Goal: Task Accomplishment & Management: Manage account settings

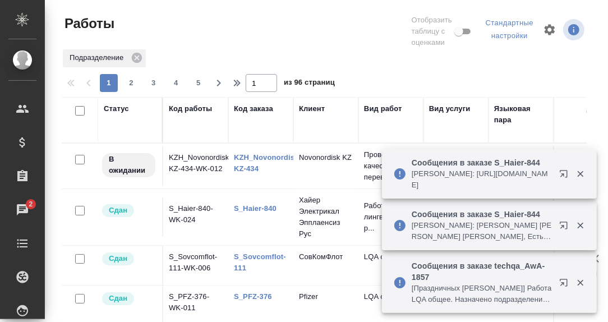
drag, startPoint x: 0, startPoint y: 0, endPoint x: 566, endPoint y: 175, distance: 592.3
click at [566, 175] on icon "button" at bounding box center [566, 176] width 13 height 13
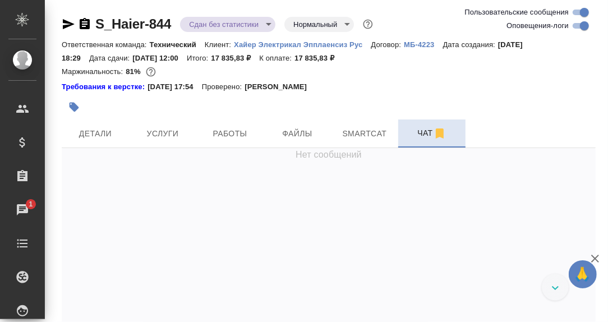
click at [427, 136] on span "Чат" at bounding box center [432, 133] width 54 height 14
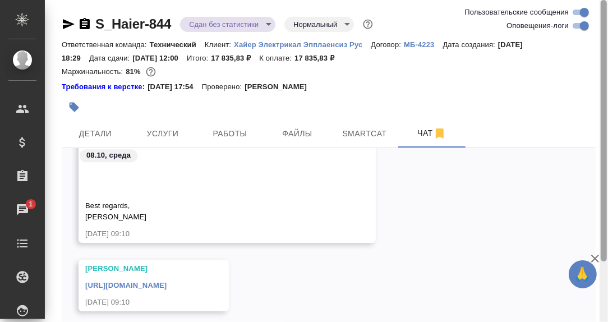
scroll to position [74, 0]
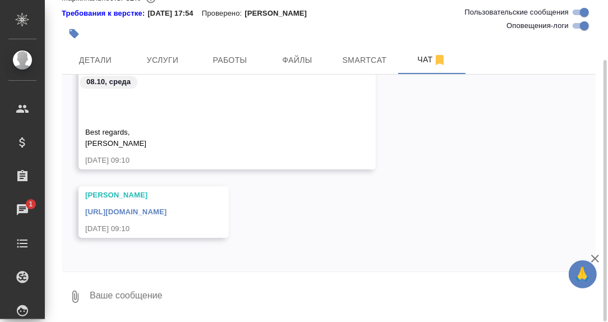
click at [174, 287] on textarea at bounding box center [342, 297] width 507 height 38
type textarea "G"
type textarea "Привет! Посмотрю."
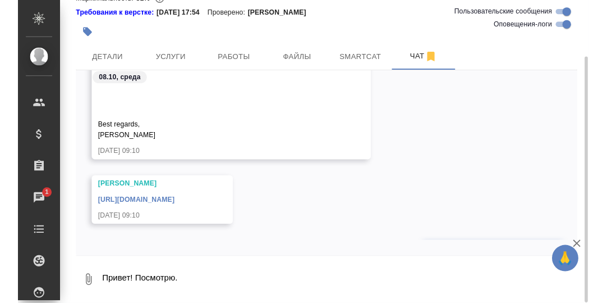
scroll to position [23274, 0]
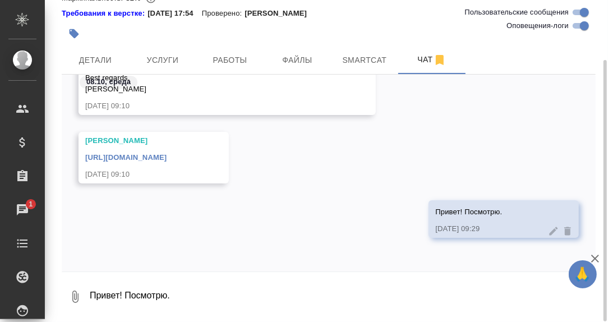
click at [167, 156] on link "https://drive.awatera.com/s/NLRNK3MSD48ZBZW" at bounding box center [125, 157] width 81 height 8
click at [167, 159] on link "https://drive.awatera.com/s/NLRNK3MSD48ZBZW" at bounding box center [125, 157] width 81 height 8
drag, startPoint x: 358, startPoint y: 57, endPoint x: 345, endPoint y: 98, distance: 43.0
click at [358, 57] on span "Smartcat" at bounding box center [365, 60] width 54 height 14
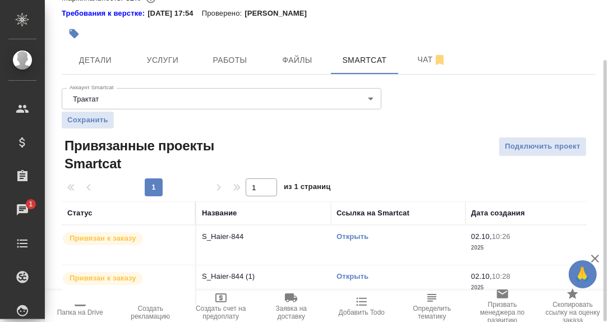
click at [349, 235] on link "Открыть" at bounding box center [353, 236] width 32 height 8
click at [358, 236] on link "Открыть" at bounding box center [353, 236] width 32 height 8
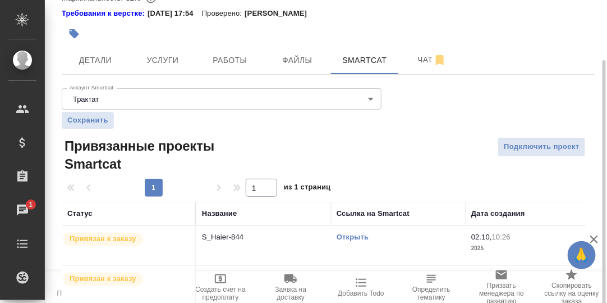
scroll to position [112, 0]
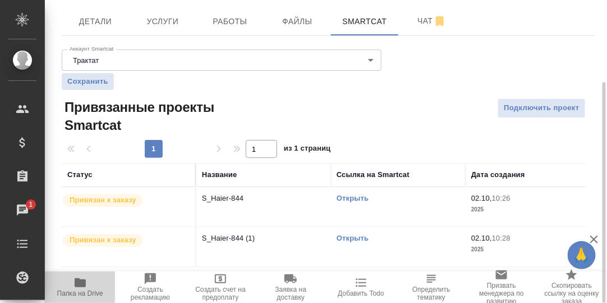
click at [76, 283] on icon "button" at bounding box center [80, 282] width 11 height 9
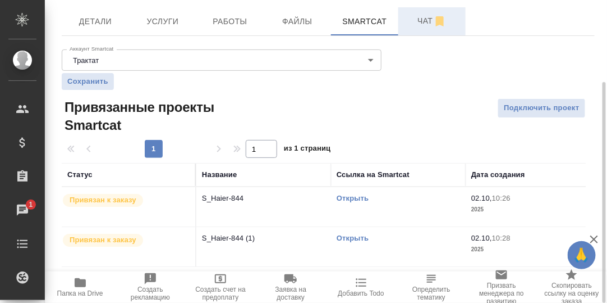
click at [426, 24] on span "Чат" at bounding box center [432, 21] width 54 height 14
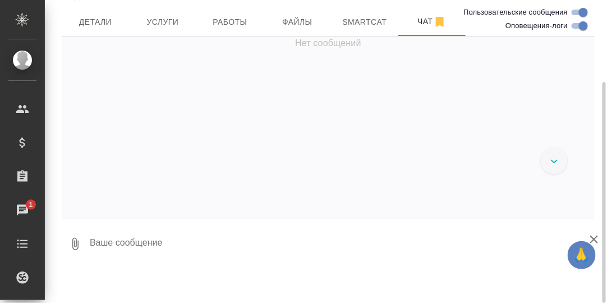
scroll to position [23614, 0]
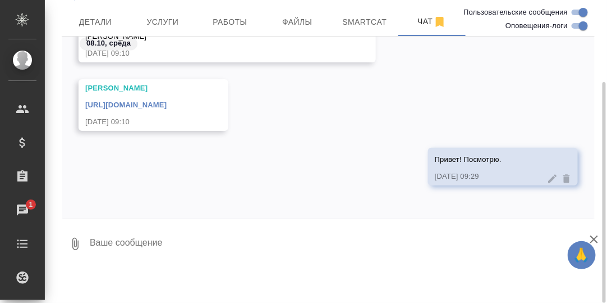
click at [211, 243] on textarea at bounding box center [342, 244] width 506 height 38
paste textarea "https://drive.awatera.com/apps/files/files/10629850?dir=/Shares/%D0%A5%D0%B0%D0…"
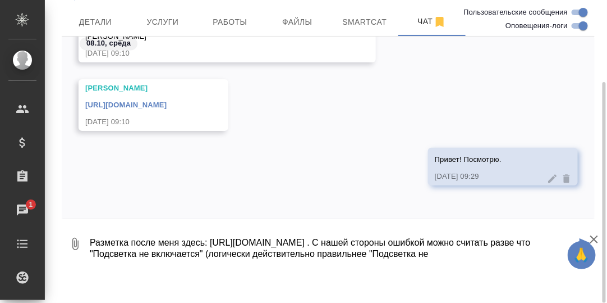
scroll to position [63, 0]
click at [143, 257] on textarea "Разметка после меня здесь: https://drive.awatera.com/apps/files/files/10629850?…" at bounding box center [333, 244] width 488 height 38
click at [165, 255] on textarea "Разметка после меня здесь: https://drive.awatera.com/apps/files/files/10629850?…" at bounding box center [333, 244] width 488 height 38
type textarea "Разметка после меня здесь: https://drive.awatera.com/apps/files/files/10629850?…"
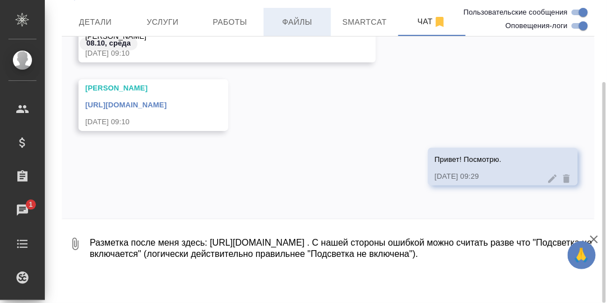
scroll to position [23759, 0]
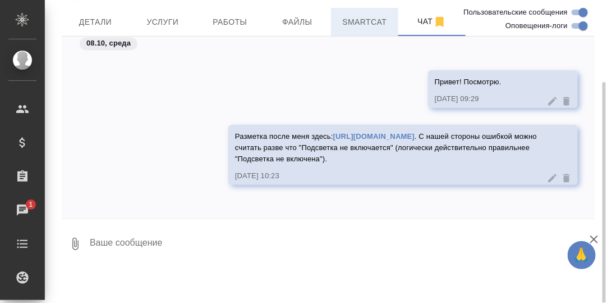
click at [367, 21] on span "Smartcat" at bounding box center [365, 22] width 54 height 14
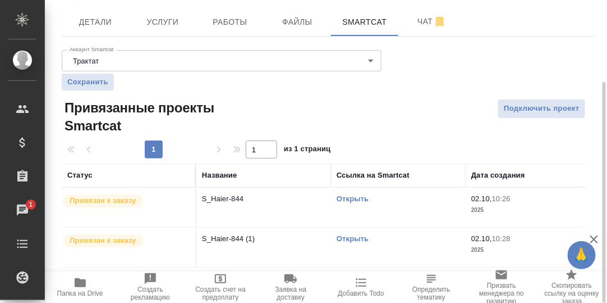
click at [353, 196] on link "Открыть" at bounding box center [353, 198] width 32 height 8
click at [420, 20] on span "Чат" at bounding box center [432, 22] width 54 height 14
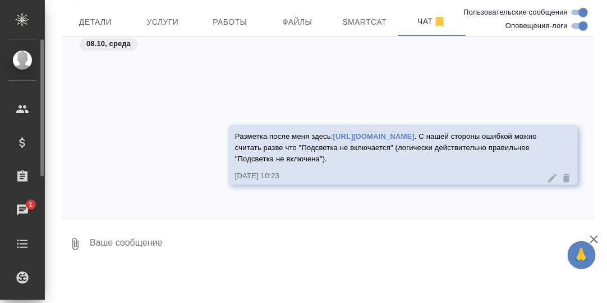
scroll to position [79, 0]
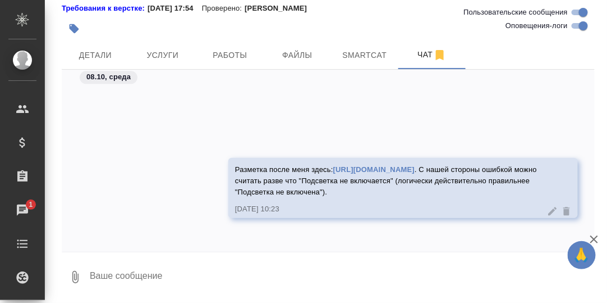
click at [161, 271] on textarea at bounding box center [342, 277] width 506 height 38
type textarea "Часть текста, кстати, в СК не ищется."
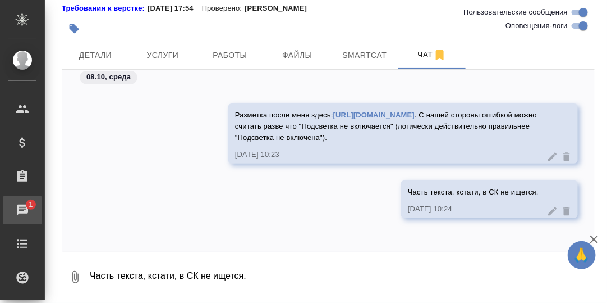
drag, startPoint x: 19, startPoint y: 207, endPoint x: 23, endPoint y: 212, distance: 6.8
click at [19, 208] on div "Чаты" at bounding box center [8, 210] width 28 height 17
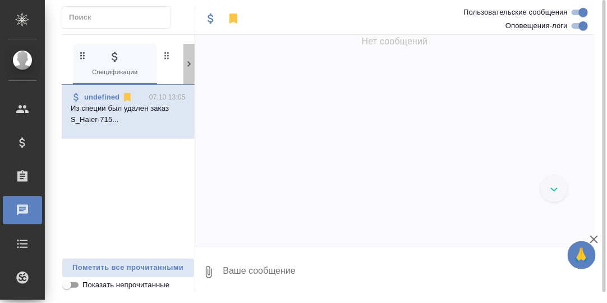
click at [187, 61] on icon at bounding box center [189, 63] width 11 height 11
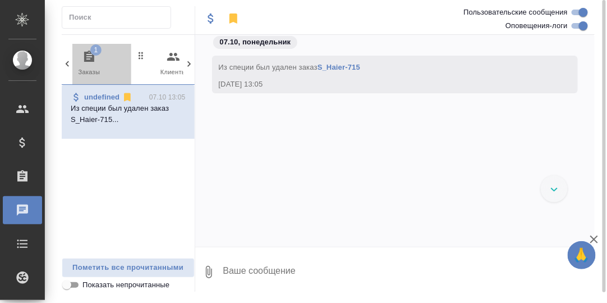
click at [89, 54] on icon "button" at bounding box center [89, 56] width 10 height 11
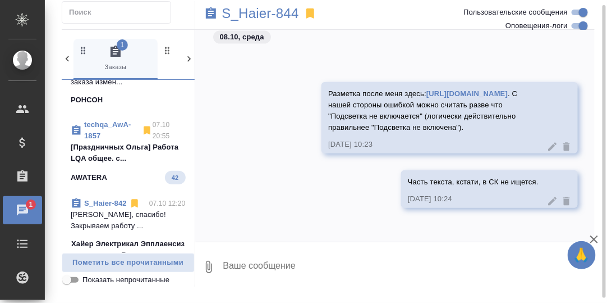
scroll to position [112, 0]
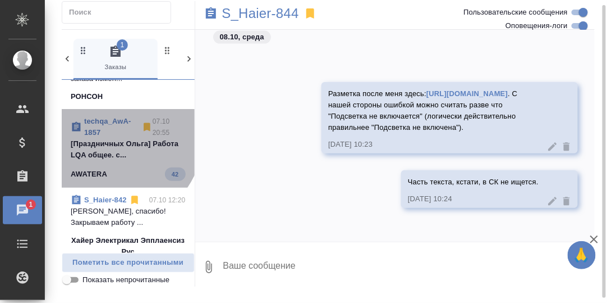
click at [93, 123] on link "techqa_AwA-1857" at bounding box center [107, 127] width 47 height 20
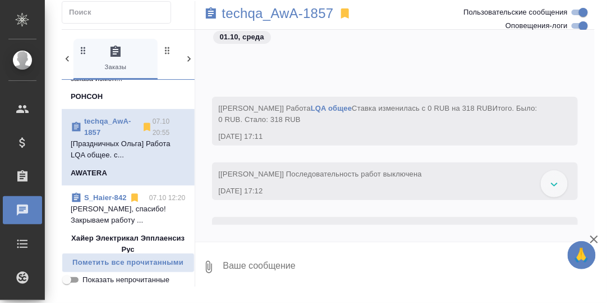
scroll to position [1347, 0]
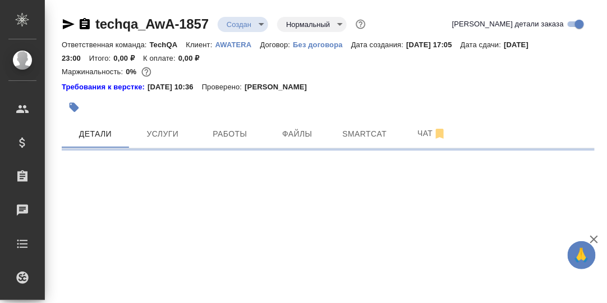
select select "RU"
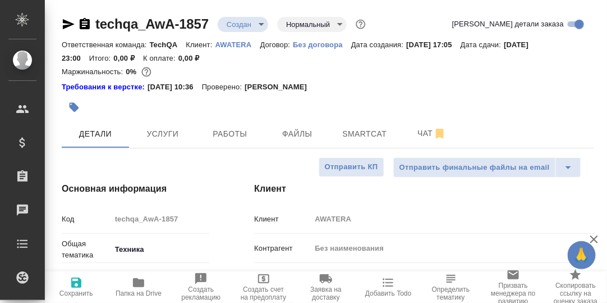
type textarea "x"
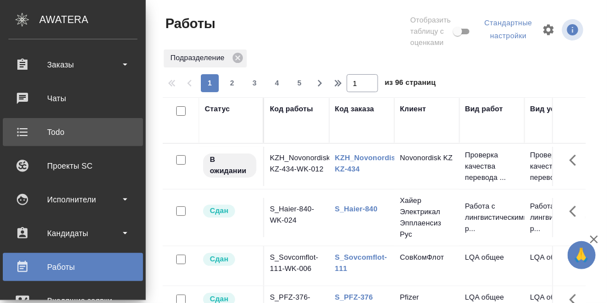
scroll to position [56, 0]
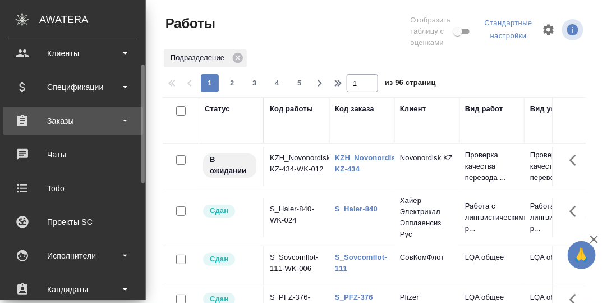
click at [68, 122] on div "Заказы" at bounding box center [72, 120] width 129 height 17
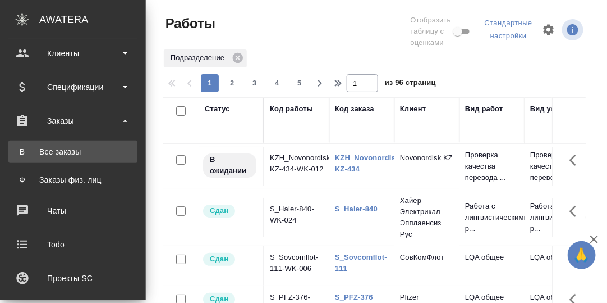
click at [62, 150] on div "Все заказы" at bounding box center [73, 151] width 118 height 11
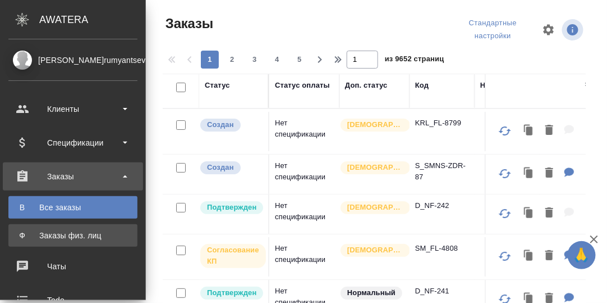
scroll to position [56, 0]
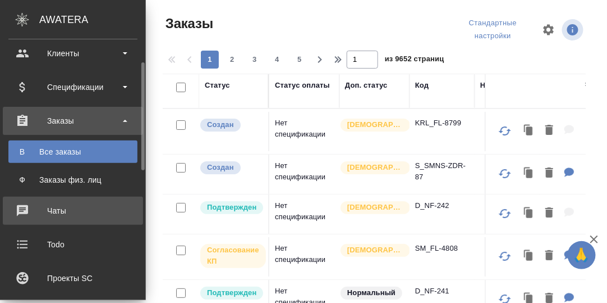
click at [60, 208] on div "Чаты" at bounding box center [72, 210] width 129 height 17
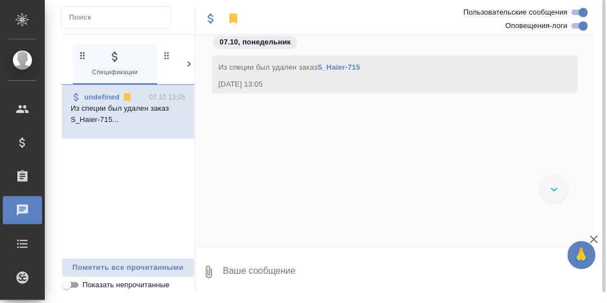
click at [191, 67] on icon at bounding box center [189, 63] width 11 height 11
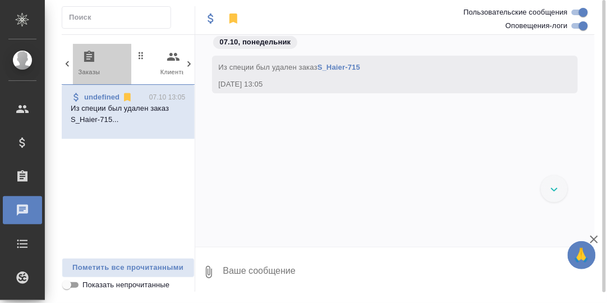
click at [88, 56] on icon "button" at bounding box center [89, 56] width 13 height 13
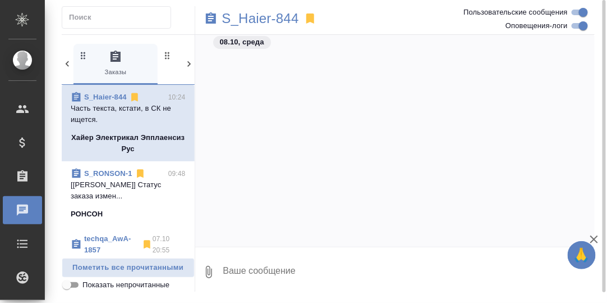
scroll to position [8265, 0]
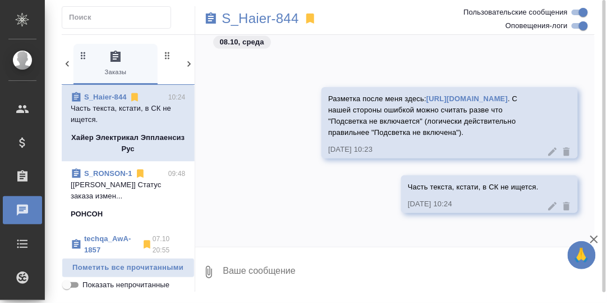
click at [257, 272] on textarea at bounding box center [408, 272] width 373 height 38
type textarea "Что возможно, внесла в ТМ и глоссарий."
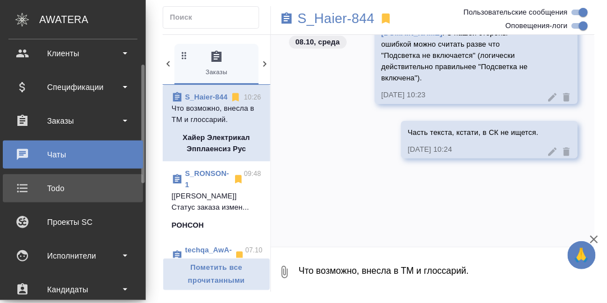
scroll to position [224, 0]
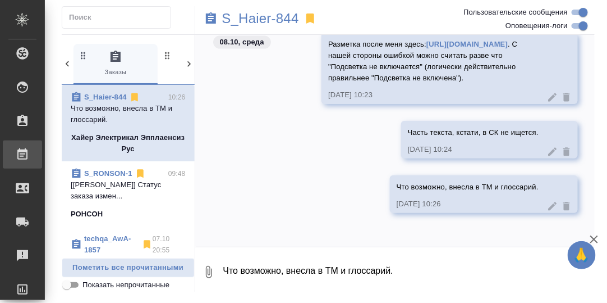
click at [22, 155] on div "Работы" at bounding box center [8, 154] width 28 height 17
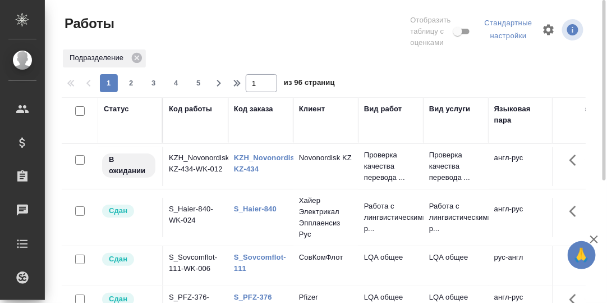
click at [248, 115] on div "Код заказа" at bounding box center [261, 120] width 54 height 34
drag, startPoint x: 245, startPoint y: 108, endPoint x: 248, endPoint y: 136, distance: 27.6
click at [245, 108] on div "Код заказа" at bounding box center [253, 108] width 39 height 11
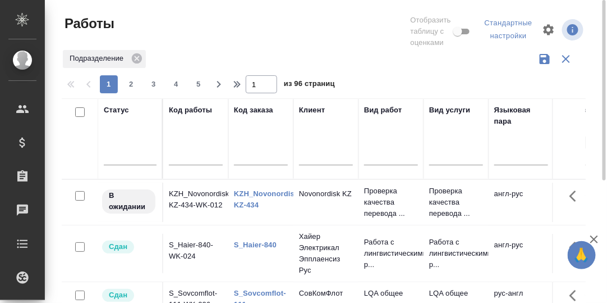
click at [247, 157] on input "text" at bounding box center [261, 157] width 54 height 14
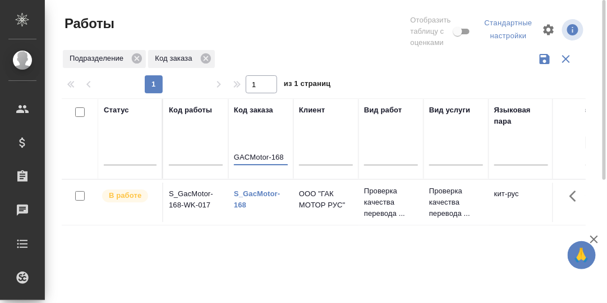
type input "GACMotor-168"
click at [257, 191] on link "S_GacMotor-168" at bounding box center [257, 199] width 46 height 20
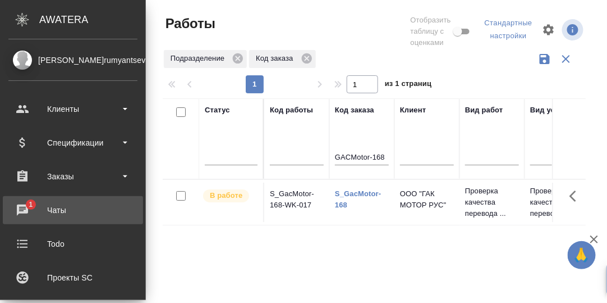
click at [20, 207] on div "Чаты" at bounding box center [72, 210] width 129 height 17
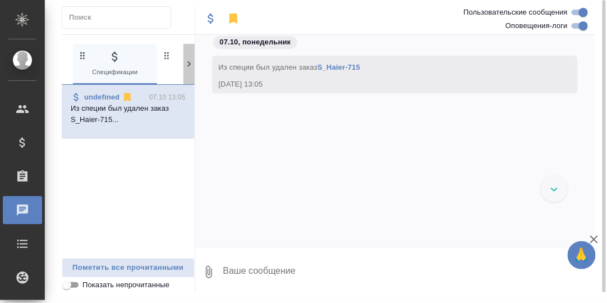
click at [186, 59] on icon at bounding box center [189, 63] width 11 height 11
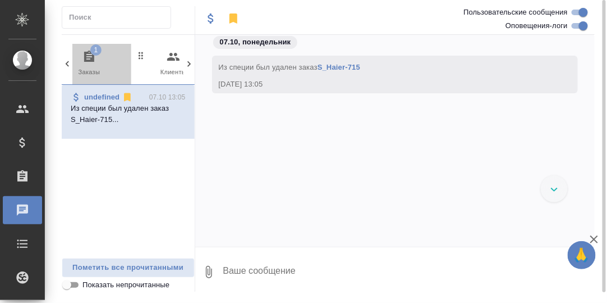
click at [90, 57] on icon "button" at bounding box center [89, 56] width 10 height 11
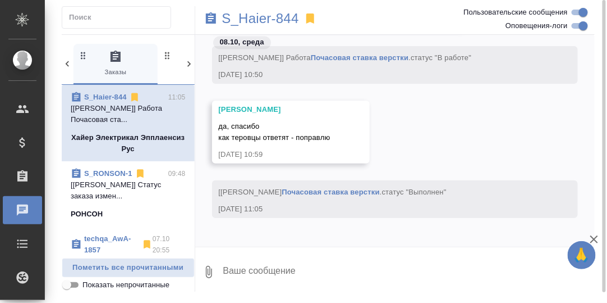
scroll to position [9434, 0]
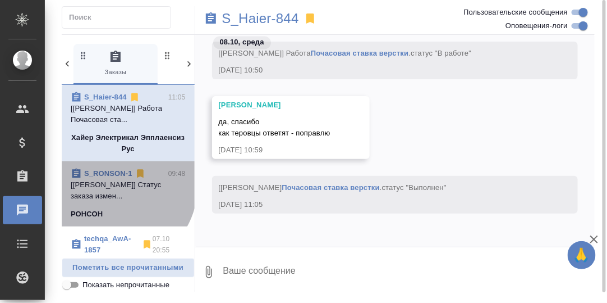
click at [111, 184] on p "[Сергеева Анастасия] Статус заказа измен..." at bounding box center [128, 190] width 115 height 22
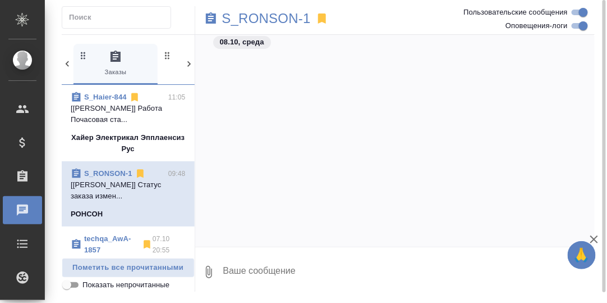
scroll to position [13303, 0]
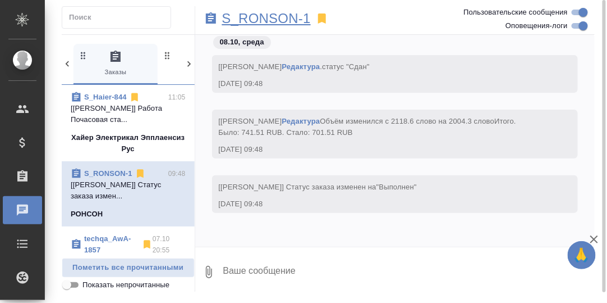
click at [287, 18] on p "S_RONSON-1" at bounding box center [266, 18] width 89 height 11
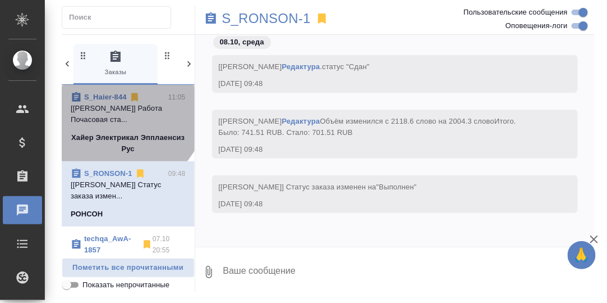
click at [104, 95] on link "S_Haier-844" at bounding box center [105, 97] width 43 height 8
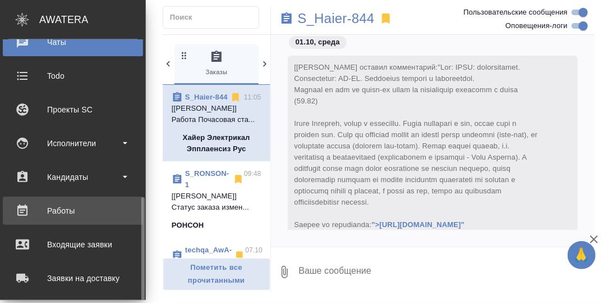
scroll to position [224, 0]
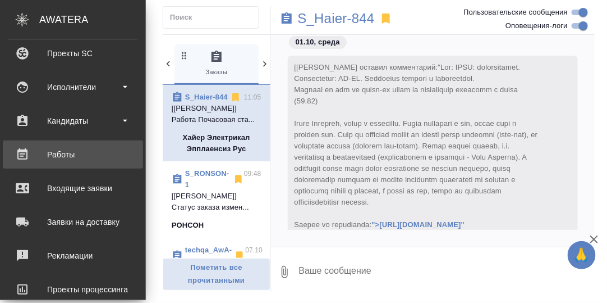
click at [71, 154] on div "Работы" at bounding box center [72, 154] width 129 height 17
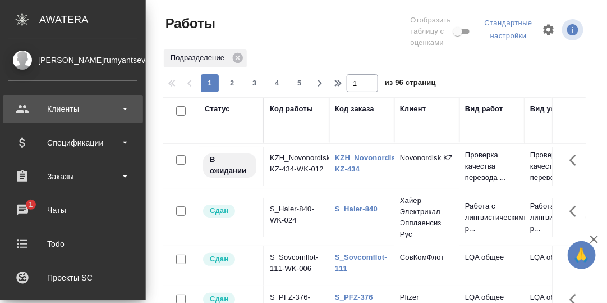
click at [66, 109] on div "Клиенты" at bounding box center [72, 108] width 129 height 17
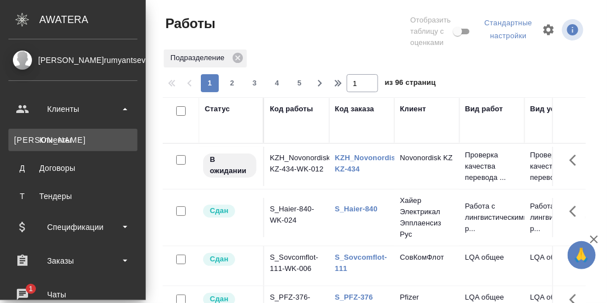
click at [56, 139] on div "Клиенты" at bounding box center [73, 139] width 118 height 11
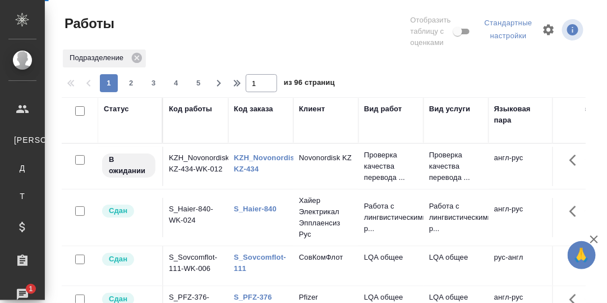
select select "RU"
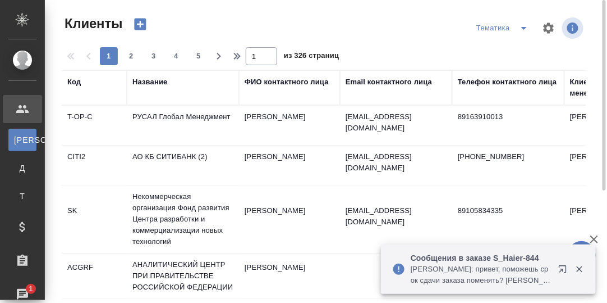
click at [74, 84] on div "Код" at bounding box center [73, 81] width 13 height 11
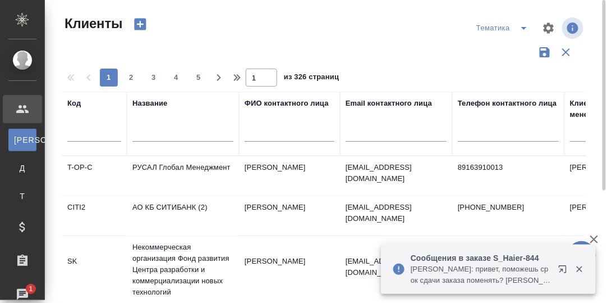
click at [71, 106] on div "Код" at bounding box center [73, 103] width 13 height 11
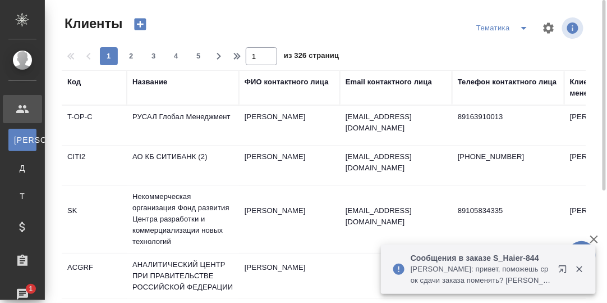
click at [76, 84] on div "Код" at bounding box center [73, 81] width 13 height 11
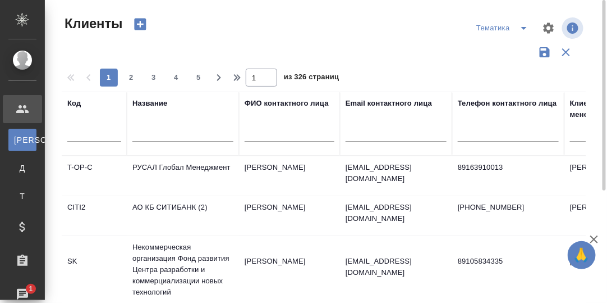
click at [91, 136] on input "text" at bounding box center [94, 134] width 54 height 14
click at [155, 137] on input "text" at bounding box center [182, 134] width 101 height 14
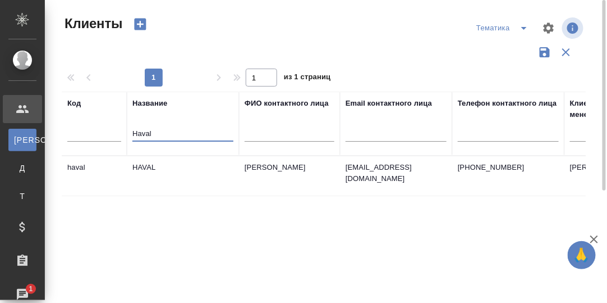
click at [145, 164] on td "HAVAL" at bounding box center [183, 175] width 112 height 39
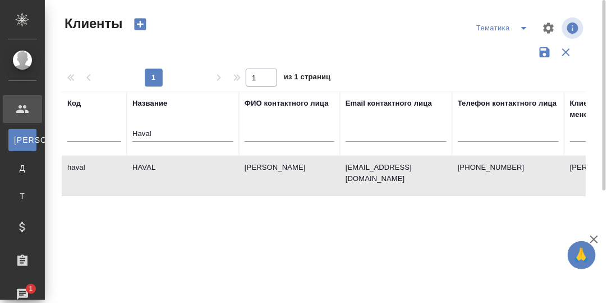
click at [145, 164] on td "HAVAL" at bounding box center [183, 175] width 112 height 39
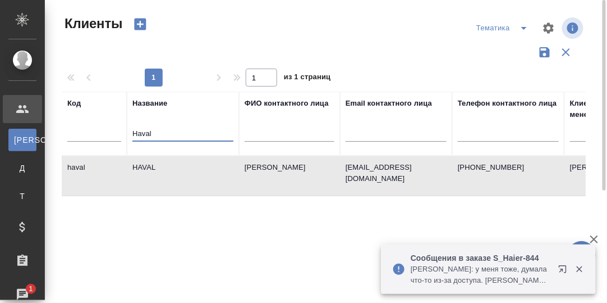
drag, startPoint x: 160, startPoint y: 132, endPoint x: 120, endPoint y: 132, distance: 39.9
click at [120, 132] on tr "Код Название Haval ФИО контактного лица Email контактного лица Телефон контактн…" at bounding box center [486, 123] width 849 height 64
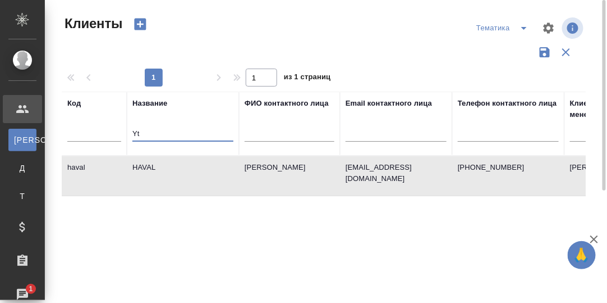
type input "Y"
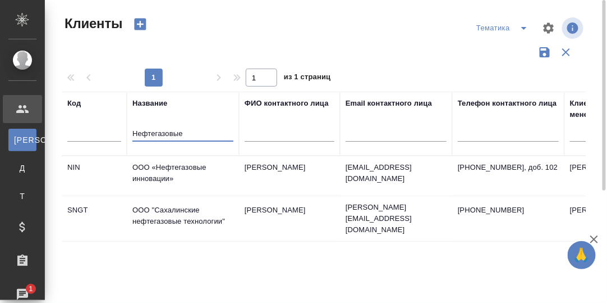
type input "Нефтегазовые"
click at [167, 165] on td "ООО «Нефтегазовые инновации»" at bounding box center [183, 175] width 112 height 39
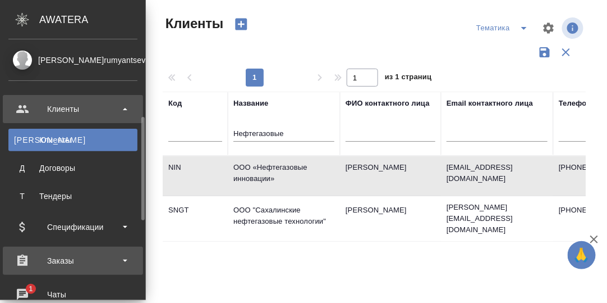
scroll to position [56, 0]
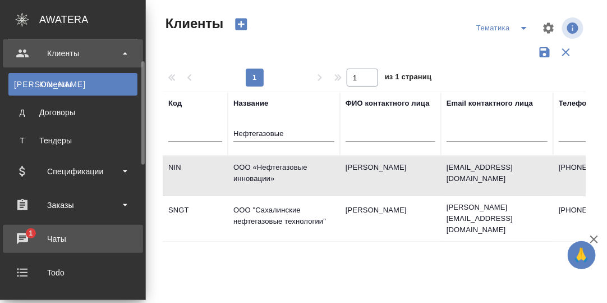
click at [19, 233] on div "Чаты" at bounding box center [72, 238] width 129 height 17
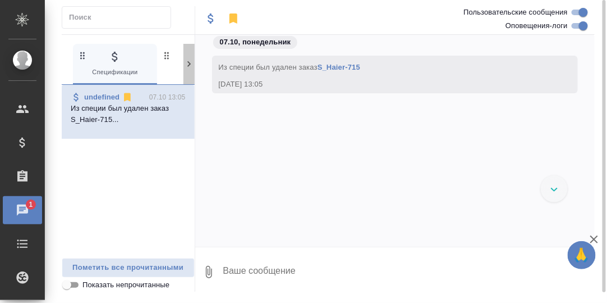
click at [187, 61] on icon at bounding box center [189, 63] width 11 height 11
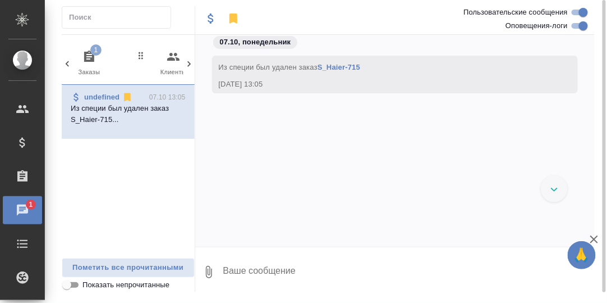
click at [88, 58] on icon "button" at bounding box center [89, 56] width 13 height 13
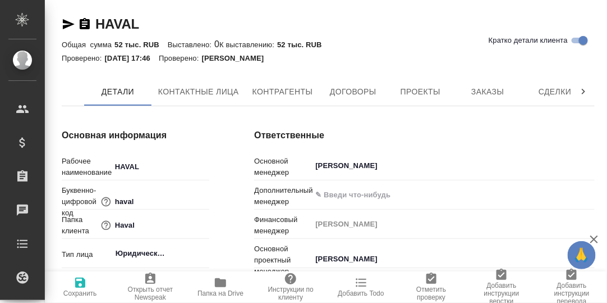
type textarea "x"
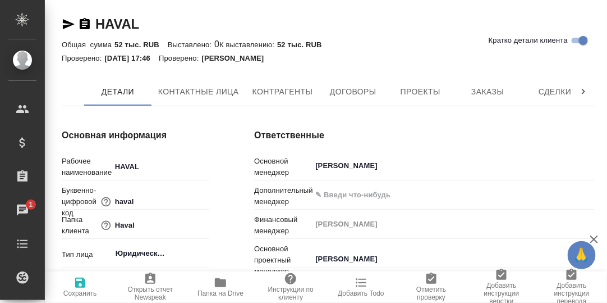
type textarea "x"
click at [488, 89] on span "Заказы" at bounding box center [488, 92] width 54 height 14
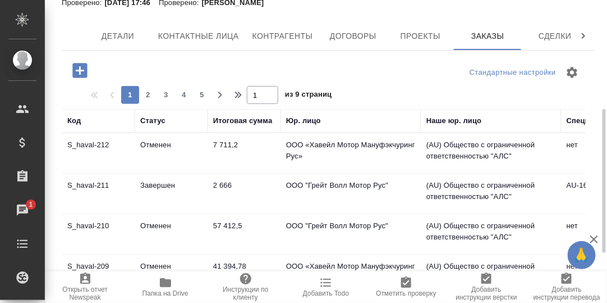
scroll to position [112, 0]
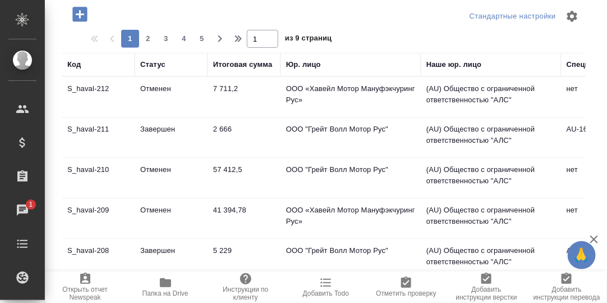
click at [88, 129] on td "S_haval-211" at bounding box center [98, 137] width 73 height 39
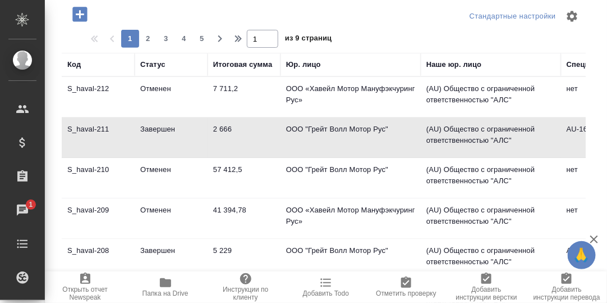
click at [88, 129] on td "S_haval-211" at bounding box center [98, 137] width 73 height 39
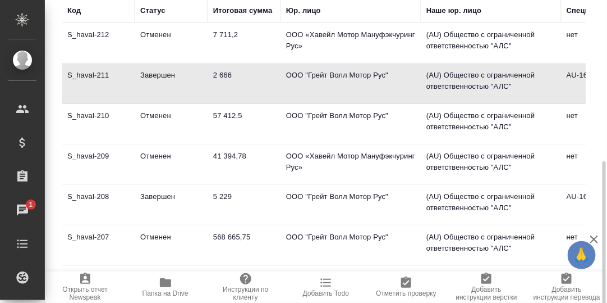
scroll to position [222, 0]
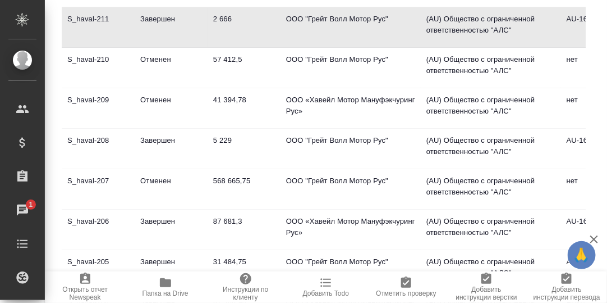
click at [91, 138] on td "S_haval-208" at bounding box center [98, 148] width 73 height 39
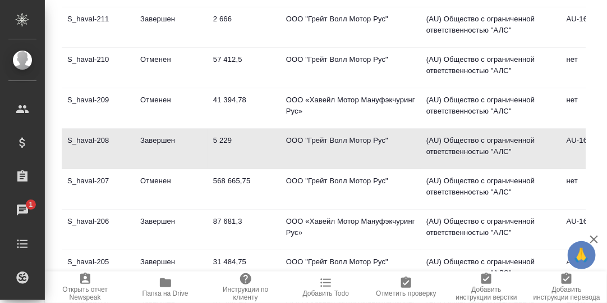
click at [93, 139] on td "S_haval-208" at bounding box center [98, 148] width 73 height 39
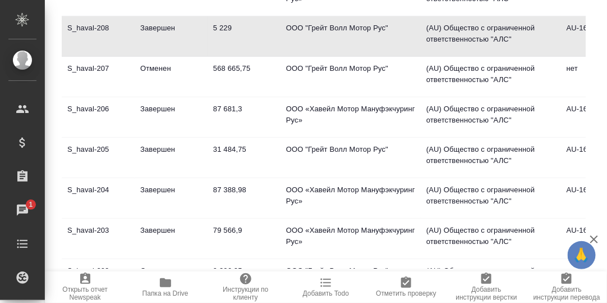
scroll to position [53, 0]
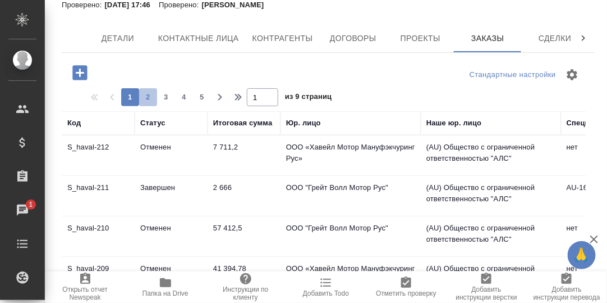
click at [148, 95] on span "2" at bounding box center [148, 96] width 18 height 11
type input "2"
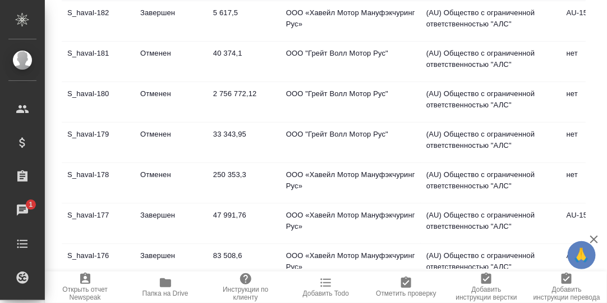
scroll to position [0, 0]
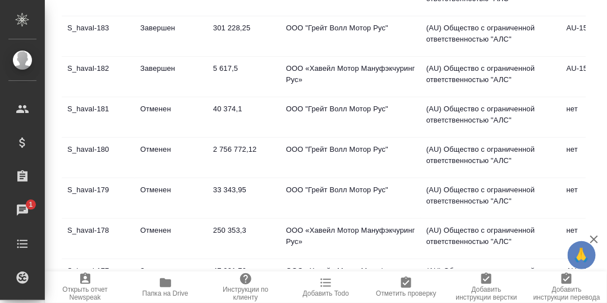
click at [230, 26] on td "301 228,25" at bounding box center [244, 36] width 73 height 39
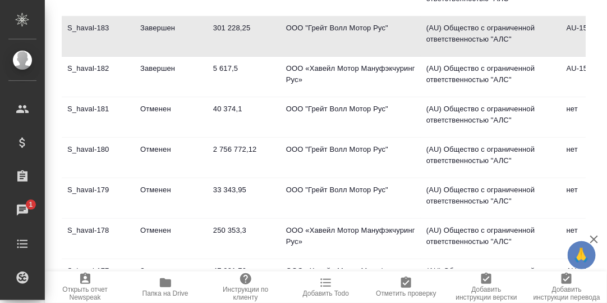
click at [231, 26] on td "301 228,25" at bounding box center [244, 36] width 73 height 39
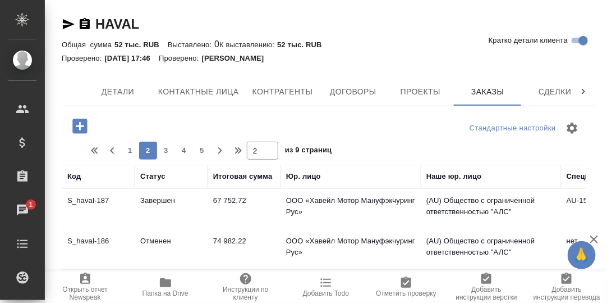
click at [582, 90] on icon at bounding box center [583, 92] width 3 height 6
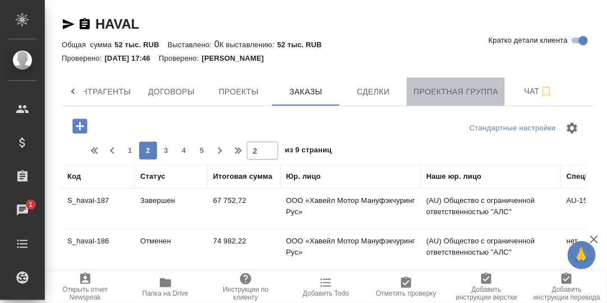
click at [455, 95] on span "Проектная группа" at bounding box center [456, 92] width 85 height 14
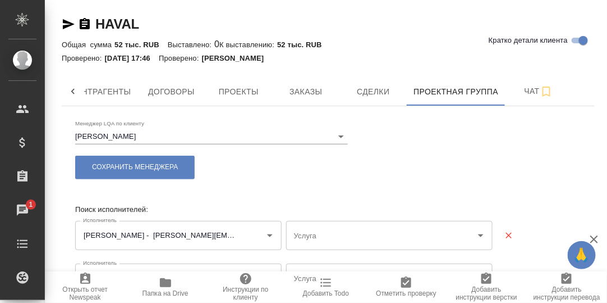
type input "Редактура - Английский - Русский"
type input "Постредактура машинного перевода - Английский - Русский"
type input "Редактура - Китайский - Русский"
type input "Корректура - Китайский - Русский"
type input "Корректура - Английский - Русский"
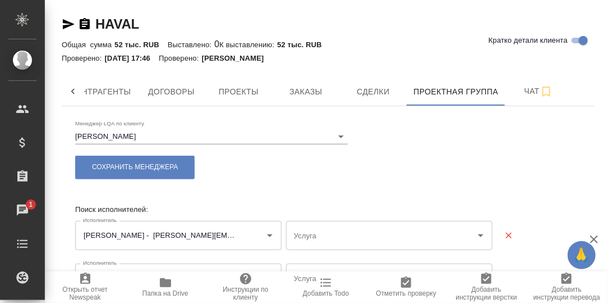
type input "Корректура - Английский - Русский"
type input "Корректура - Китайский - Русский"
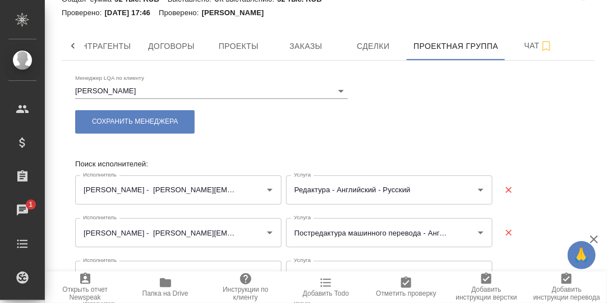
scroll to position [269, 0]
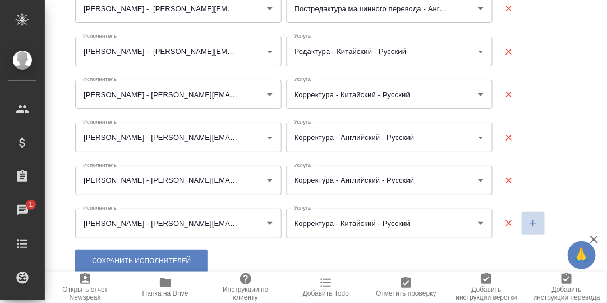
click at [528, 221] on icon "button" at bounding box center [533, 223] width 10 height 10
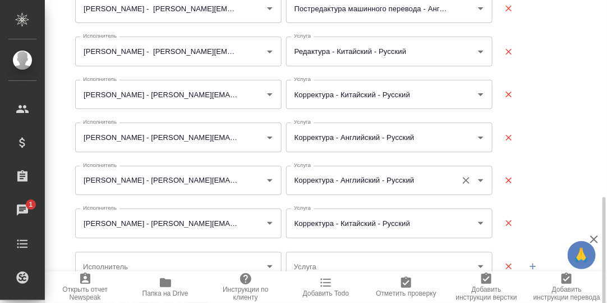
scroll to position [313, 0]
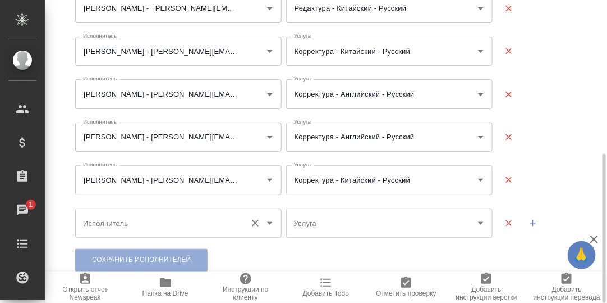
click at [154, 223] on input "Исполнитель" at bounding box center [160, 222] width 161 height 19
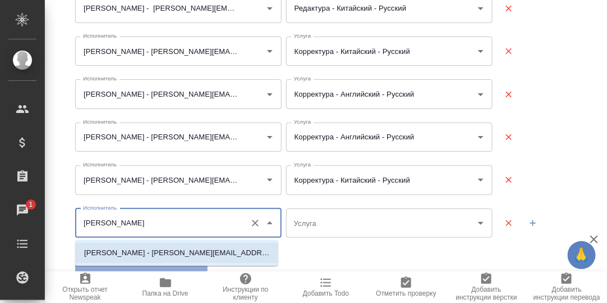
click at [185, 250] on p "[PERSON_NAME] - [PERSON_NAME][EMAIL_ADDRESS][DOMAIN_NAME]" at bounding box center [176, 252] width 185 height 11
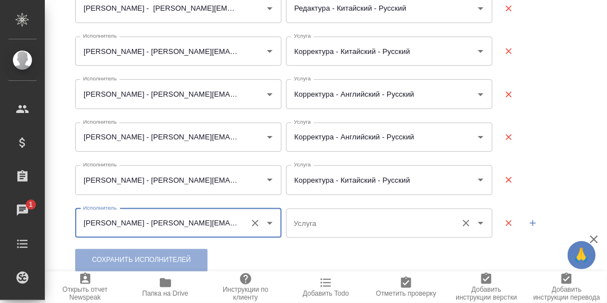
type input "[PERSON_NAME] - [PERSON_NAME][EMAIL_ADDRESS][DOMAIN_NAME]"
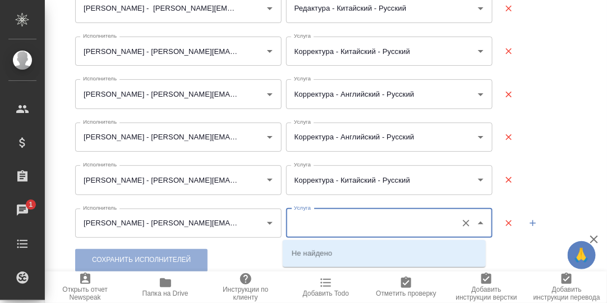
click at [346, 225] on input "Услуга" at bounding box center [371, 222] width 161 height 19
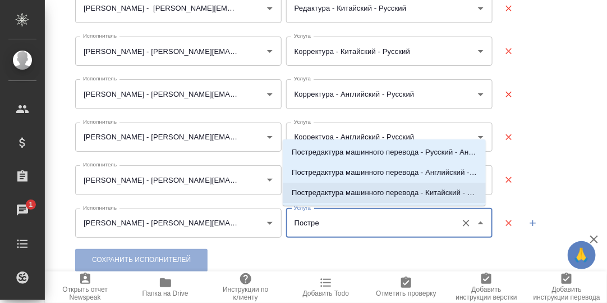
click at [419, 190] on p "Постредактура машинного перевода - Китайский - Русский" at bounding box center [384, 192] width 185 height 11
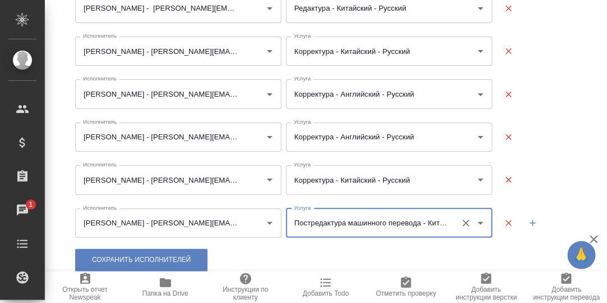
type input "Постредактура машинного перевода - Китайский - Русский"
click at [530, 220] on icon "button" at bounding box center [533, 223] width 6 height 6
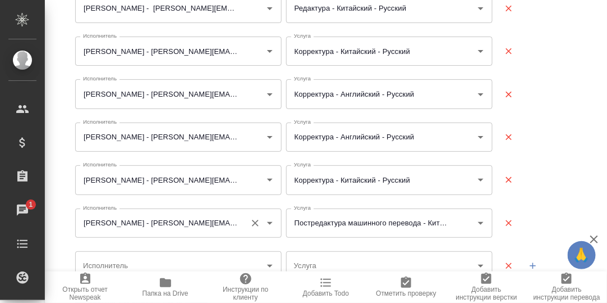
scroll to position [355, 0]
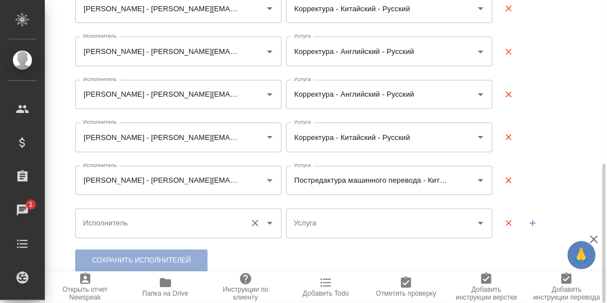
click at [126, 225] on input "Исполнитель" at bounding box center [160, 222] width 161 height 19
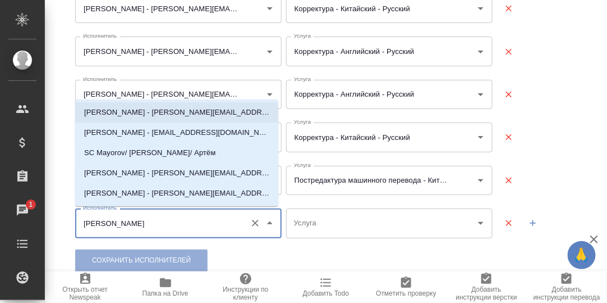
click at [150, 109] on p "Майоров Антон - a.mayorov@awatera.com" at bounding box center [176, 112] width 185 height 11
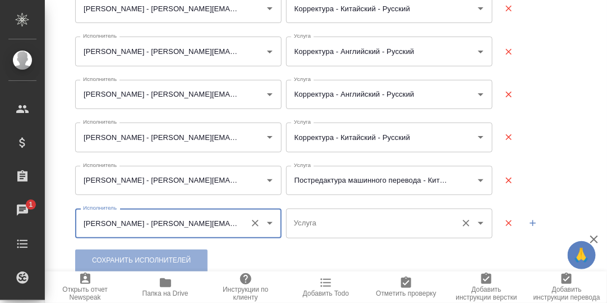
type input "Майоров Антон - a.mayorov@awatera.com"
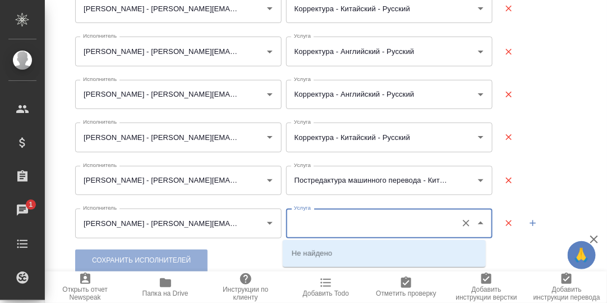
click at [347, 225] on input "Услуга" at bounding box center [371, 222] width 161 height 19
type input "Постредакту"
type input "ра"
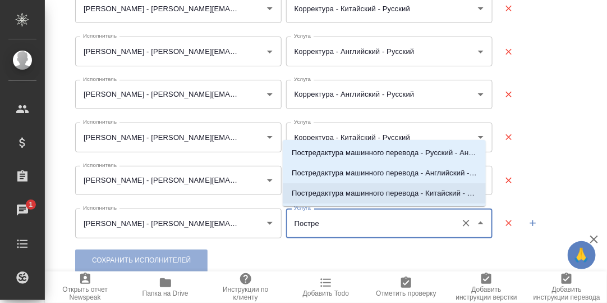
click at [403, 193] on p "Постредактура машинного перевода - Китайский - Русский" at bounding box center [384, 192] width 185 height 11
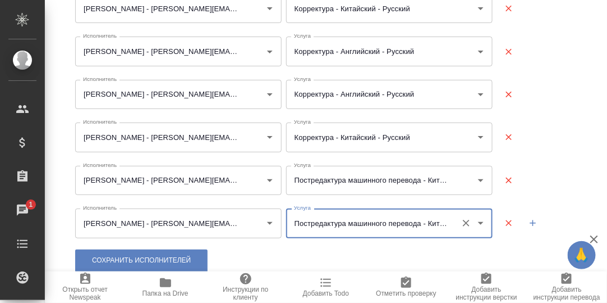
type input "Постредактура машинного перевода - Китайский - Русский"
click at [528, 219] on icon "button" at bounding box center [533, 223] width 10 height 10
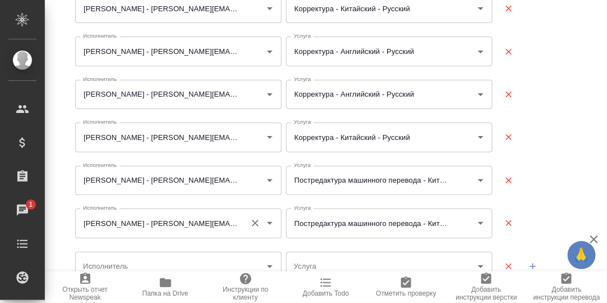
scroll to position [398, 0]
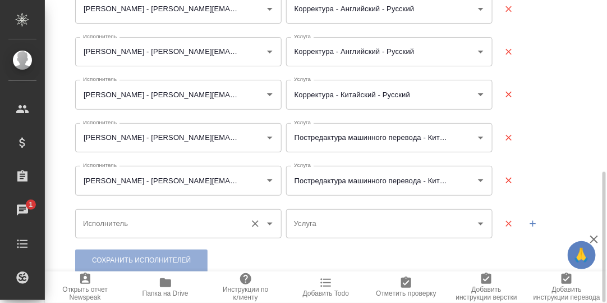
click at [148, 216] on input "Исполнитель" at bounding box center [160, 223] width 161 height 19
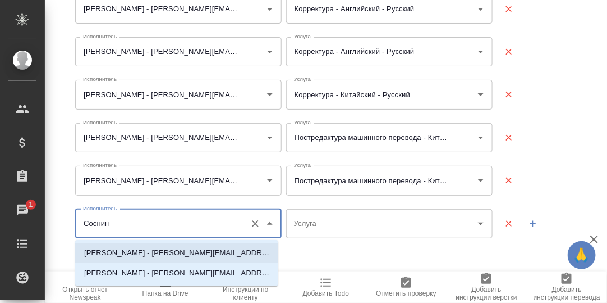
click at [154, 251] on p "Соснин Федор Юрьевич - theodorsosnin@yandex.ru" at bounding box center [176, 252] width 185 height 11
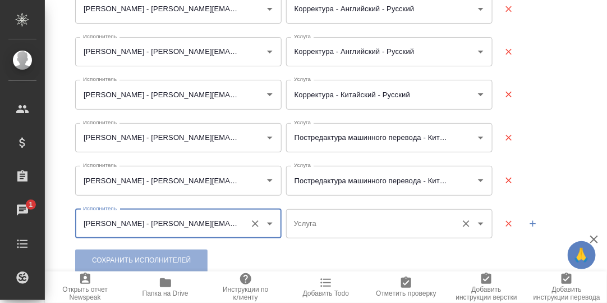
type input "Соснин Федор Юрьевич - theodorsosnin@yandex.ru"
click at [328, 226] on input "Услуга" at bounding box center [371, 223] width 161 height 19
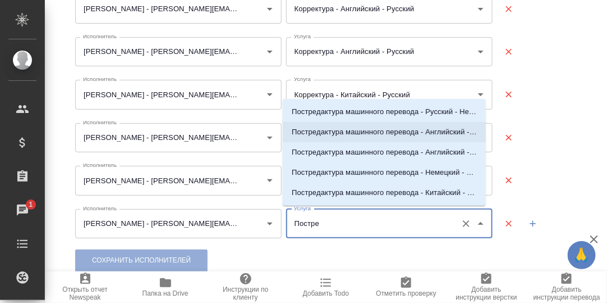
click at [431, 131] on p "Постредактура машинного перевода - Английский - Русский" at bounding box center [384, 131] width 185 height 11
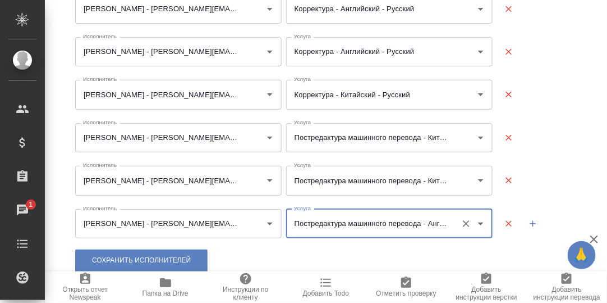
click at [434, 219] on input "Постредактура машинного перевода - Английский - Русский" at bounding box center [371, 223] width 161 height 19
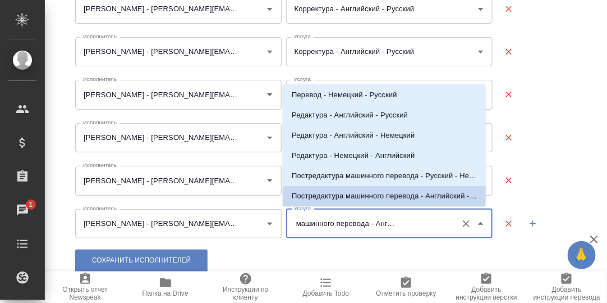
scroll to position [0, 56]
type input "Постредактура машинного перевода - Английский - Русский"
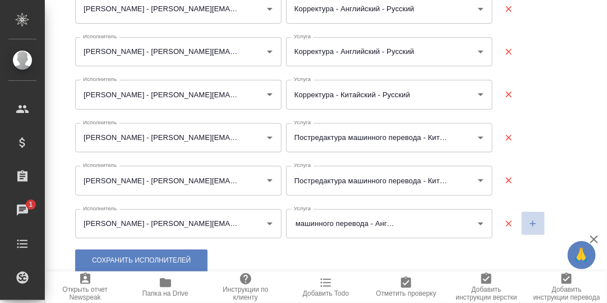
scroll to position [0, 0]
click at [530, 221] on icon "button" at bounding box center [533, 223] width 6 height 6
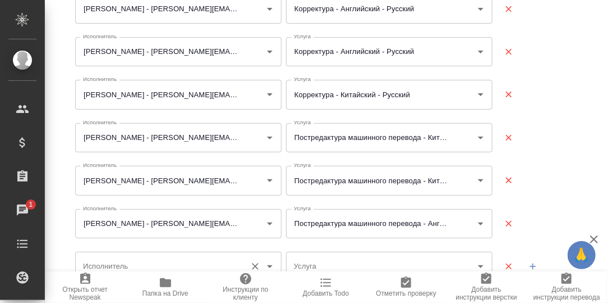
scroll to position [441, 0]
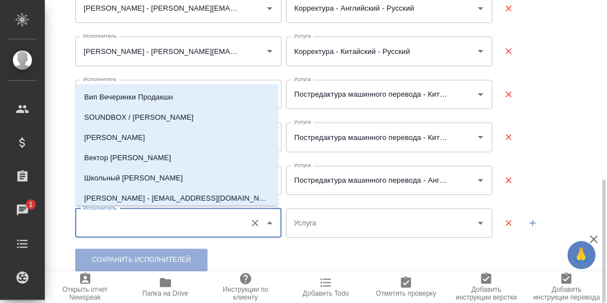
click at [121, 221] on input "Исполнитель" at bounding box center [160, 222] width 161 height 19
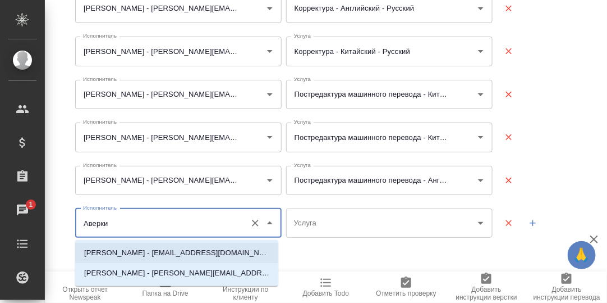
click at [155, 253] on p "Аверкиев Василий Викторович - zr4304@ya.ru,zr4304@yandex.ru" at bounding box center [176, 252] width 185 height 11
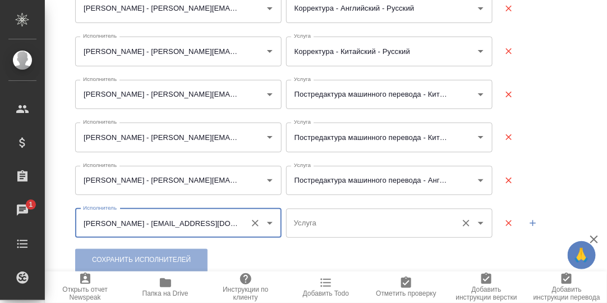
type input "Аверкиев Василий Викторович - zr4304@ya.ru,zr4304@yandex.ru"
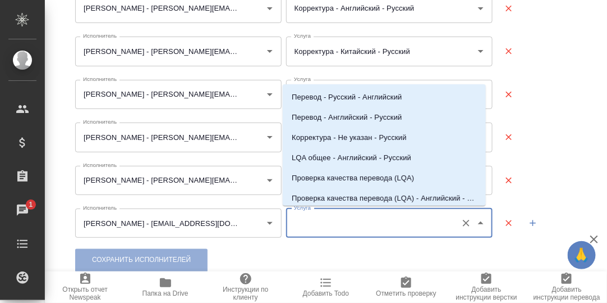
click at [332, 223] on input "Услуга" at bounding box center [371, 222] width 161 height 19
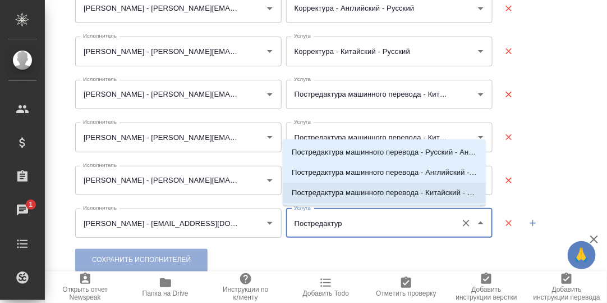
click at [395, 193] on p "Постредактура машинного перевода - Китайский - Русский" at bounding box center [384, 192] width 185 height 11
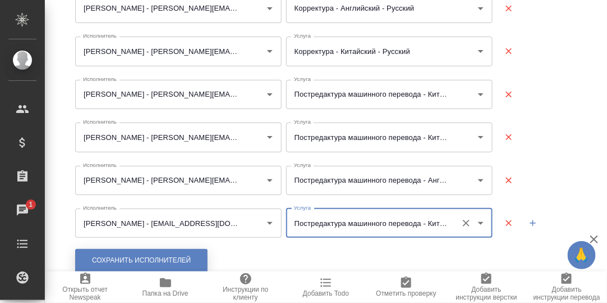
type input "Постредактура машинного перевода - Китайский - Русский"
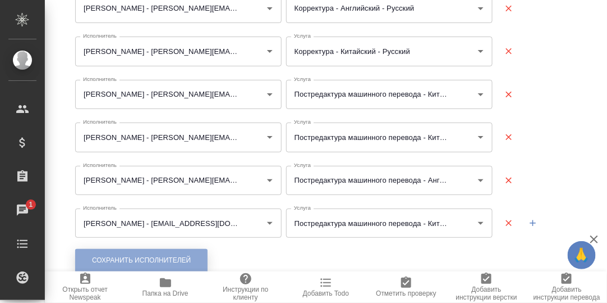
click at [187, 257] on span "Сохранить исполнителей" at bounding box center [141, 260] width 99 height 10
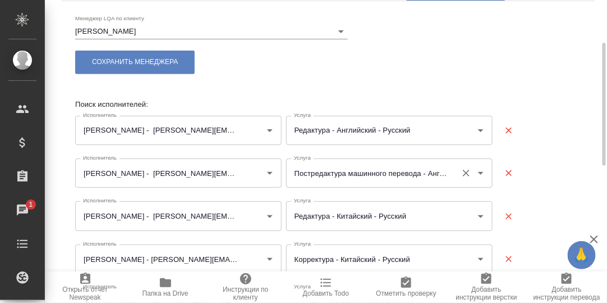
scroll to position [0, 0]
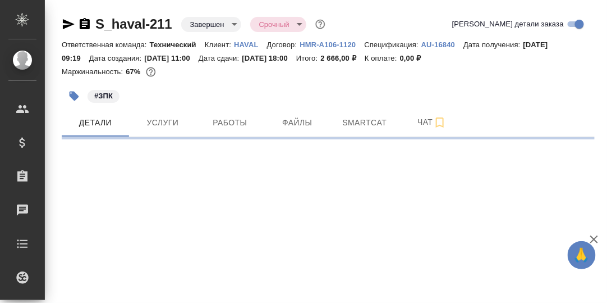
select select "RU"
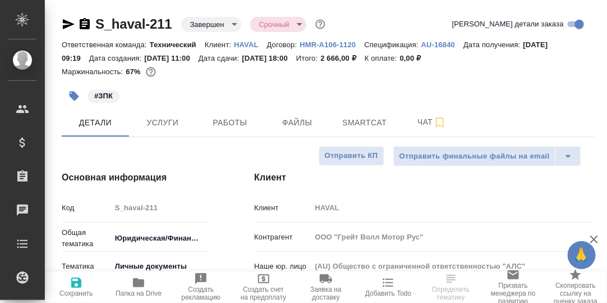
type textarea "x"
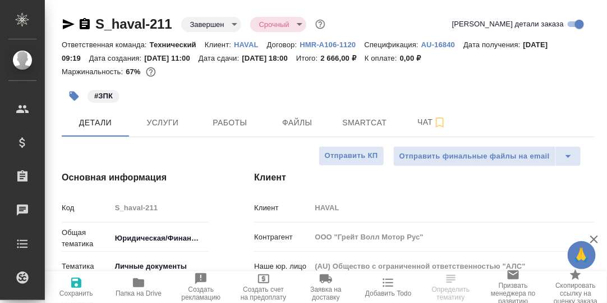
type textarea "x"
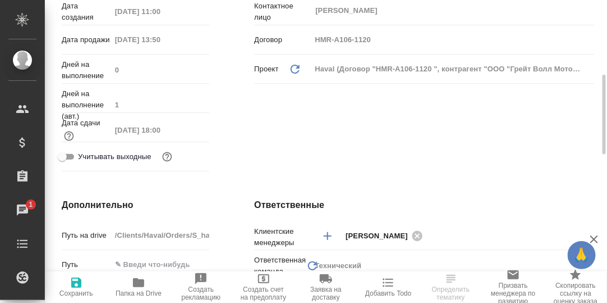
scroll to position [60, 0]
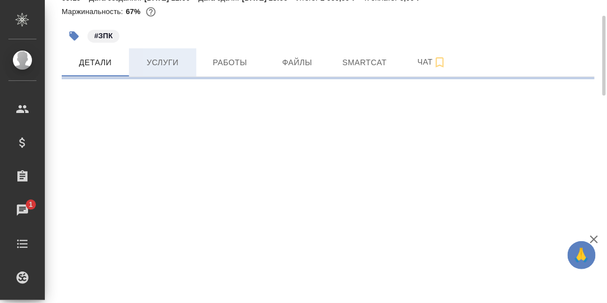
select select "RU"
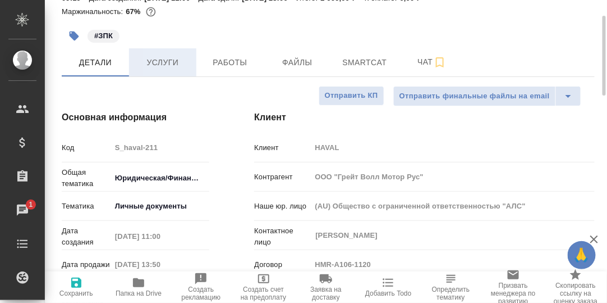
type textarea "x"
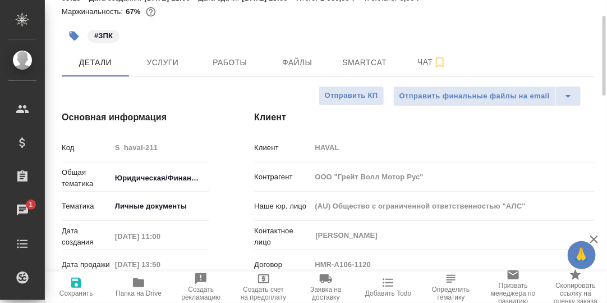
type textarea "x"
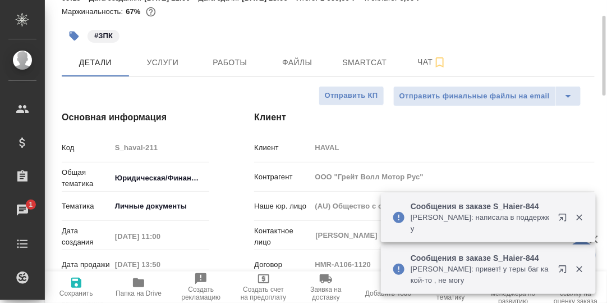
scroll to position [0, 0]
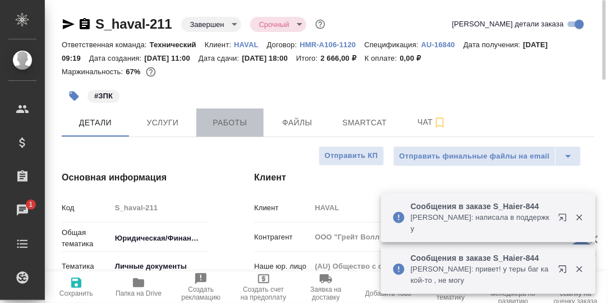
click at [235, 124] on span "Работы" at bounding box center [230, 123] width 54 height 14
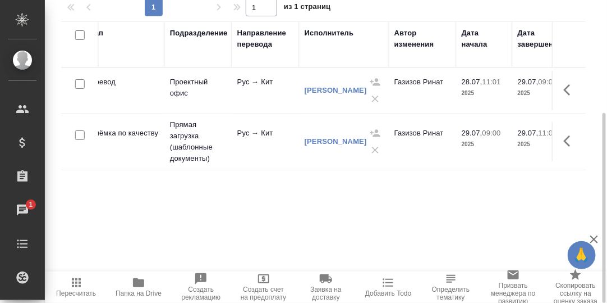
scroll to position [0, 226]
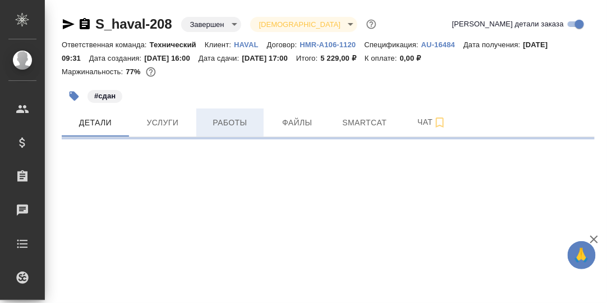
select select "RU"
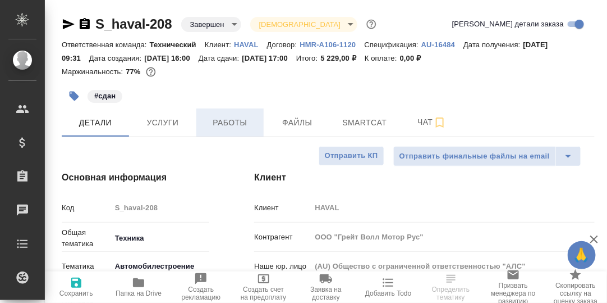
type textarea "x"
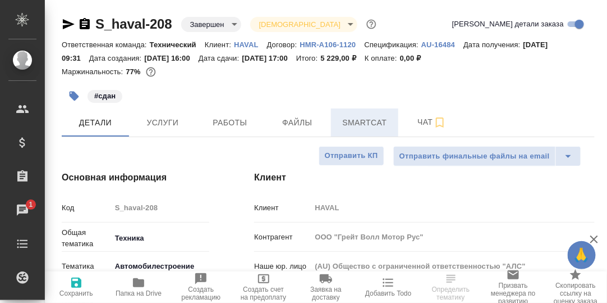
click at [356, 127] on span "Smartcat" at bounding box center [365, 123] width 54 height 14
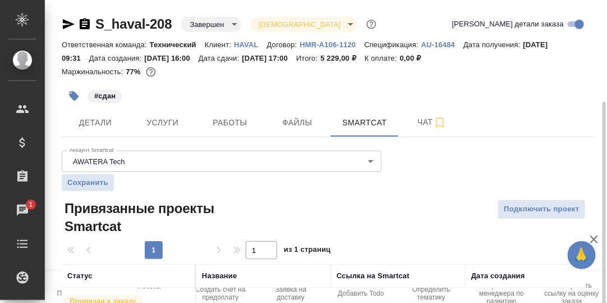
scroll to position [62, 0]
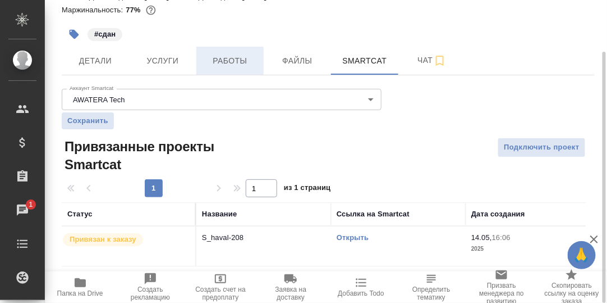
click at [237, 58] on span "Работы" at bounding box center [230, 61] width 54 height 14
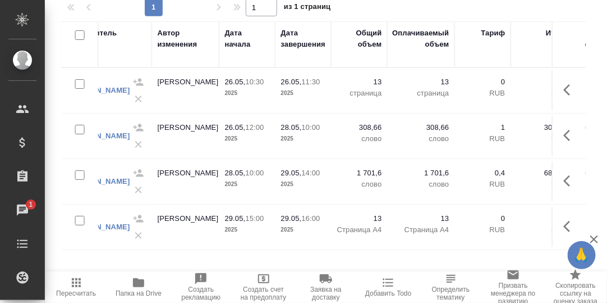
scroll to position [0, 475]
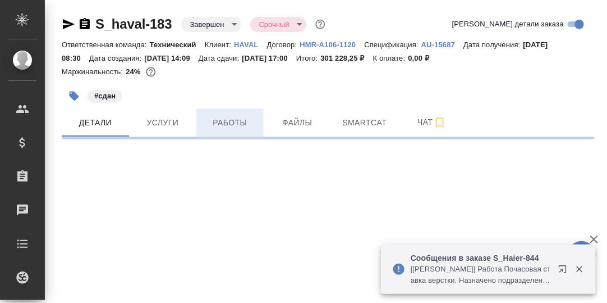
select select "RU"
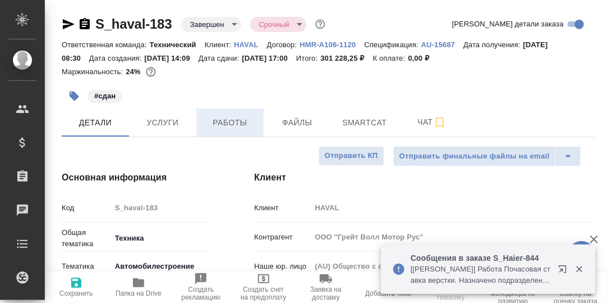
type textarea "x"
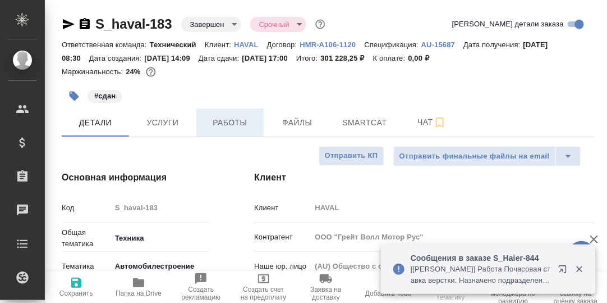
type textarea "x"
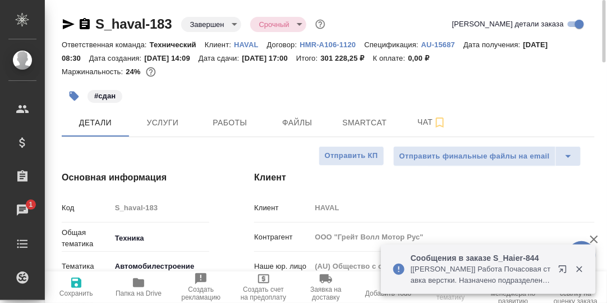
scroll to position [112, 0]
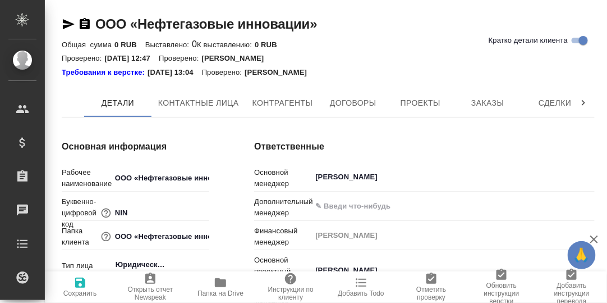
type textarea "x"
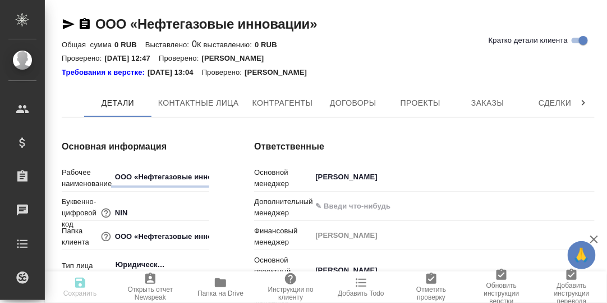
type textarea "x"
click at [584, 100] on icon at bounding box center [583, 102] width 11 height 11
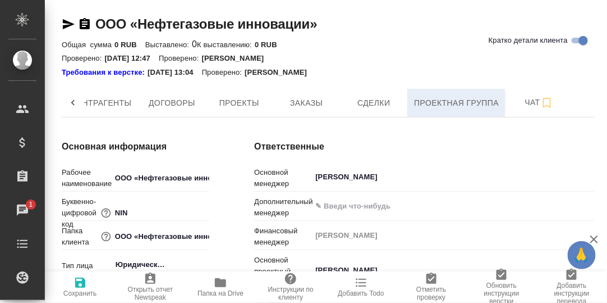
click at [448, 103] on span "Проектная группа" at bounding box center [456, 103] width 85 height 14
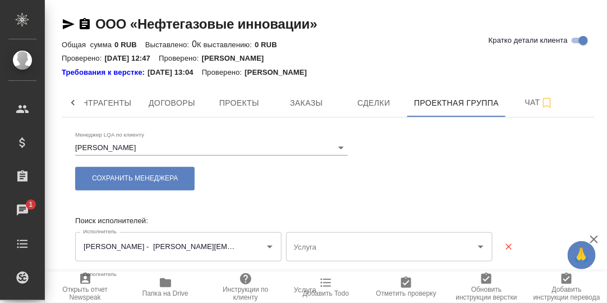
type input "Редактура - Китайский - Русский"
type input "Постредактура машинного перевода - Китайский - Русский"
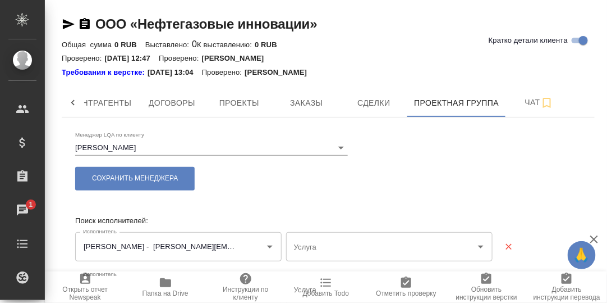
type input "Редактура - Китайский - Русский"
type input "Корректура"
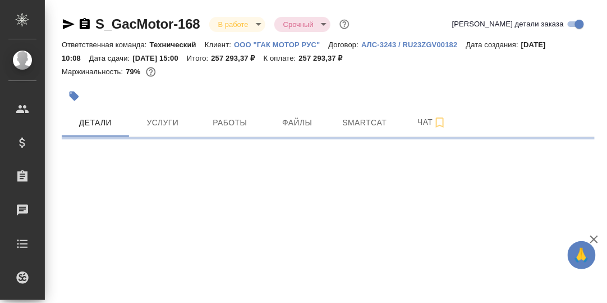
select select "RU"
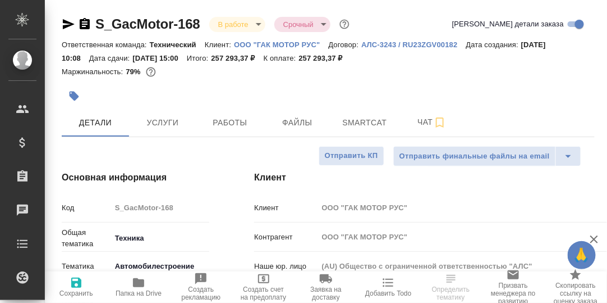
type textarea "x"
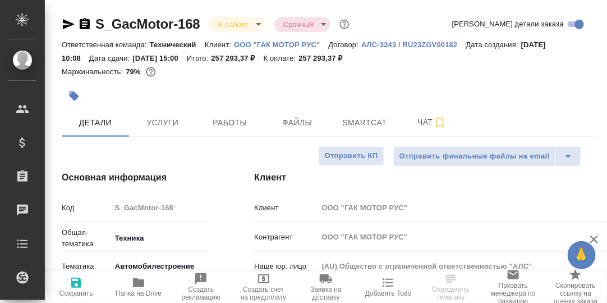
type textarea "x"
click at [353, 124] on span "Smartcat" at bounding box center [365, 123] width 54 height 14
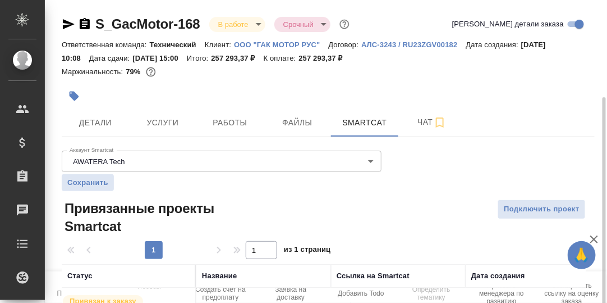
scroll to position [101, 0]
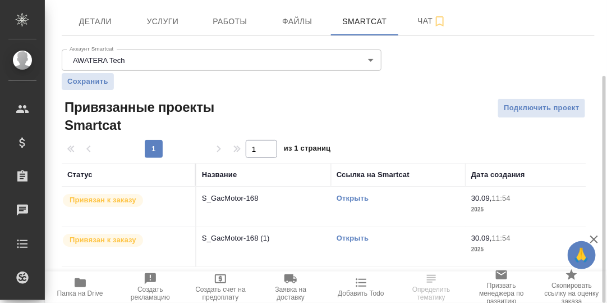
click at [365, 236] on link "Открыть" at bounding box center [353, 238] width 32 height 8
click at [350, 196] on link "Открыть" at bounding box center [353, 198] width 32 height 8
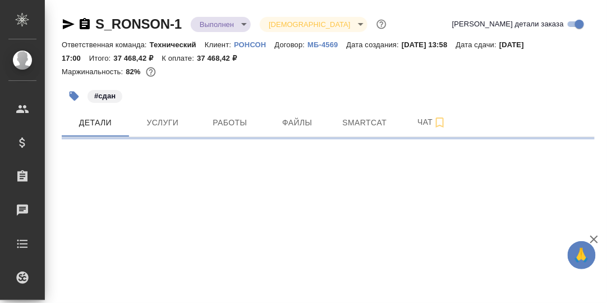
select select "RU"
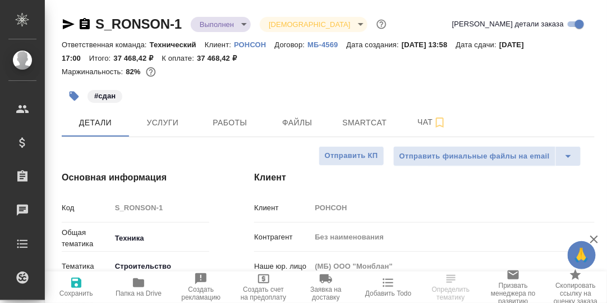
type textarea "x"
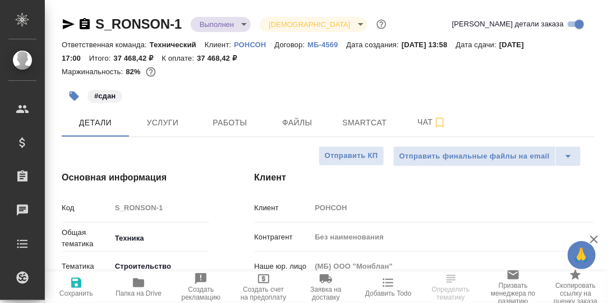
type textarea "x"
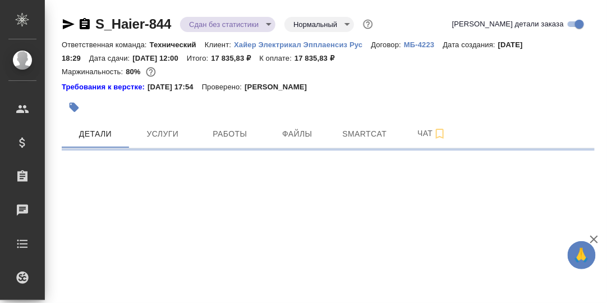
select select "RU"
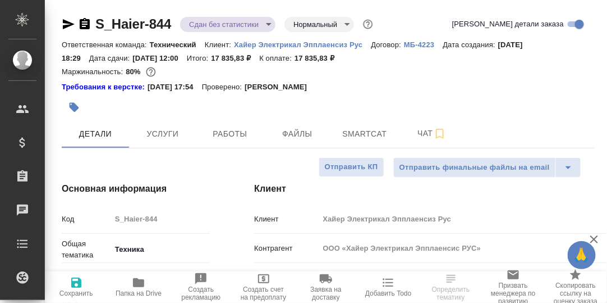
type textarea "x"
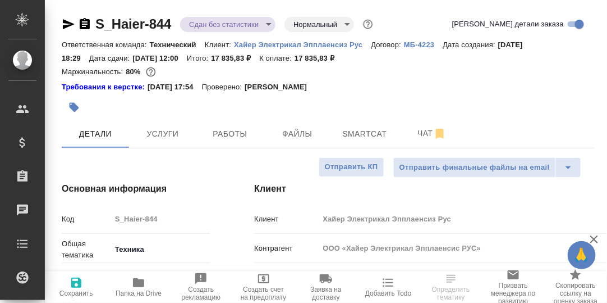
type textarea "x"
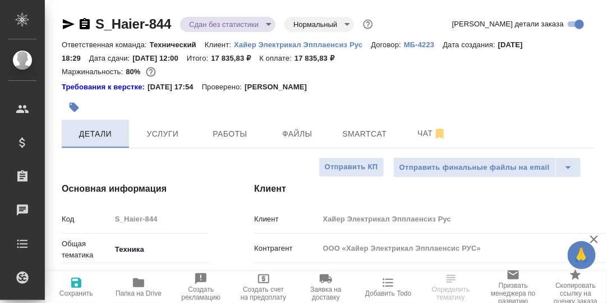
type textarea "x"
click at [299, 46] on p "Хайер Электрикал Эпплаенсиз Рус" at bounding box center [302, 44] width 137 height 8
type textarea "x"
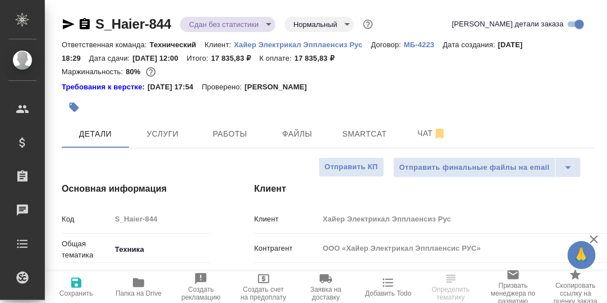
type textarea "x"
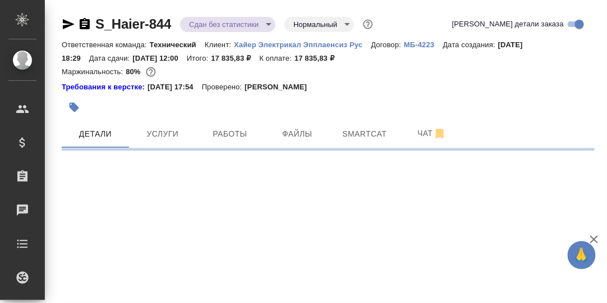
select select "RU"
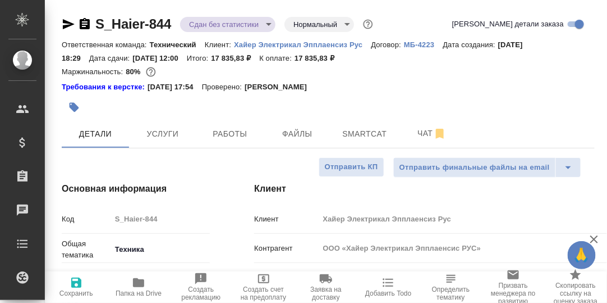
type textarea "x"
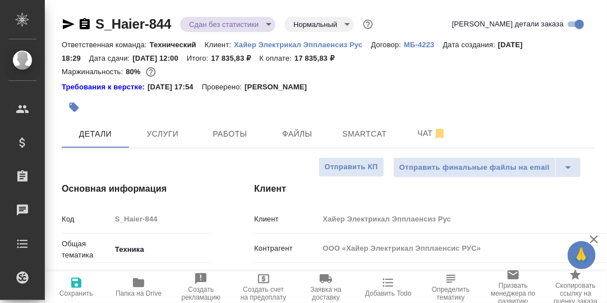
type textarea "x"
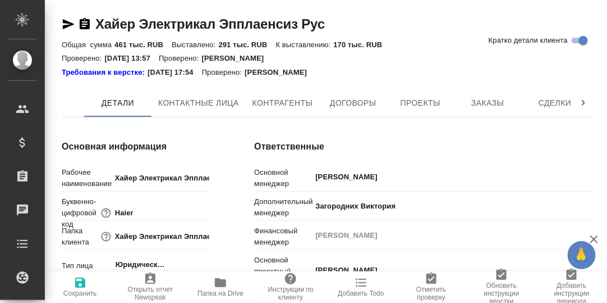
type textarea "x"
type input "[PERSON_NAME]"
type textarea "x"
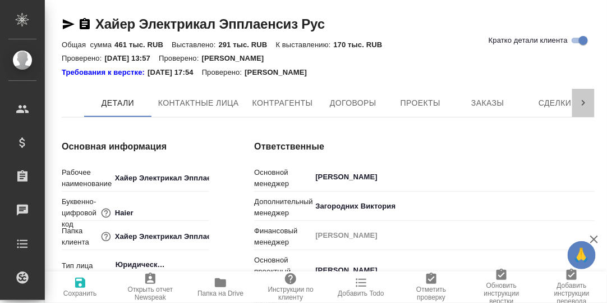
click at [583, 103] on icon at bounding box center [583, 103] width 3 height 6
type textarea "x"
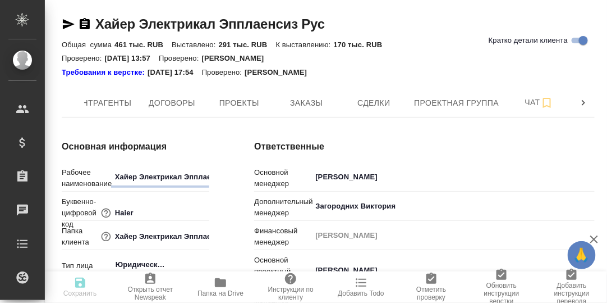
scroll to position [0, 181]
type textarea "x"
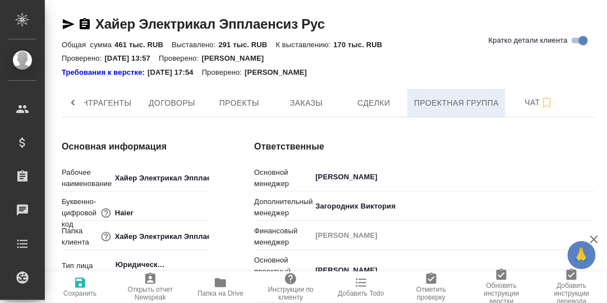
click at [436, 101] on span "Проектная группа" at bounding box center [456, 103] width 85 height 14
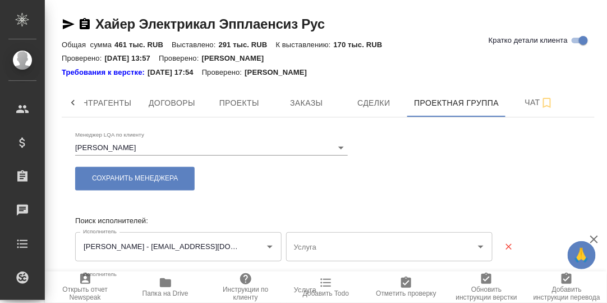
type input "Постредактура машинного перевода - Русский - Казахский"
type input "Постредактура машинного перевода - Английский - Русский"
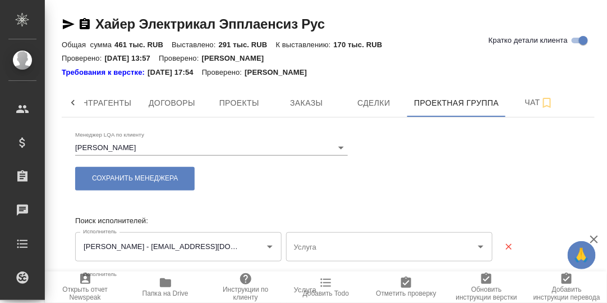
type input "Постредактура машинного перевода - Английский - Русский"
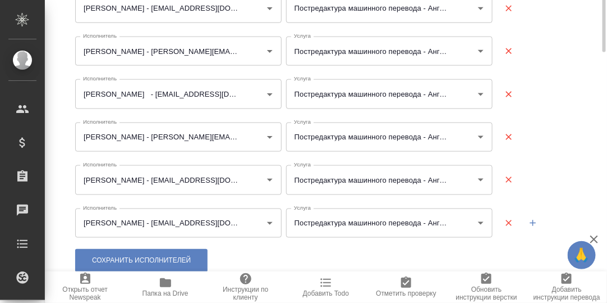
scroll to position [155, 0]
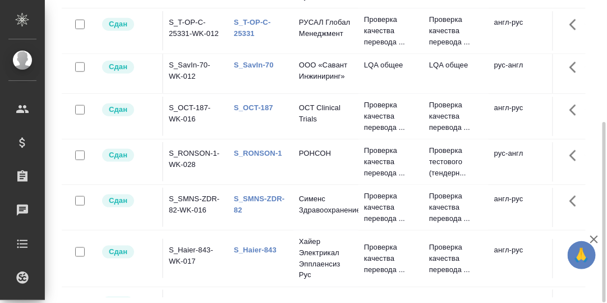
scroll to position [173, 0]
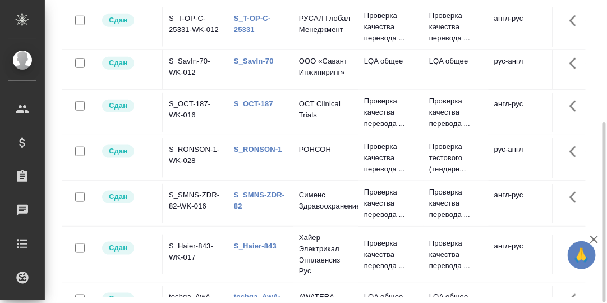
click at [251, 108] on link "S_OCT-187" at bounding box center [253, 103] width 39 height 8
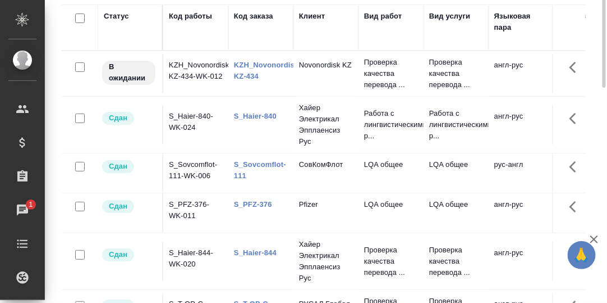
scroll to position [0, 0]
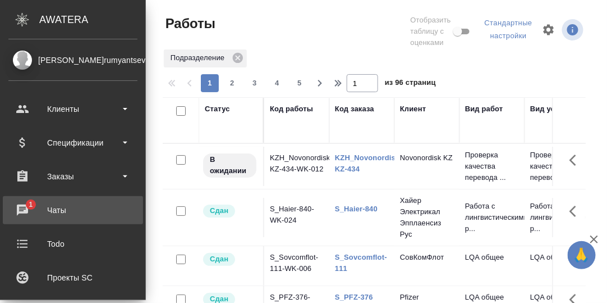
drag, startPoint x: 25, startPoint y: 204, endPoint x: 40, endPoint y: 208, distance: 15.0
click at [25, 204] on div "Чаты" at bounding box center [72, 210] width 129 height 17
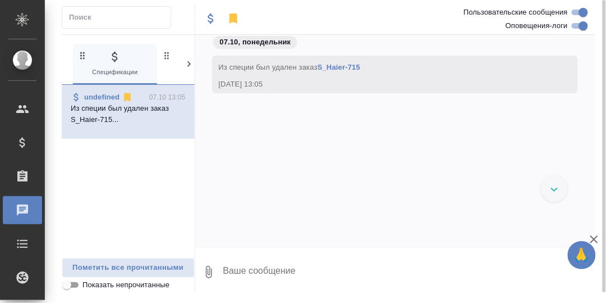
click at [188, 63] on icon at bounding box center [189, 63] width 11 height 11
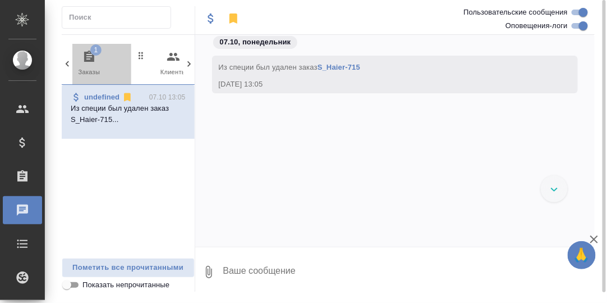
click at [93, 56] on icon "button" at bounding box center [89, 56] width 10 height 11
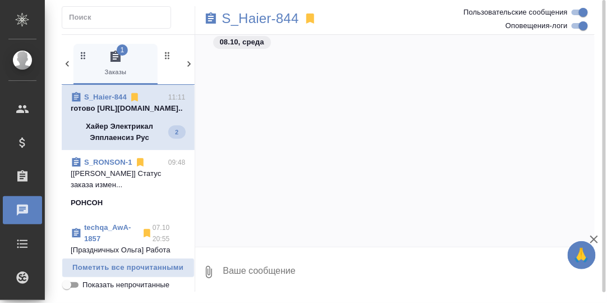
scroll to position [9377, 0]
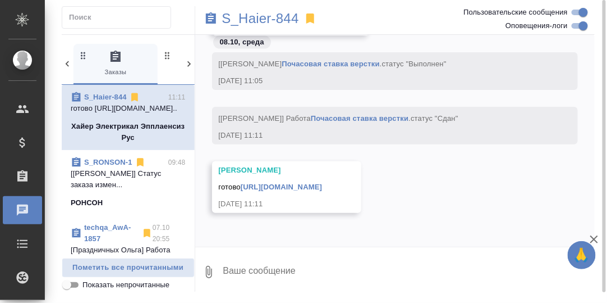
click at [301, 182] on link "https://drive.awatera.com/apps/files/files/10631136?dir=/Shares/%D0%A5%D0%B0%D0…" at bounding box center [281, 186] width 81 height 8
click at [255, 268] on textarea at bounding box center [408, 272] width 373 height 38
type textarea "C"
type textarea "Сейчас гляну"
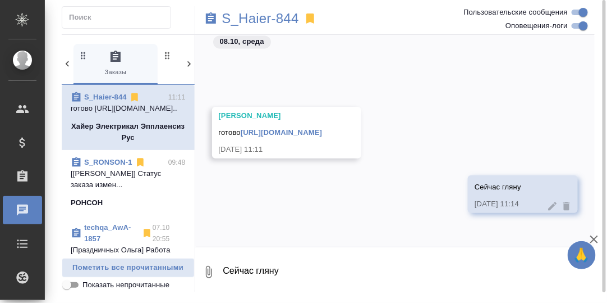
scroll to position [9432, 0]
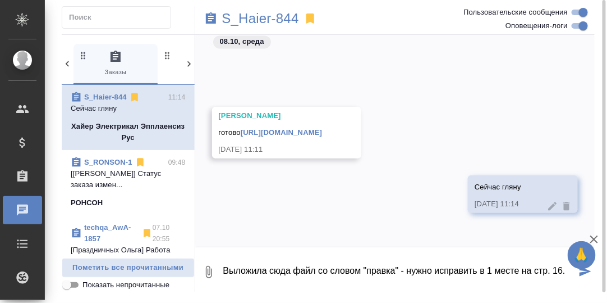
type textarea "Выложила сюда файл со словом "правка" - нужно исправить в 1 месте на стр. 16."
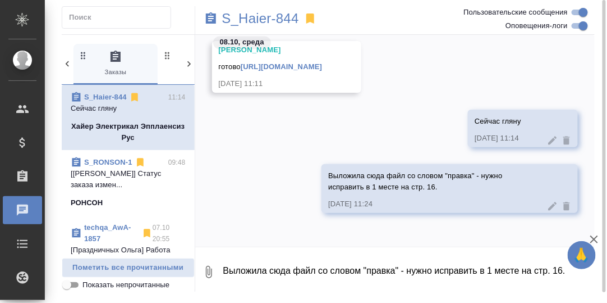
scroll to position [9498, 0]
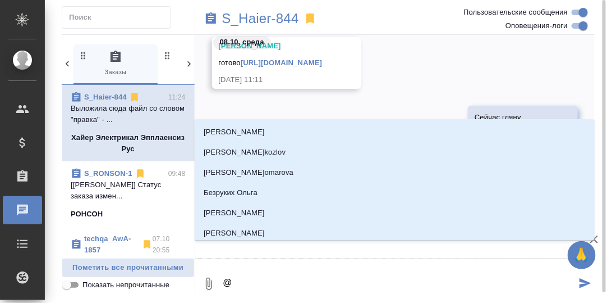
type textarea "@З"
type input "З"
type textarea "@За"
type input "За"
type textarea "@Заб"
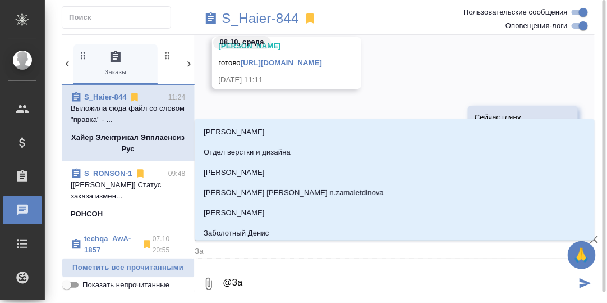
type input "Заб"
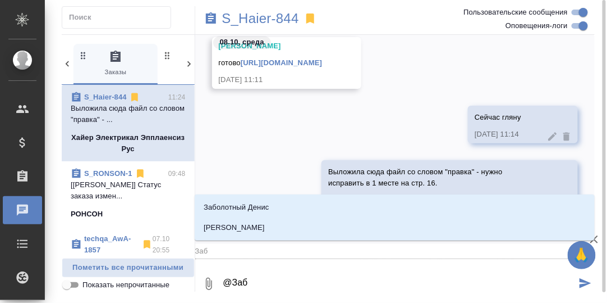
type textarea "@Забо"
type input "Забо"
type textarea "@Забор"
type input "Забор"
type textarea "@Заборо"
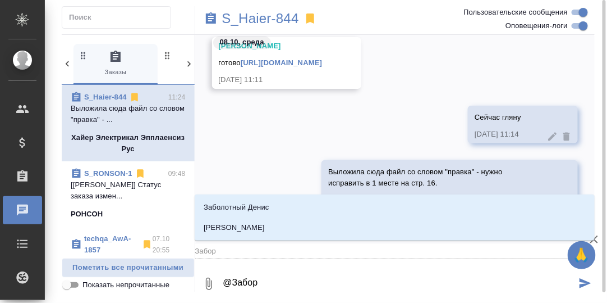
type input "Заборо"
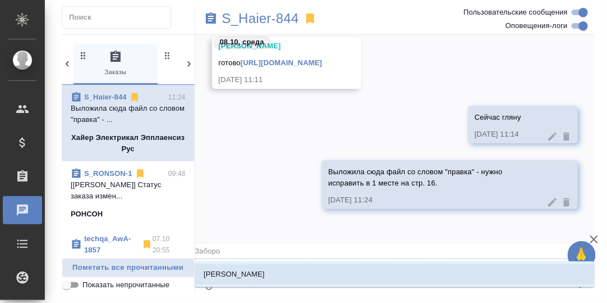
click at [265, 273] on p "Заборова Александра" at bounding box center [234, 273] width 61 height 11
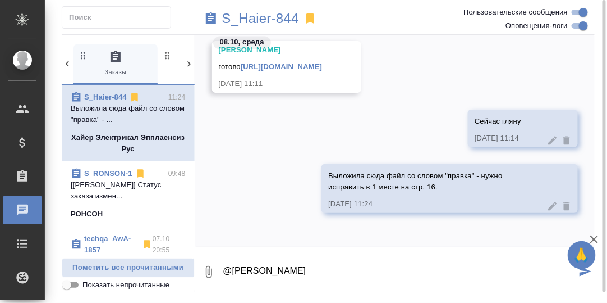
type textarea "@Заборова Александра"
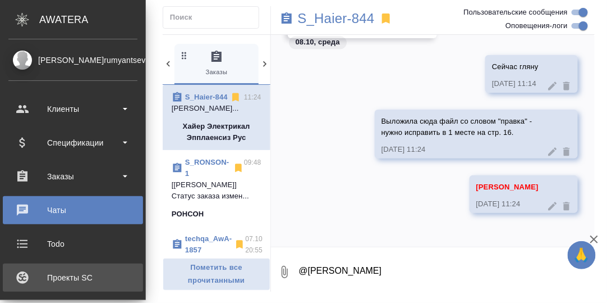
scroll to position [112, 0]
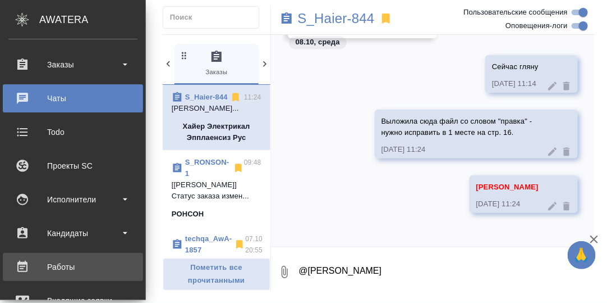
click at [67, 263] on div "Работы" at bounding box center [72, 266] width 129 height 17
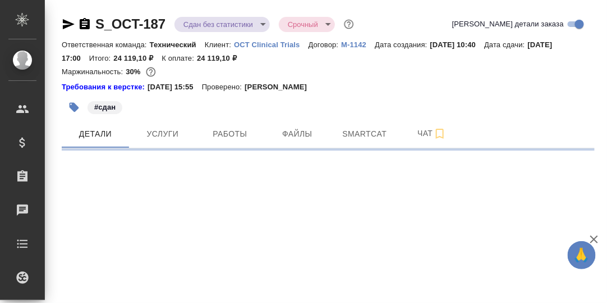
select select "RU"
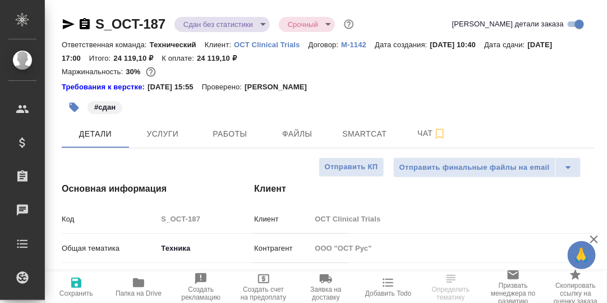
type textarea "x"
click at [267, 45] on p "OCT Clinical Trials" at bounding box center [271, 44] width 75 height 8
type textarea "x"
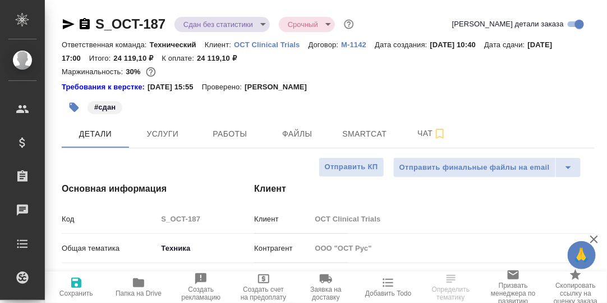
type textarea "x"
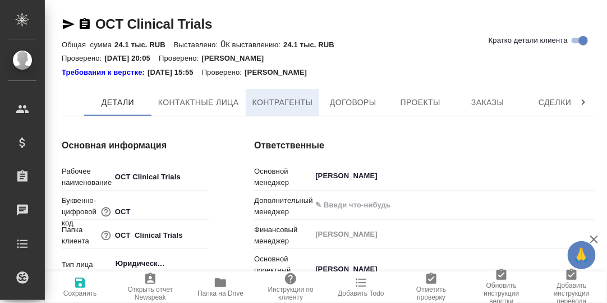
type textarea "x"
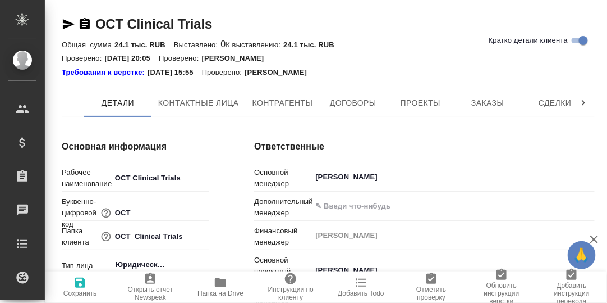
type textarea "x"
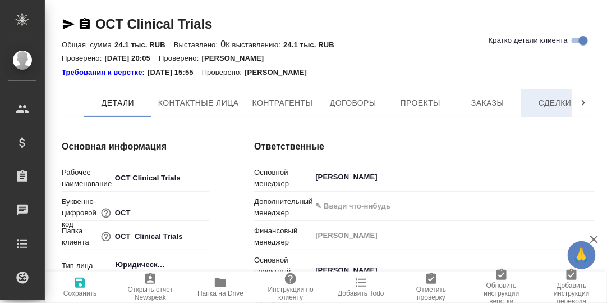
type textarea "x"
click at [585, 103] on icon at bounding box center [583, 103] width 3 height 6
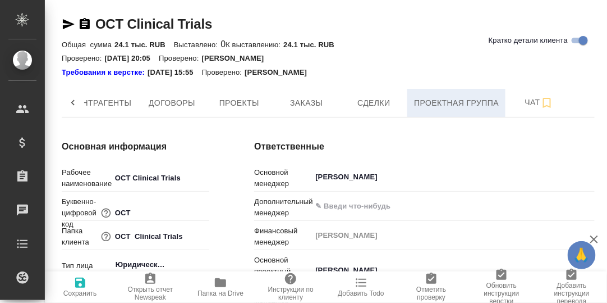
click at [442, 102] on span "Проектная группа" at bounding box center [456, 103] width 85 height 14
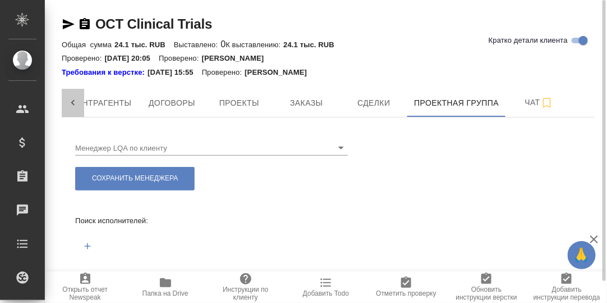
click at [70, 102] on icon at bounding box center [72, 102] width 11 height 11
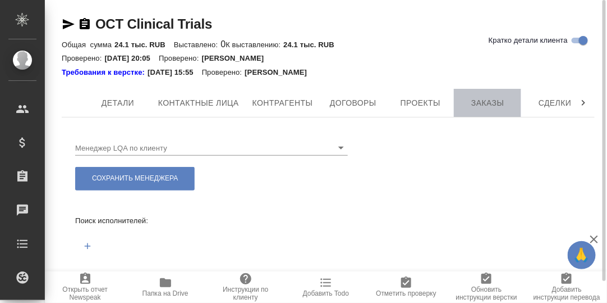
click at [491, 103] on span "Заказы" at bounding box center [488, 103] width 54 height 14
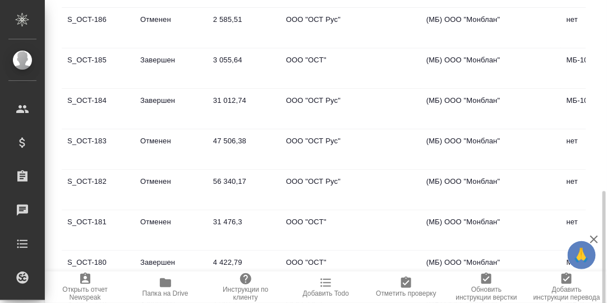
scroll to position [289, 0]
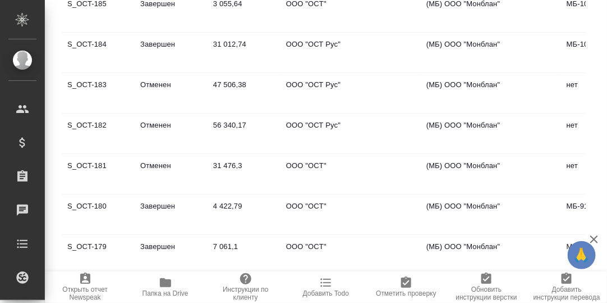
click at [89, 202] on td "S_OCT-180" at bounding box center [98, 214] width 73 height 39
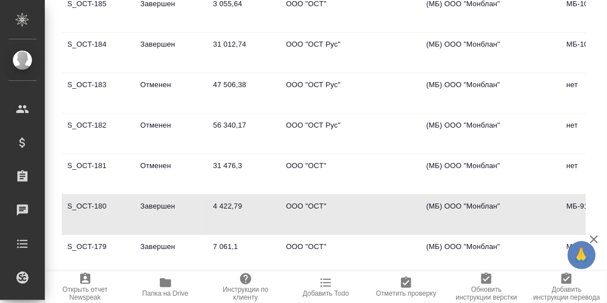
click at [89, 202] on td "S_OCT-180" at bounding box center [98, 214] width 73 height 39
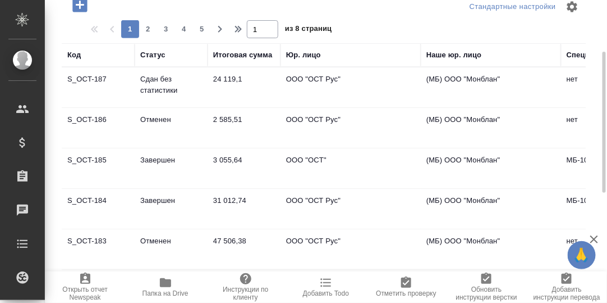
scroll to position [121, 0]
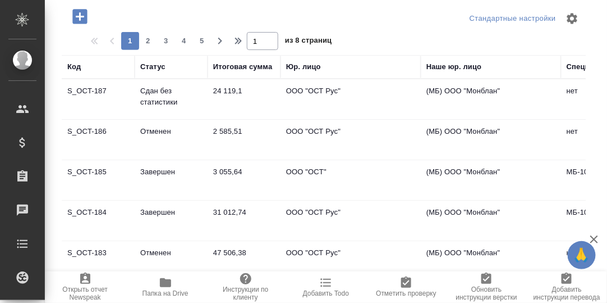
click at [88, 171] on td "S_OCT-185" at bounding box center [98, 180] width 73 height 39
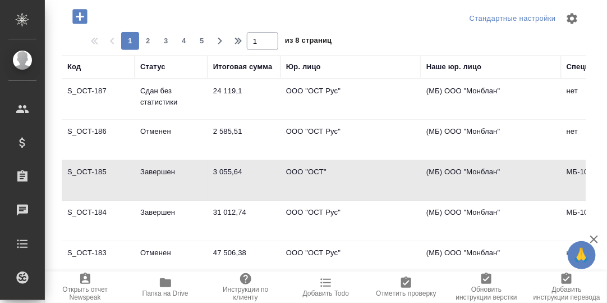
click at [100, 171] on td "S_OCT-185" at bounding box center [98, 180] width 73 height 39
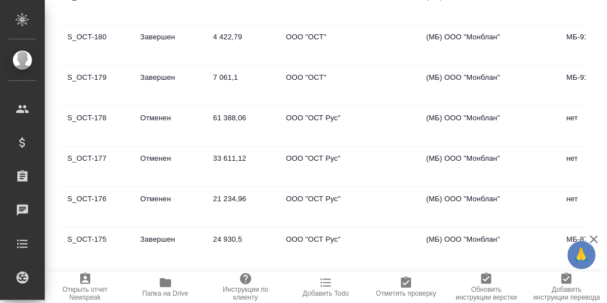
scroll to position [168, 0]
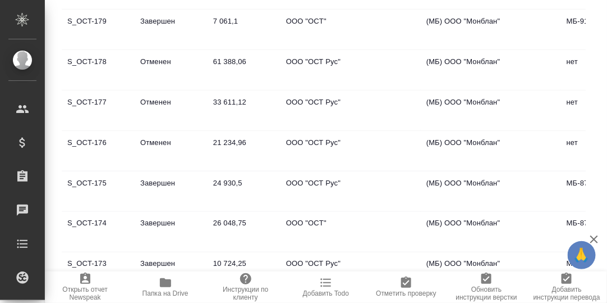
click at [86, 180] on td "S_OCT-175" at bounding box center [98, 191] width 73 height 39
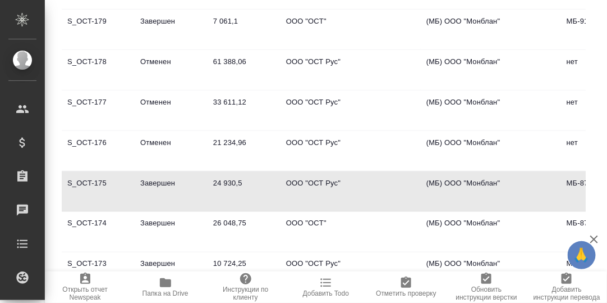
click at [86, 180] on td "S_OCT-175" at bounding box center [98, 191] width 73 height 39
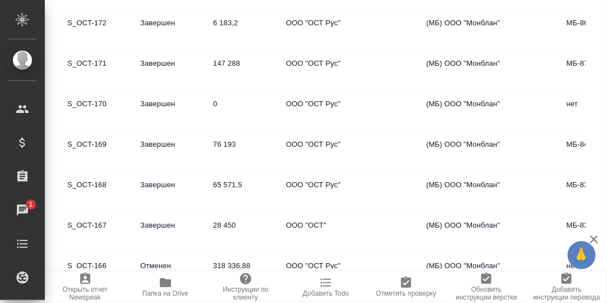
scroll to position [393, 0]
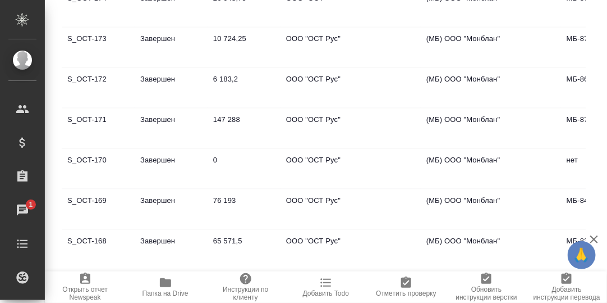
click at [90, 112] on td "S_OCT-171" at bounding box center [98, 128] width 73 height 39
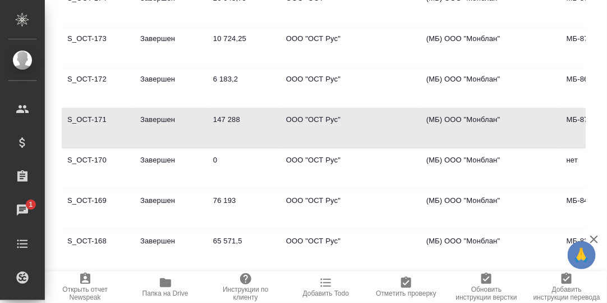
click at [90, 112] on td "S_OCT-171" at bounding box center [98, 128] width 73 height 39
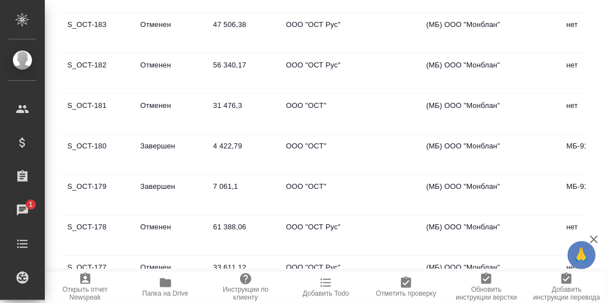
scroll to position [0, 0]
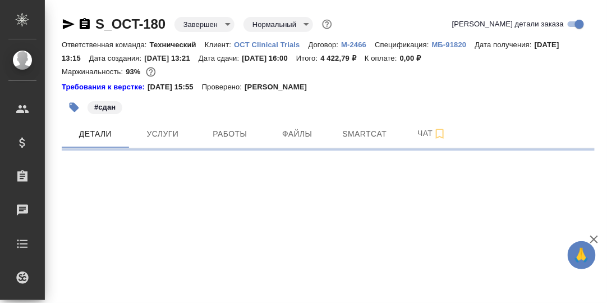
select select "RU"
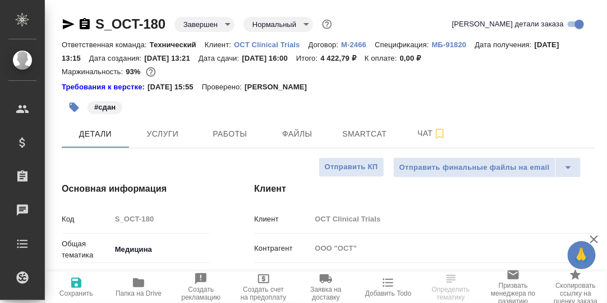
type textarea "x"
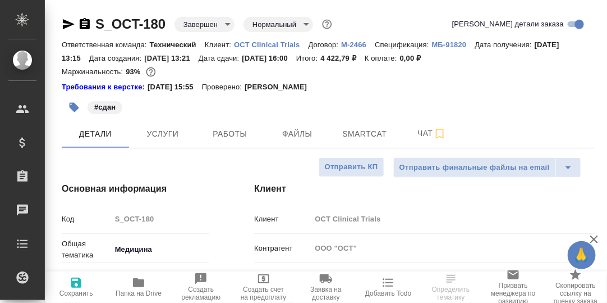
type textarea "x"
click at [231, 136] on span "Работы" at bounding box center [230, 134] width 54 height 14
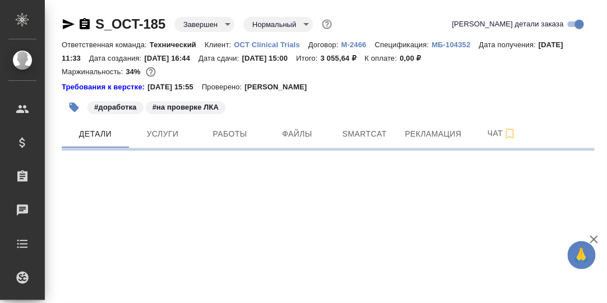
select select "RU"
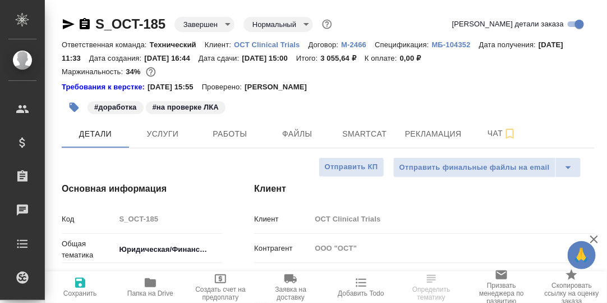
type textarea "x"
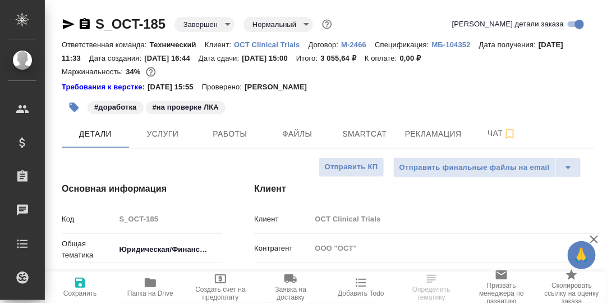
type textarea "x"
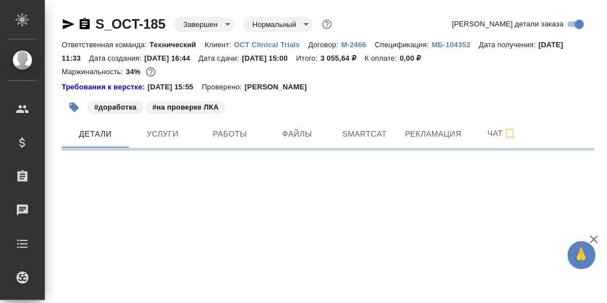
select select "RU"
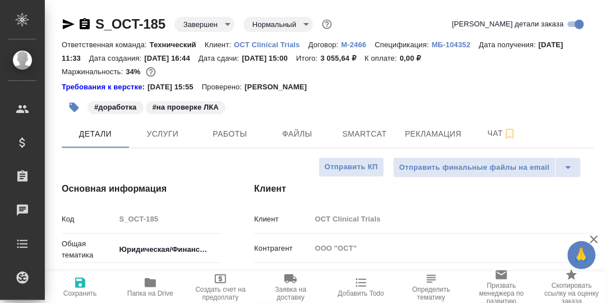
type textarea "x"
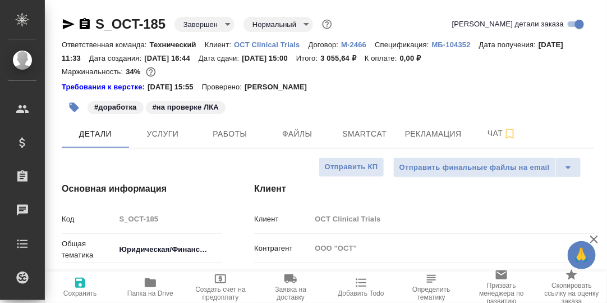
type textarea "x"
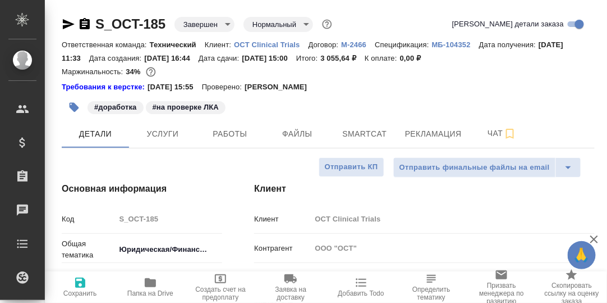
type textarea "x"
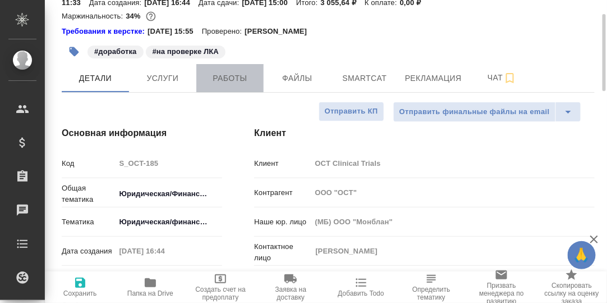
drag, startPoint x: 240, startPoint y: 79, endPoint x: 252, endPoint y: 88, distance: 14.9
click at [240, 80] on span "Работы" at bounding box center [230, 78] width 54 height 14
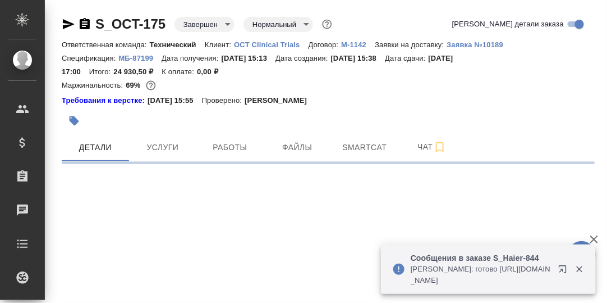
select select "RU"
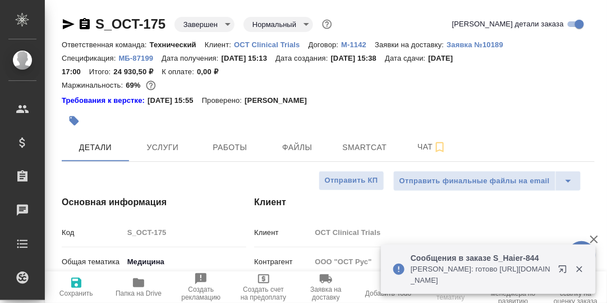
type textarea "x"
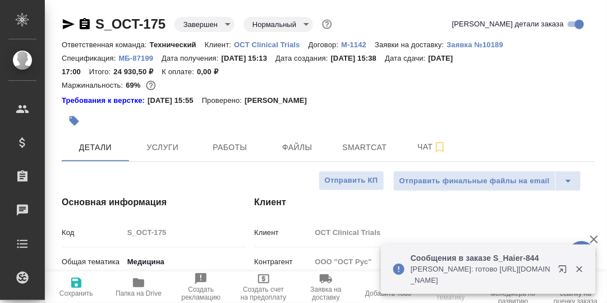
type textarea "x"
click at [237, 148] on span "Работы" at bounding box center [230, 147] width 54 height 14
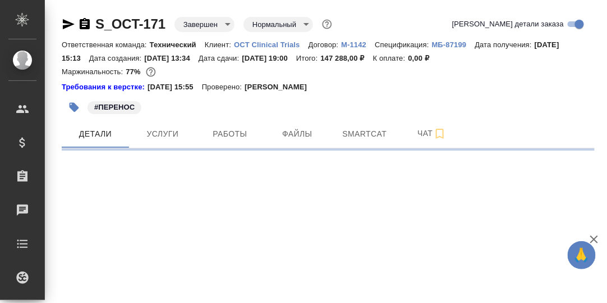
select select "RU"
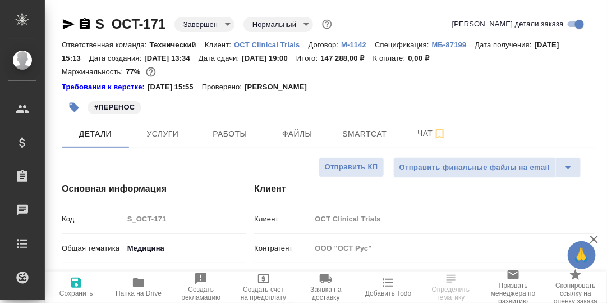
type textarea "x"
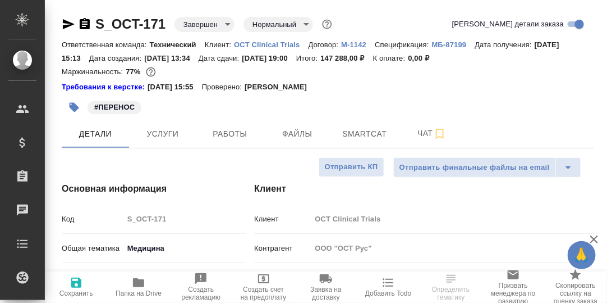
type textarea "x"
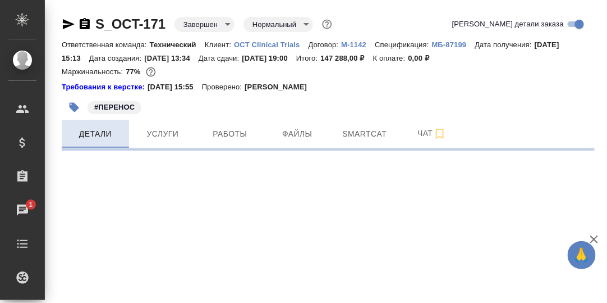
select select "RU"
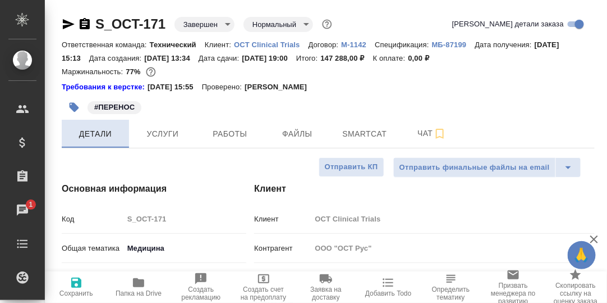
type textarea "x"
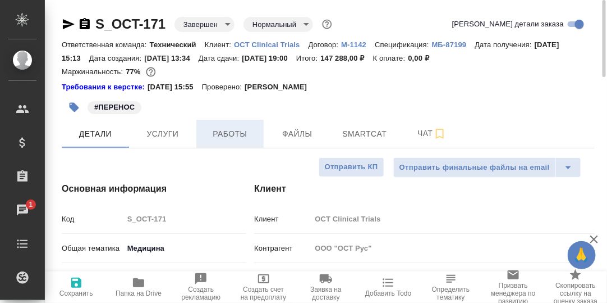
click at [226, 134] on span "Работы" at bounding box center [230, 134] width 54 height 14
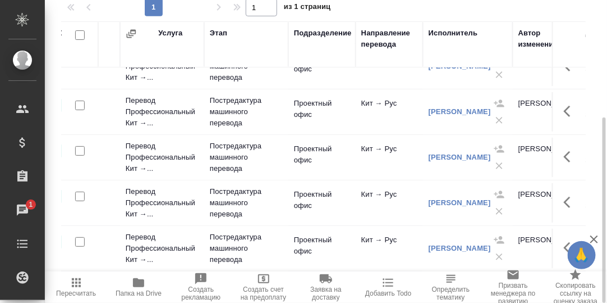
scroll to position [0, 113]
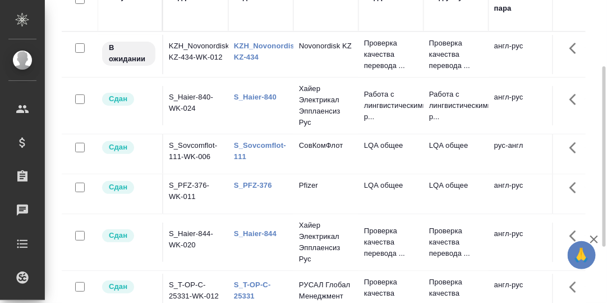
scroll to position [168, 0]
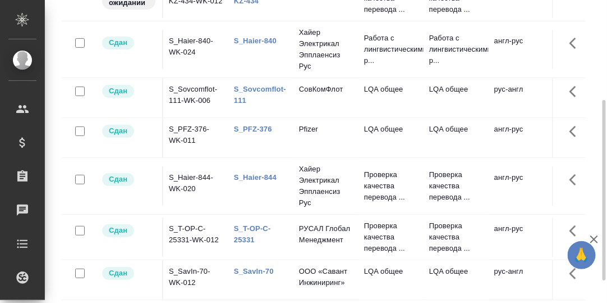
click at [248, 181] on link "S_Haier-844" at bounding box center [255, 177] width 43 height 8
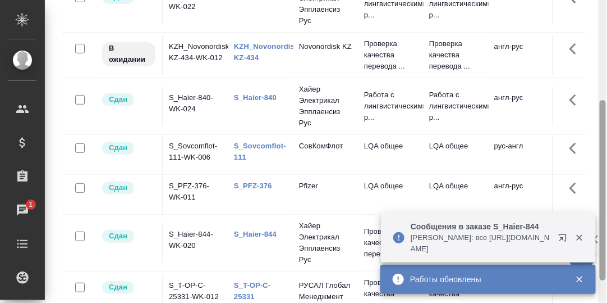
scroll to position [0, 0]
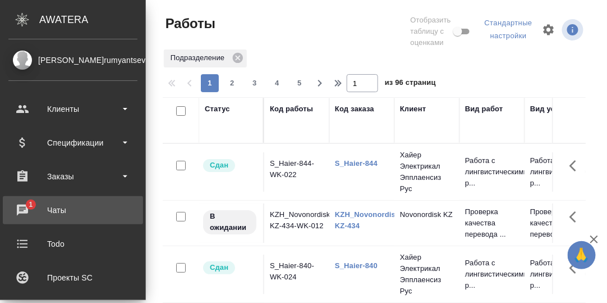
click at [22, 209] on div "Чаты" at bounding box center [72, 210] width 129 height 17
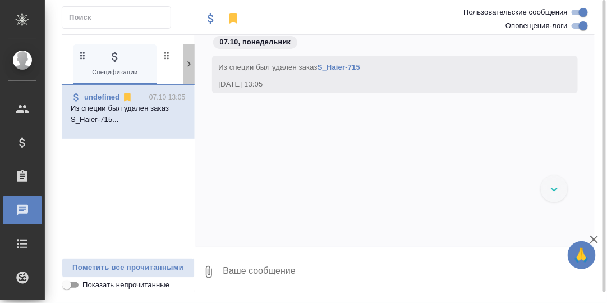
click at [187, 63] on icon at bounding box center [189, 63] width 11 height 11
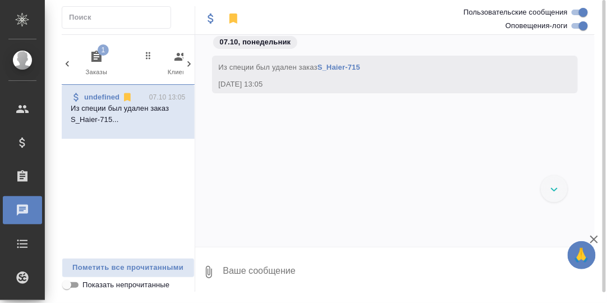
scroll to position [0, 110]
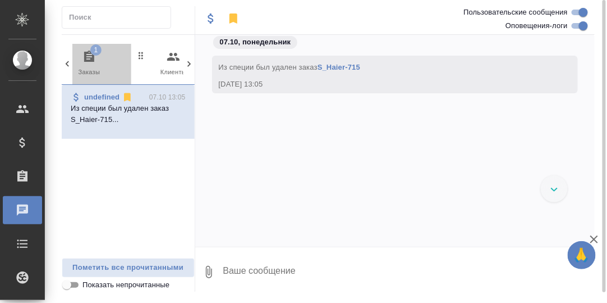
click at [88, 54] on icon "button" at bounding box center [89, 56] width 13 height 13
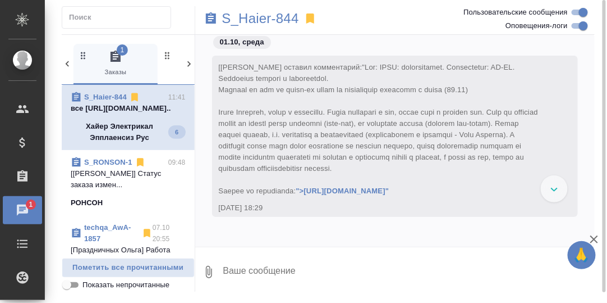
scroll to position [10191, 0]
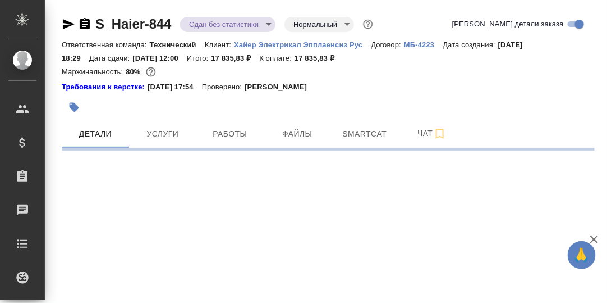
select select "RU"
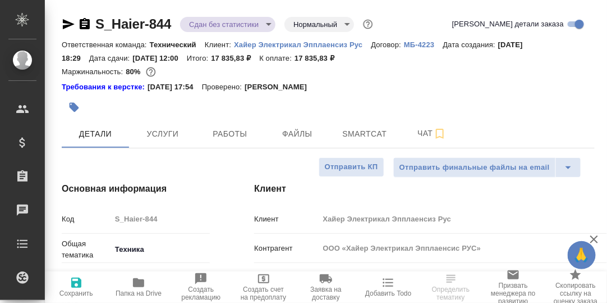
type textarea "x"
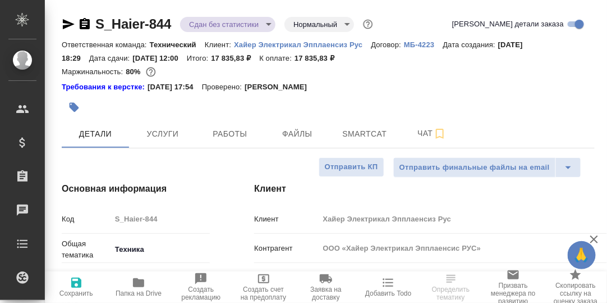
type textarea "x"
click at [428, 138] on span "Чат" at bounding box center [432, 133] width 54 height 14
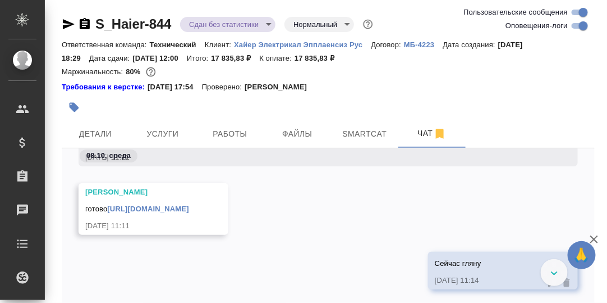
scroll to position [27474, 0]
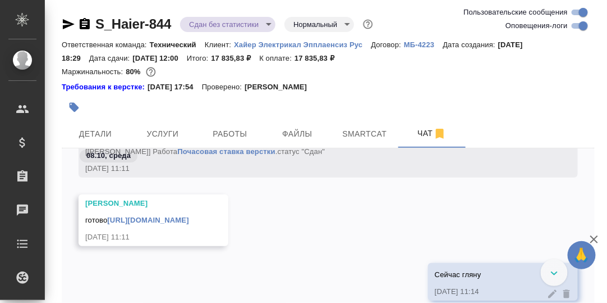
drag, startPoint x: 109, startPoint y: 218, endPoint x: 359, endPoint y: 278, distance: 257.5
click at [189, 226] on div "готово https://drive.awatera.com/apps/files/files/10631136?dir=/Shares/%D0%A5%D…" at bounding box center [137, 219] width 104 height 14
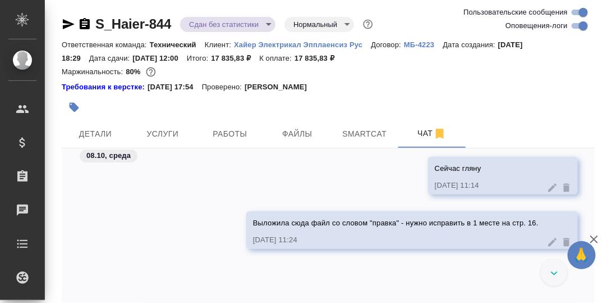
scroll to position [27587, 0]
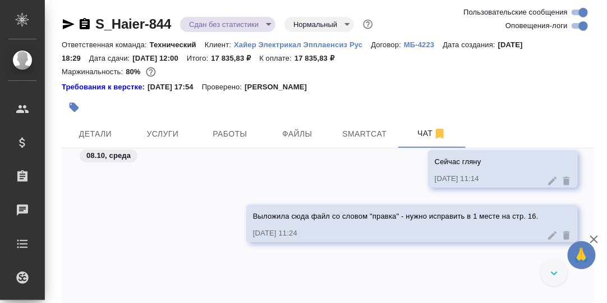
copy link "https://drive.awatera.com/apps/files/files/10631136?dir=/Shares/%D0%A5%D0%B0%D0…"
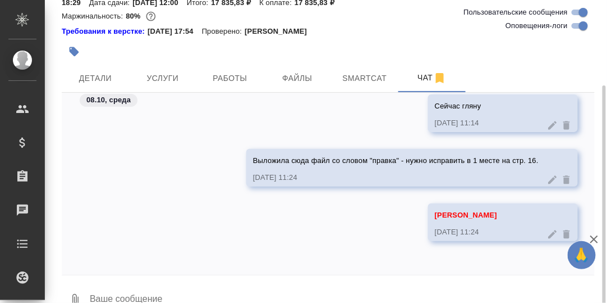
scroll to position [79, 0]
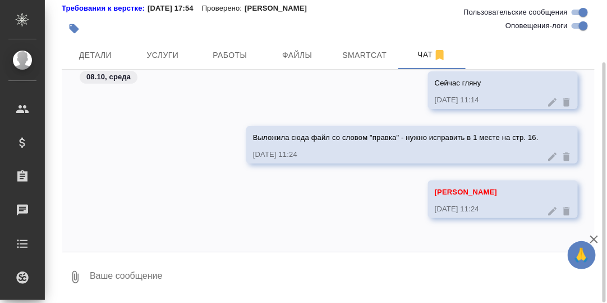
click at [135, 280] on textarea at bounding box center [342, 277] width 506 height 38
paste textarea "https://drive.awatera.com/apps/files/files/10631136?dir=/Shares/%D0%A5%D0%B0%D0…"
type textarea "https://drive.awatera.com/apps/files/files/10631136?dir=/Shares/%D0%A5%D0%B0%D0…"
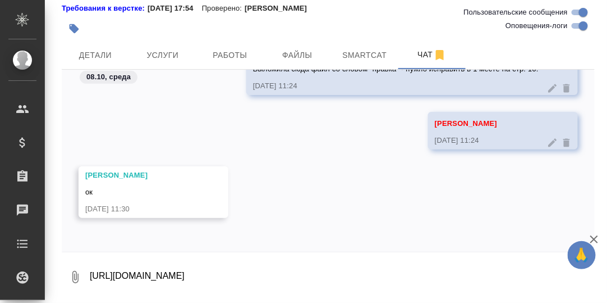
scroll to position [27711, 0]
click at [219, 53] on span "Работы" at bounding box center [230, 55] width 54 height 14
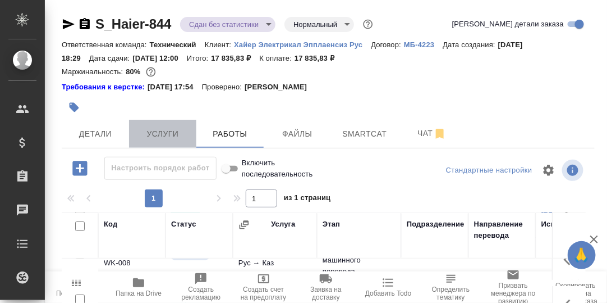
click at [162, 132] on span "Услуги" at bounding box center [163, 134] width 54 height 14
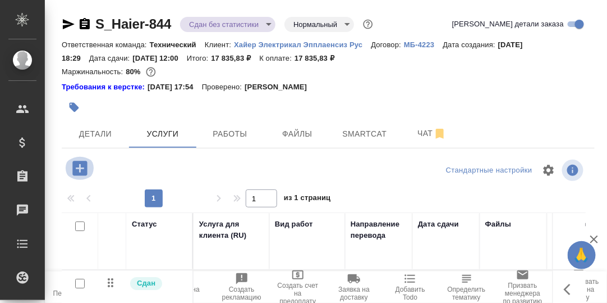
click at [75, 170] on icon "button" at bounding box center [79, 168] width 15 height 15
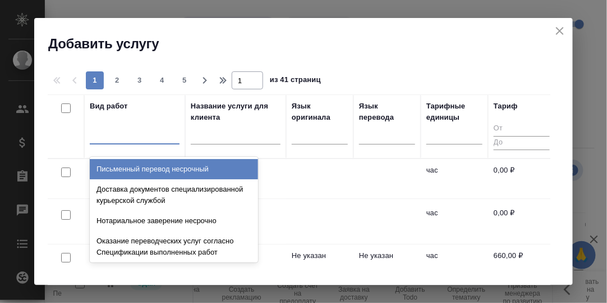
click at [127, 137] on div at bounding box center [135, 133] width 90 height 16
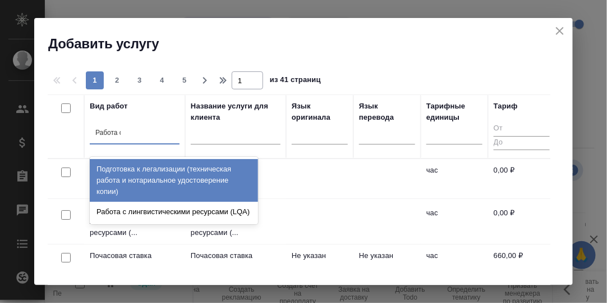
type input "Работа с"
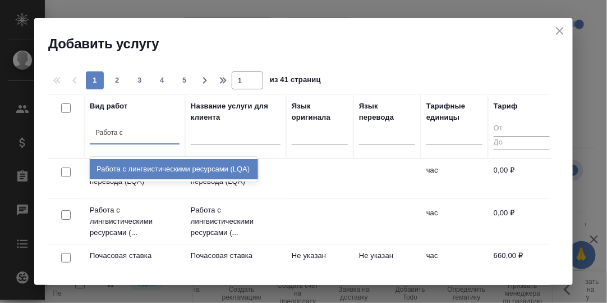
click at [173, 175] on div "Работа с лингвистическими ресурсами (LQA)" at bounding box center [174, 169] width 168 height 20
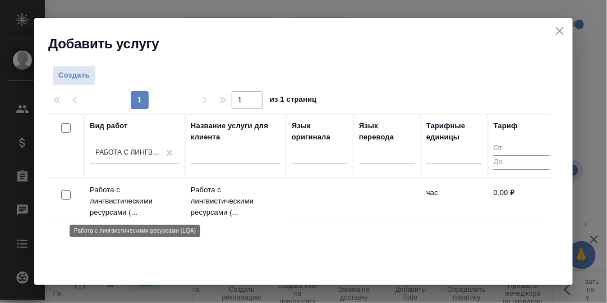
click at [115, 197] on p "Работа с лингвистическими ресурсами (..." at bounding box center [135, 201] width 90 height 34
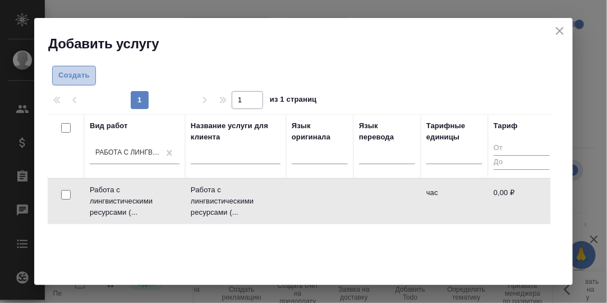
click at [76, 70] on span "Создать" at bounding box center [73, 75] width 31 height 13
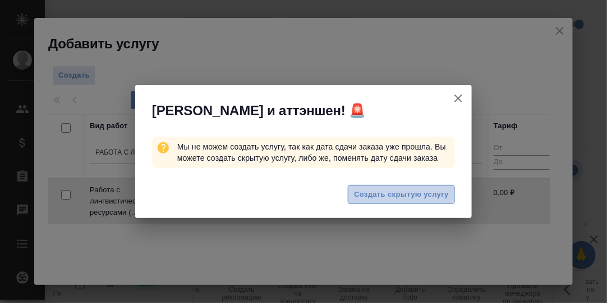
click at [412, 191] on span "Создать скрытую услугу" at bounding box center [401, 194] width 95 height 13
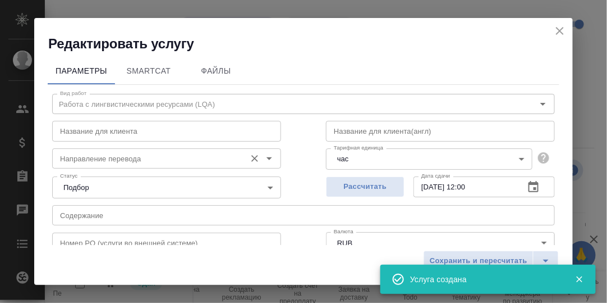
click at [120, 162] on input "Направление перевода" at bounding box center [148, 158] width 185 height 13
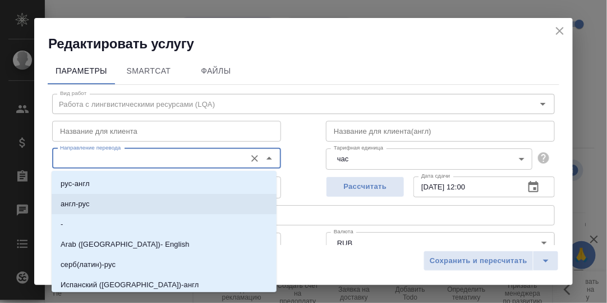
click at [98, 200] on li "англ-рус" at bounding box center [164, 204] width 225 height 20
type input "англ-рус"
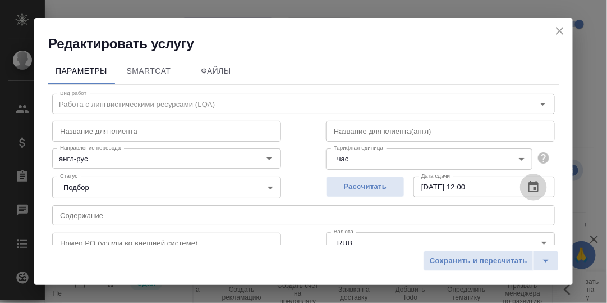
click at [527, 186] on icon "button" at bounding box center [533, 186] width 13 height 13
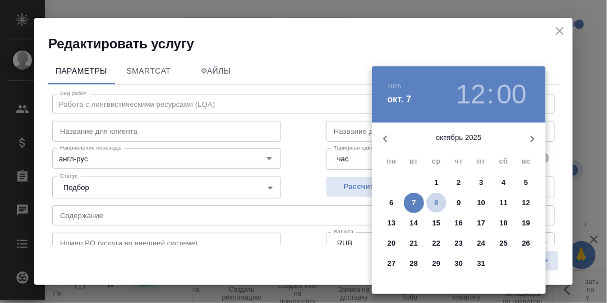
click at [437, 199] on p "8" at bounding box center [436, 202] width 4 height 11
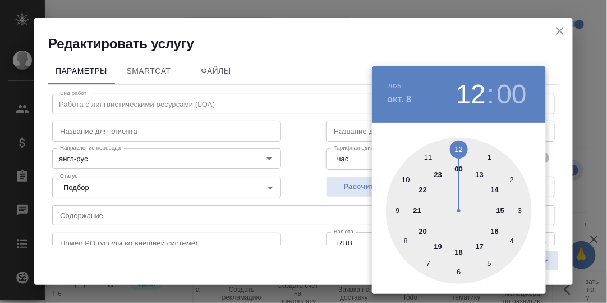
click at [428, 157] on div at bounding box center [459, 211] width 146 height 146
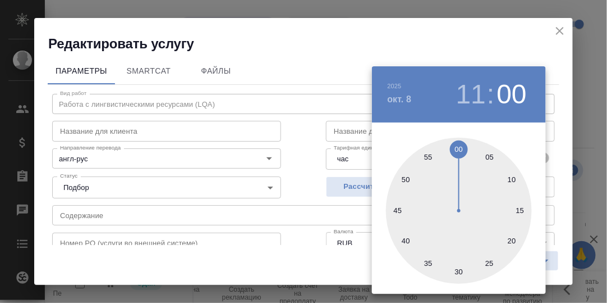
click at [457, 273] on div at bounding box center [459, 211] width 146 height 146
type input "08.10.2025 11:30"
click at [556, 150] on div at bounding box center [303, 151] width 607 height 303
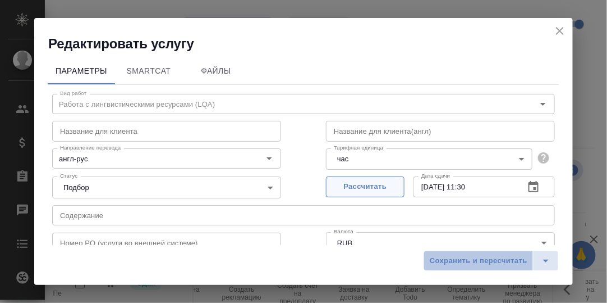
drag, startPoint x: 489, startPoint y: 262, endPoint x: 365, endPoint y: 194, distance: 141.4
click at [486, 259] on span "Сохранить и пересчитать" at bounding box center [479, 260] width 98 height 13
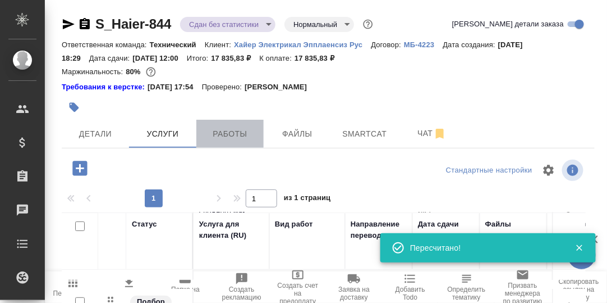
drag, startPoint x: 226, startPoint y: 134, endPoint x: 254, endPoint y: 147, distance: 30.9
click at [226, 134] on span "Работы" at bounding box center [230, 134] width 54 height 14
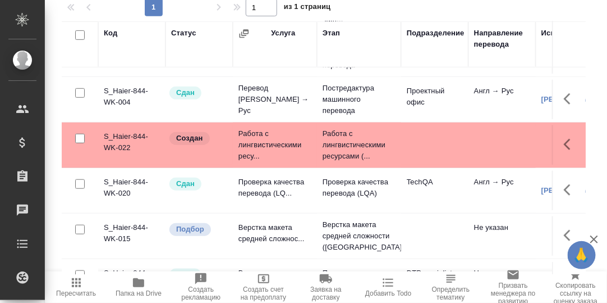
scroll to position [173, 0]
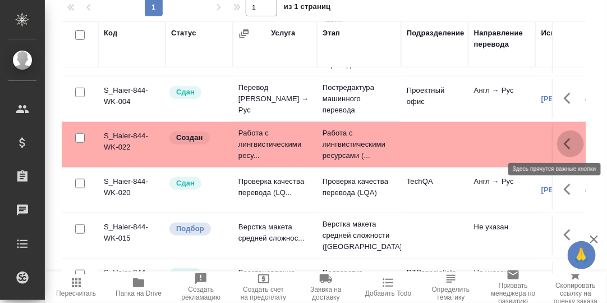
click at [564, 140] on icon "button" at bounding box center [570, 143] width 13 height 13
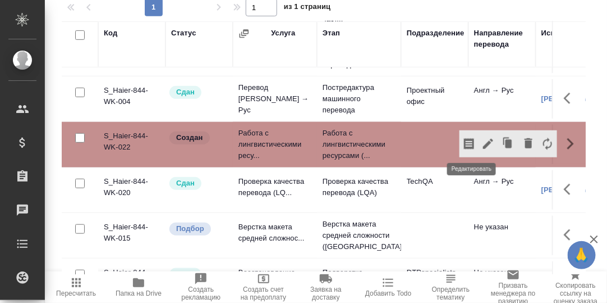
click at [483, 144] on icon "button" at bounding box center [488, 144] width 10 height 10
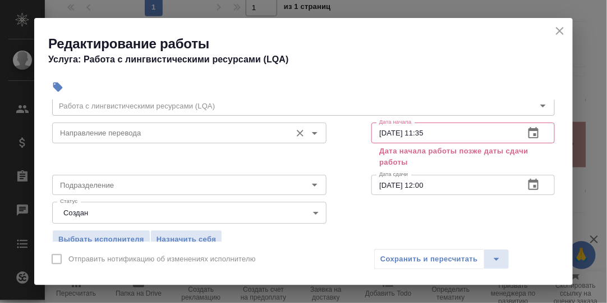
scroll to position [56, 0]
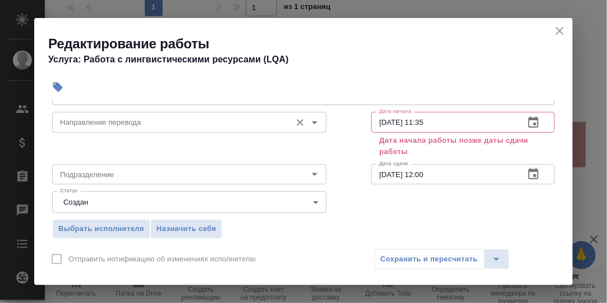
click at [103, 120] on input "Направление перевода" at bounding box center [171, 121] width 230 height 13
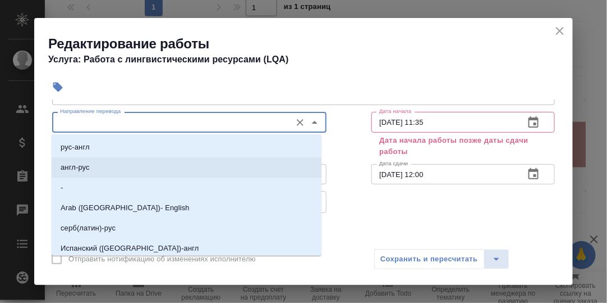
click at [90, 170] on li "англ-рус" at bounding box center [187, 167] width 270 height 20
type input "англ-рус"
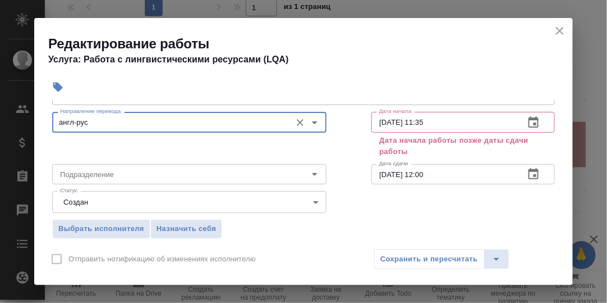
click at [528, 120] on icon "button" at bounding box center [533, 122] width 13 height 13
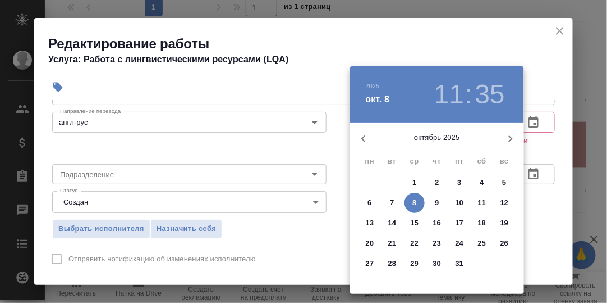
click at [414, 203] on p "8" at bounding box center [415, 202] width 4 height 11
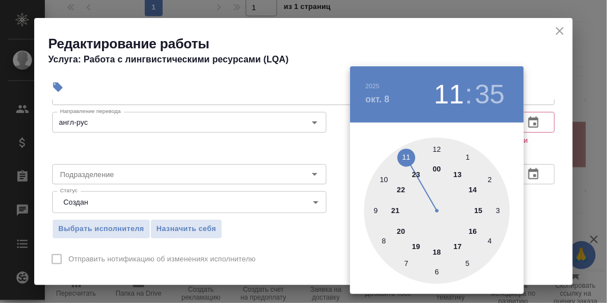
drag, startPoint x: 375, startPoint y: 209, endPoint x: 406, endPoint y: 202, distance: 31.6
click at [376, 209] on div at bounding box center [437, 211] width 146 height 146
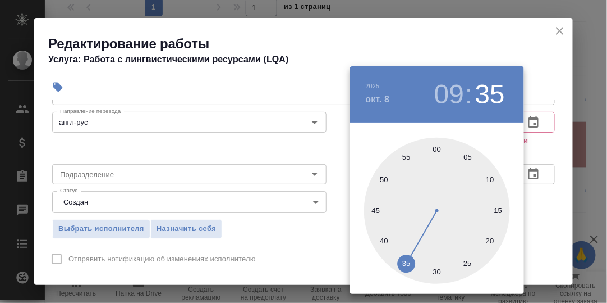
type input "08.10.2025 09:00"
click at [438, 149] on div at bounding box center [437, 211] width 146 height 146
click at [547, 146] on div at bounding box center [303, 151] width 607 height 303
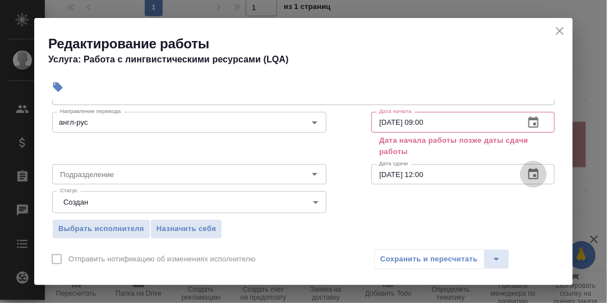
click at [529, 174] on icon "button" at bounding box center [534, 173] width 10 height 11
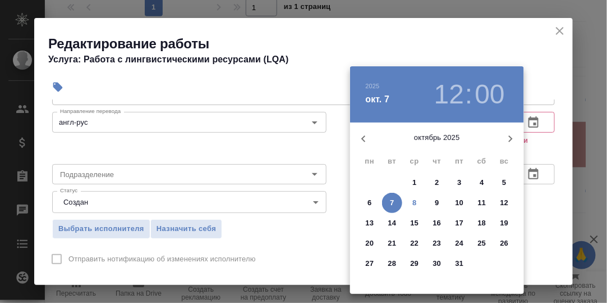
click at [413, 199] on p "8" at bounding box center [415, 202] width 4 height 11
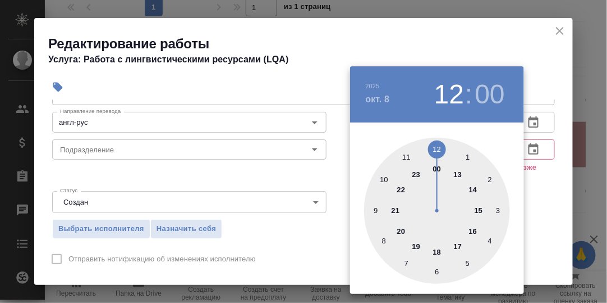
click at [408, 159] on div at bounding box center [437, 211] width 146 height 146
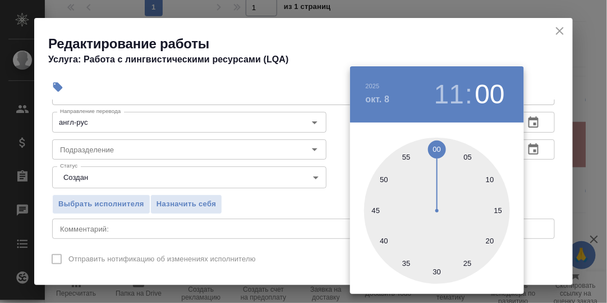
click at [434, 270] on div at bounding box center [437, 211] width 146 height 146
click at [546, 195] on div at bounding box center [303, 151] width 607 height 303
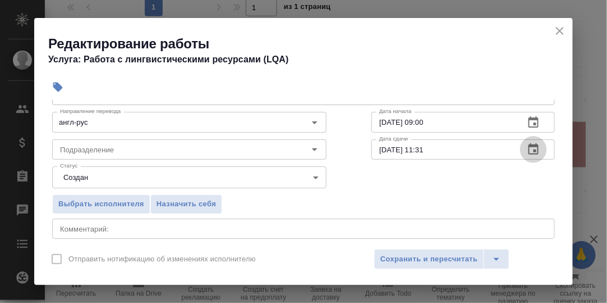
click at [527, 143] on icon "button" at bounding box center [533, 149] width 13 height 13
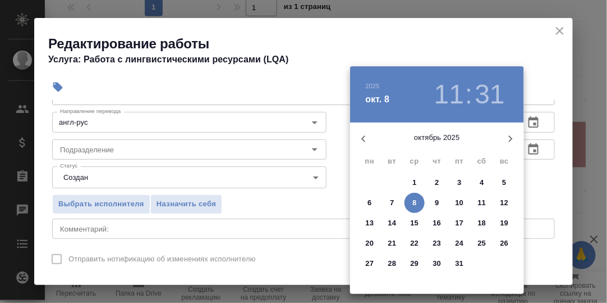
click at [414, 202] on p "8" at bounding box center [415, 202] width 4 height 11
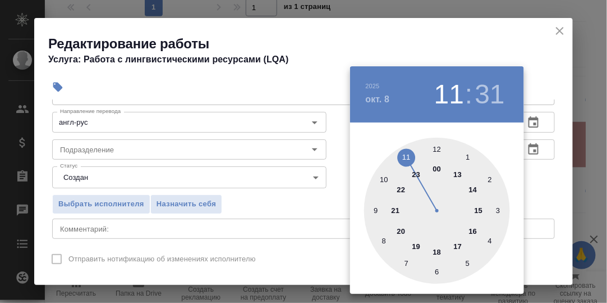
click at [408, 155] on div at bounding box center [437, 211] width 146 height 146
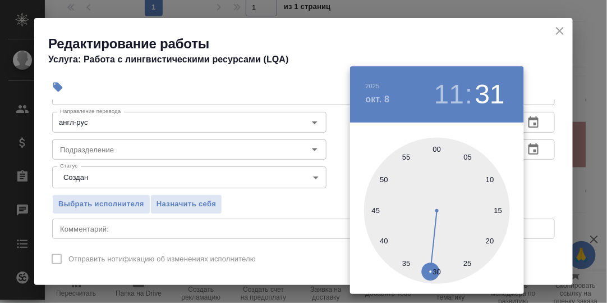
click at [440, 269] on div at bounding box center [437, 211] width 146 height 146
type input "08.10.2025 11:30"
click at [551, 169] on div at bounding box center [303, 151] width 607 height 303
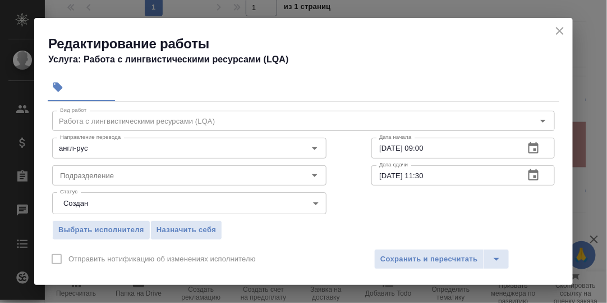
scroll to position [0, 0]
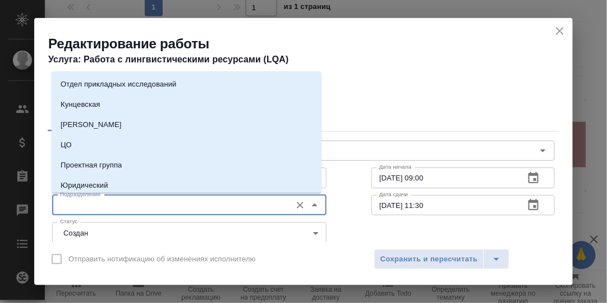
drag, startPoint x: 141, startPoint y: 207, endPoint x: 135, endPoint y: 204, distance: 6.3
click at [140, 207] on input "Подразделение" at bounding box center [171, 204] width 230 height 13
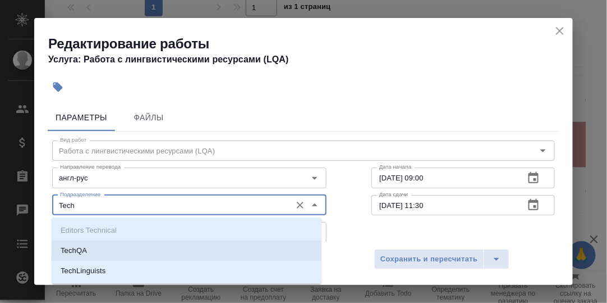
click at [84, 250] on p "TechQA" at bounding box center [74, 250] width 26 height 11
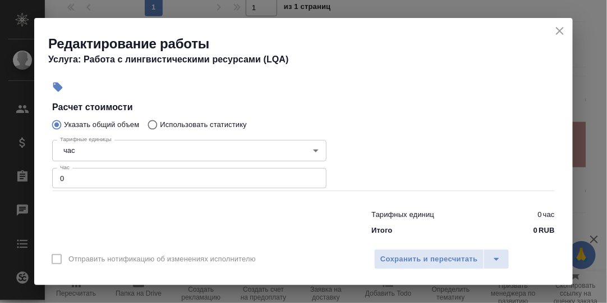
scroll to position [225, 0]
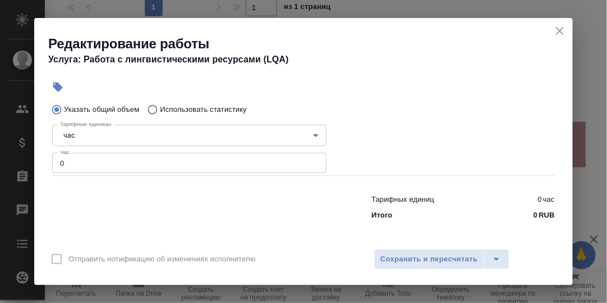
type input "TechQA"
click at [76, 165] on input "0" at bounding box center [189, 163] width 274 height 20
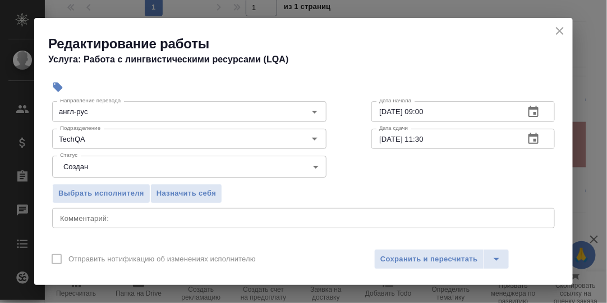
scroll to position [112, 0]
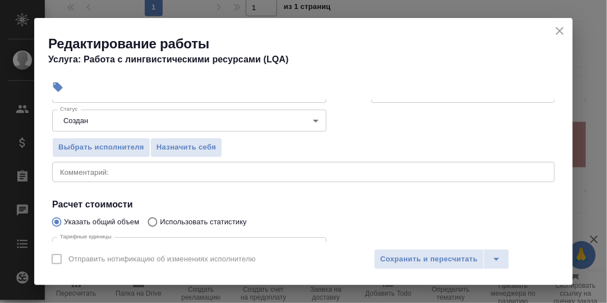
type input "0.5"
click at [104, 171] on textarea at bounding box center [303, 171] width 487 height 8
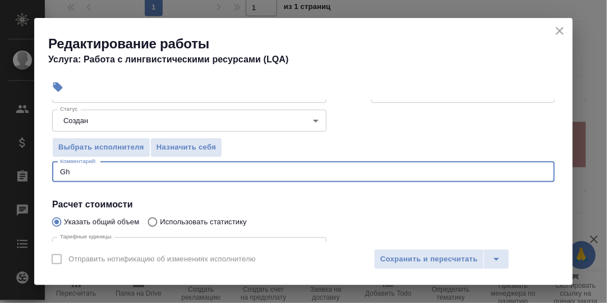
type textarea "G"
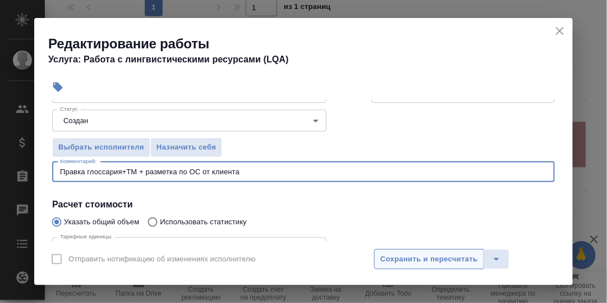
type textarea "Правка глоссария+ТМ + разметка по ОС от клиента"
click at [439, 262] on span "Сохранить и пересчитать" at bounding box center [430, 259] width 98 height 13
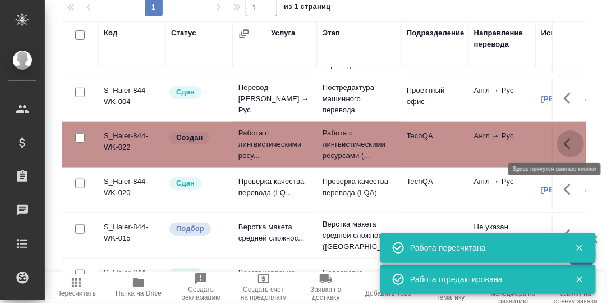
click at [564, 141] on icon "button" at bounding box center [570, 143] width 13 height 13
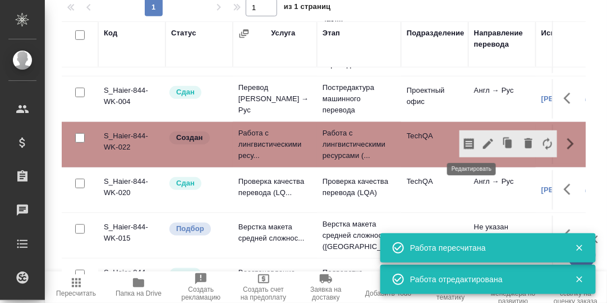
click at [482, 139] on icon "button" at bounding box center [488, 143] width 13 height 13
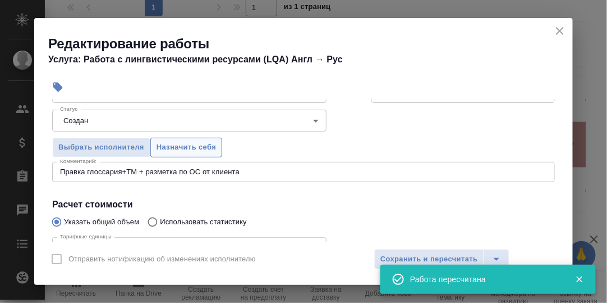
click at [191, 146] on span "Назначить себя" at bounding box center [187, 147] width 60 height 13
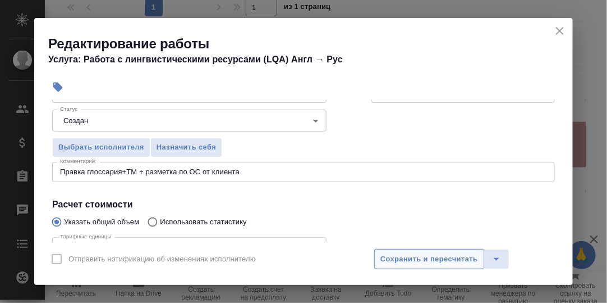
click at [408, 253] on span "Сохранить и пересчитать" at bounding box center [430, 259] width 98 height 13
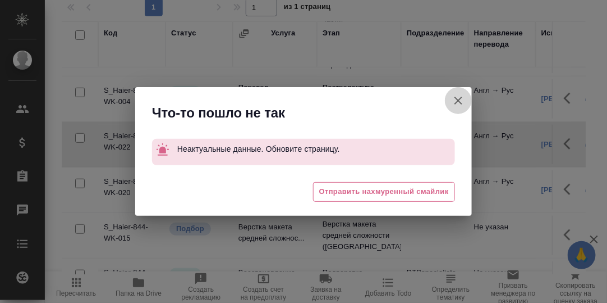
drag, startPoint x: 458, startPoint y: 99, endPoint x: 455, endPoint y: 119, distance: 19.8
click at [459, 100] on icon "button" at bounding box center [459, 101] width 8 height 8
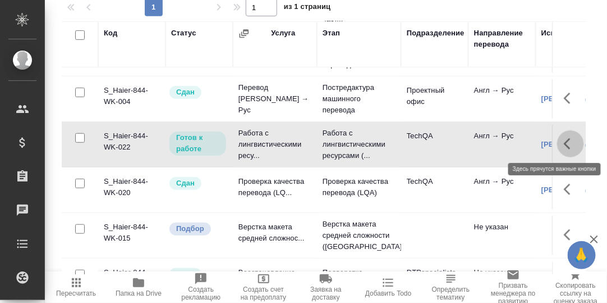
click at [564, 137] on icon "button" at bounding box center [570, 143] width 13 height 13
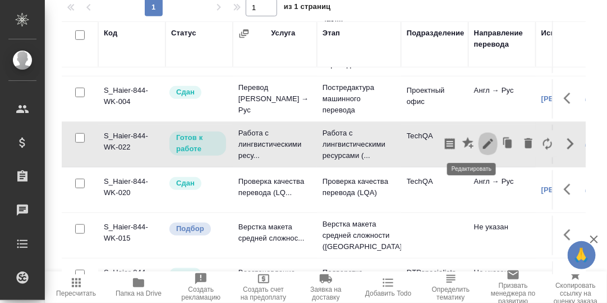
click at [483, 143] on icon "button" at bounding box center [488, 144] width 10 height 10
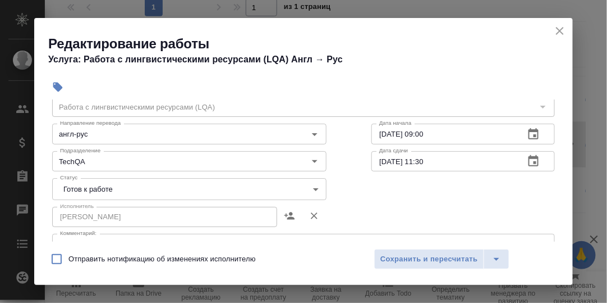
scroll to position [56, 0]
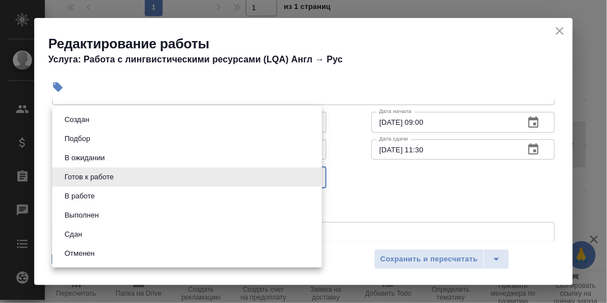
click at [310, 179] on body "🙏 .cls-1 fill:#fff; AWATERA Румянцева Дарья d.rumyantseva Клиенты Спецификации …" at bounding box center [303, 151] width 607 height 303
click at [97, 234] on li "Сдан" at bounding box center [187, 234] width 270 height 19
type input "closed"
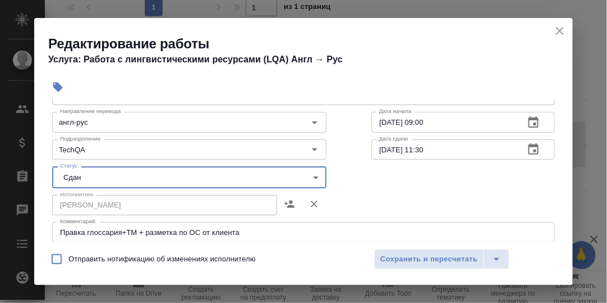
drag, startPoint x: 406, startPoint y: 255, endPoint x: 298, endPoint y: 209, distance: 117.2
click at [404, 255] on span "Сохранить и пересчитать" at bounding box center [430, 259] width 98 height 13
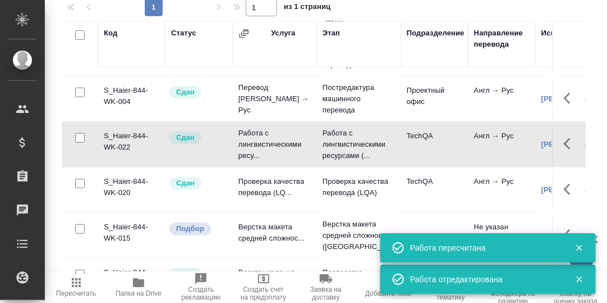
scroll to position [0, 0]
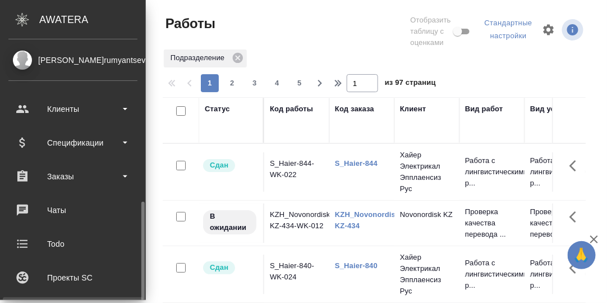
scroll to position [112, 0]
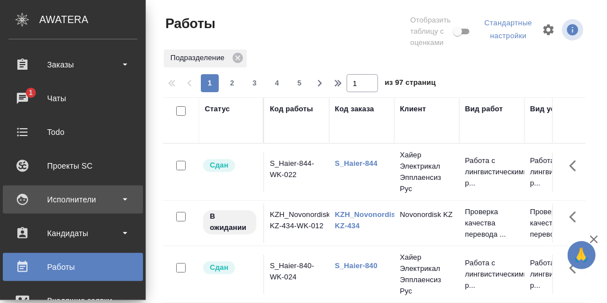
click at [72, 198] on div "Исполнители" at bounding box center [72, 199] width 129 height 17
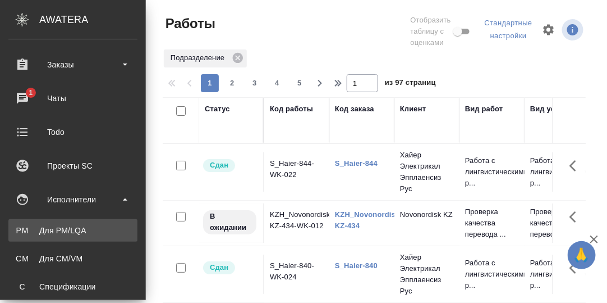
drag, startPoint x: 71, startPoint y: 227, endPoint x: 106, endPoint y: 229, distance: 35.4
click at [71, 227] on div "Для PM/LQA" at bounding box center [73, 230] width 118 height 11
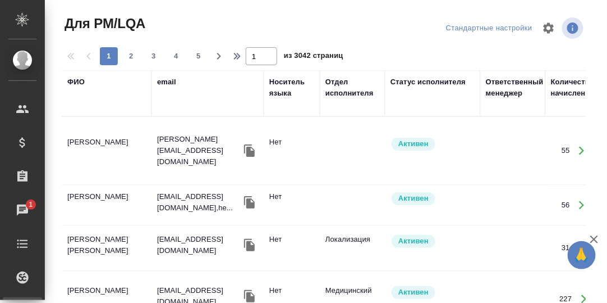
click at [77, 85] on div "ФИО" at bounding box center [75, 81] width 17 height 11
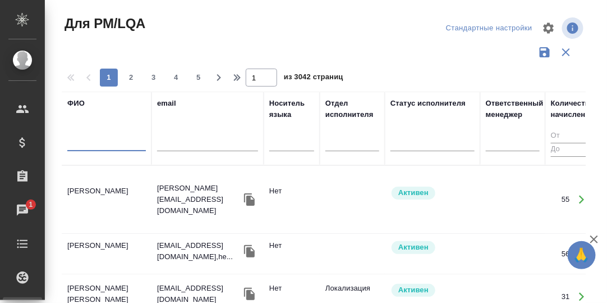
click at [89, 145] on input "text" at bounding box center [106, 144] width 79 height 14
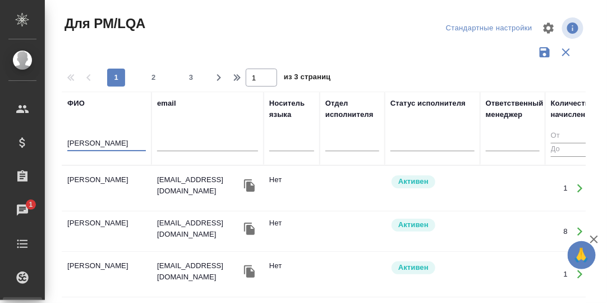
type input "[PERSON_NAME]"
click at [119, 182] on td "[PERSON_NAME]" at bounding box center [107, 187] width 90 height 39
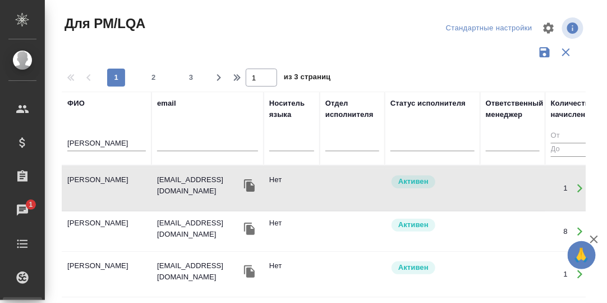
click at [120, 184] on td "[PERSON_NAME]" at bounding box center [107, 187] width 90 height 39
click at [118, 179] on td "[PERSON_NAME]" at bounding box center [107, 187] width 90 height 39
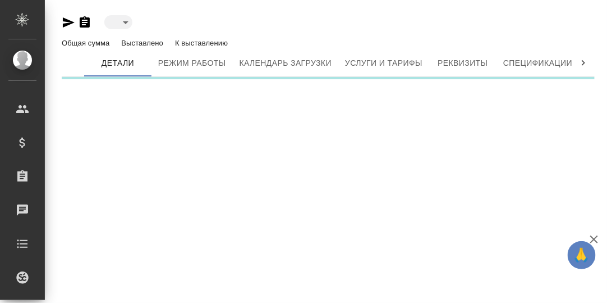
type input "active"
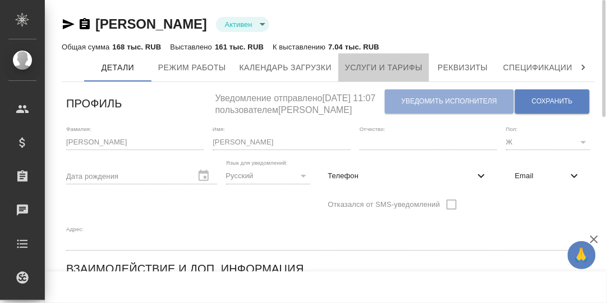
drag, startPoint x: 399, startPoint y: 63, endPoint x: 396, endPoint y: 84, distance: 20.9
click at [397, 65] on span "Услуги и тарифы" at bounding box center [383, 68] width 77 height 14
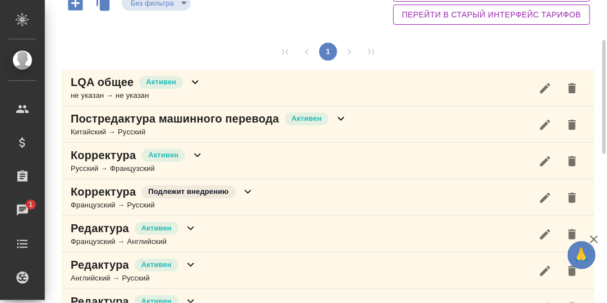
scroll to position [49, 0]
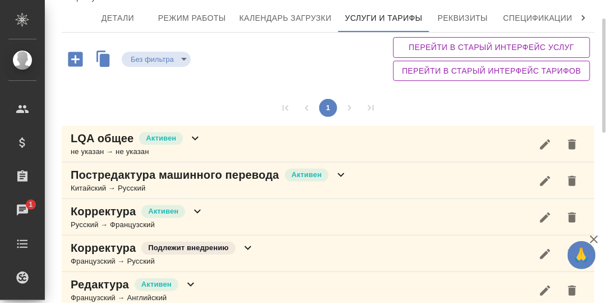
click at [196, 139] on icon at bounding box center [195, 137] width 13 height 13
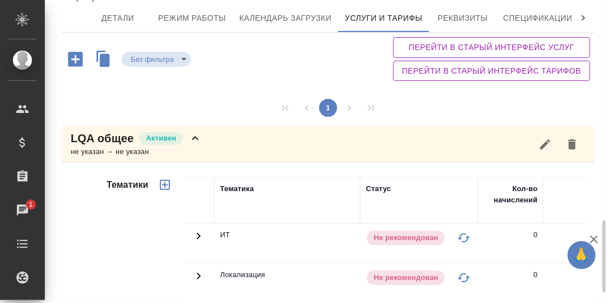
scroll to position [273, 0]
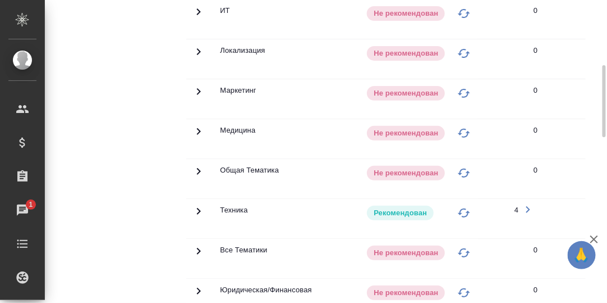
click at [200, 208] on icon at bounding box center [198, 210] width 13 height 13
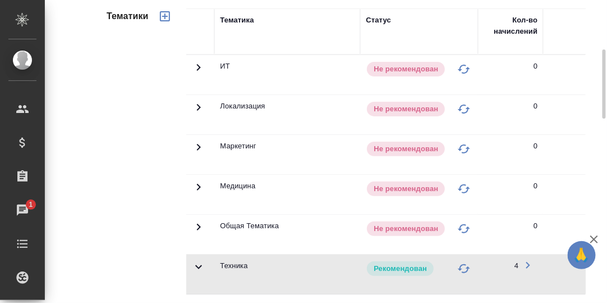
scroll to position [49, 0]
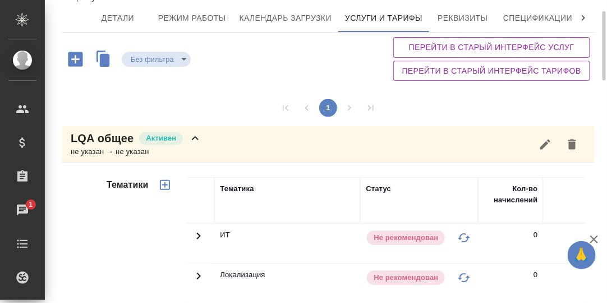
click at [199, 136] on icon at bounding box center [195, 137] width 13 height 13
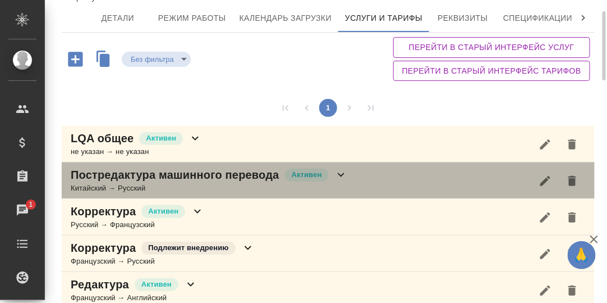
click at [339, 173] on icon at bounding box center [341, 175] width 7 height 4
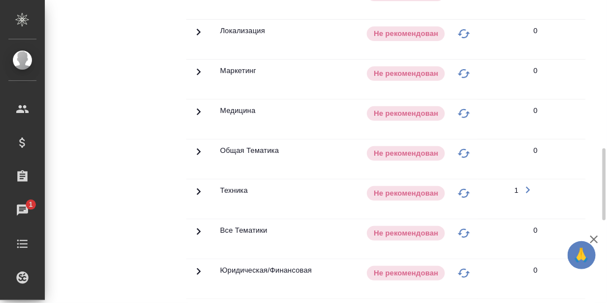
scroll to position [386, 0]
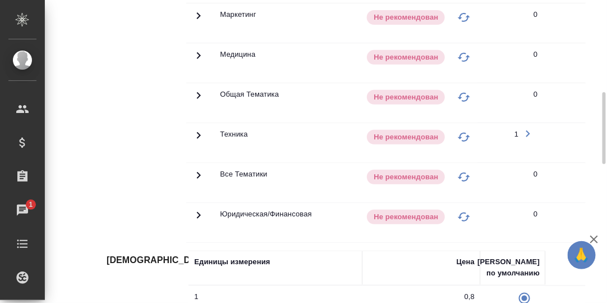
click at [197, 132] on icon at bounding box center [198, 135] width 13 height 13
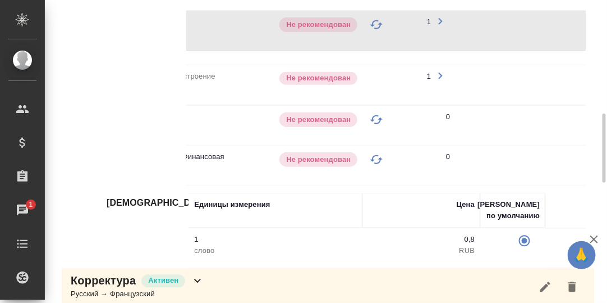
scroll to position [0, 89]
click at [437, 72] on icon "button" at bounding box center [438, 75] width 13 height 13
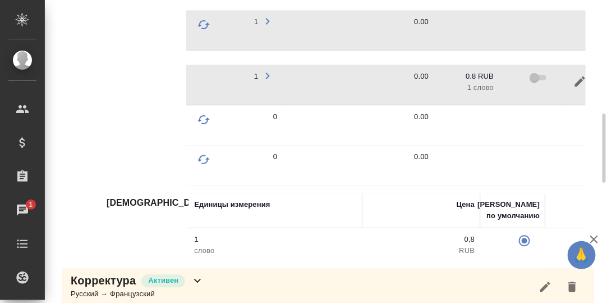
scroll to position [0, 303]
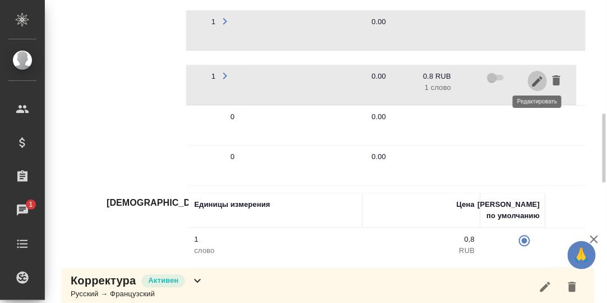
click at [537, 75] on icon "button" at bounding box center [537, 81] width 13 height 13
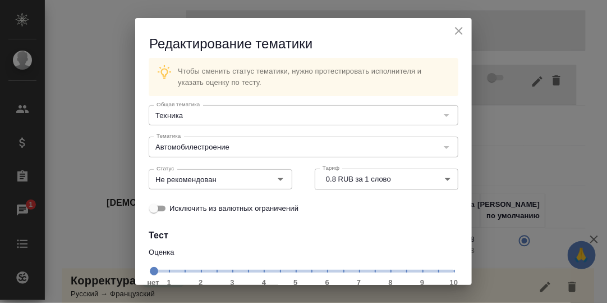
scroll to position [56, 0]
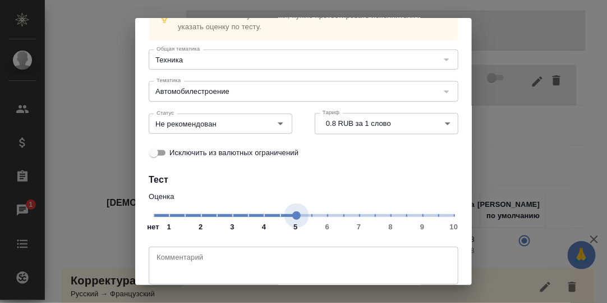
click at [291, 216] on span "нет 1 2 3 4 5 6 7 8 9 10" at bounding box center [303, 215] width 301 height 16
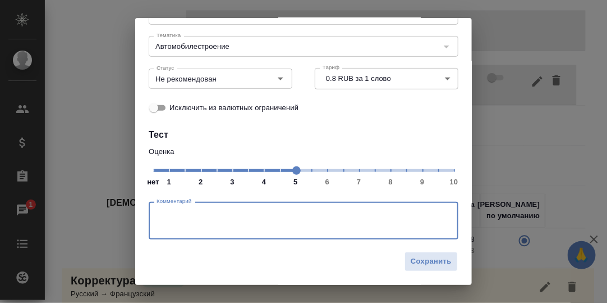
click at [231, 216] on textarea at bounding box center [304, 221] width 294 height 26
type textarea "Б"
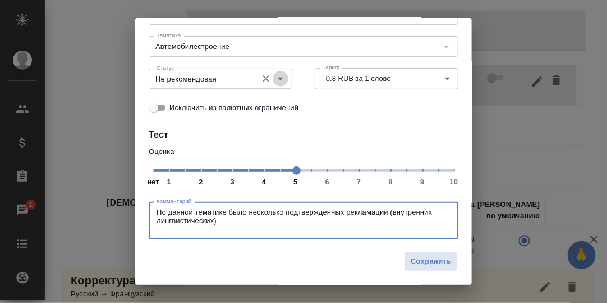
click at [278, 79] on icon "Open" at bounding box center [281, 78] width 6 height 3
type textarea "По данной тематике было несколько подтвержденных рекламаций (внутренних лингвис…"
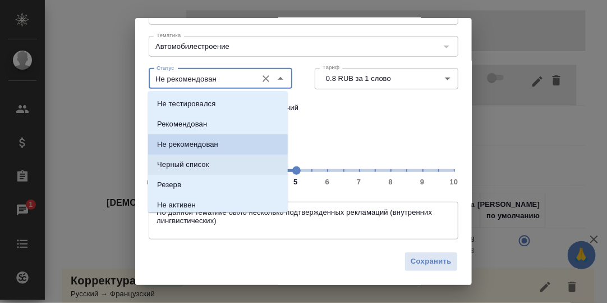
click at [182, 162] on p "Черный список" at bounding box center [183, 164] width 52 height 11
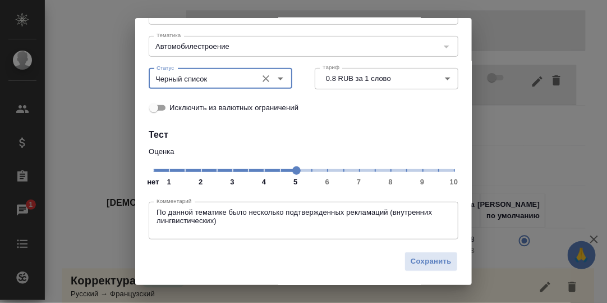
type input "Черный список"
click at [432, 261] on span "Сохранить" at bounding box center [431, 261] width 41 height 13
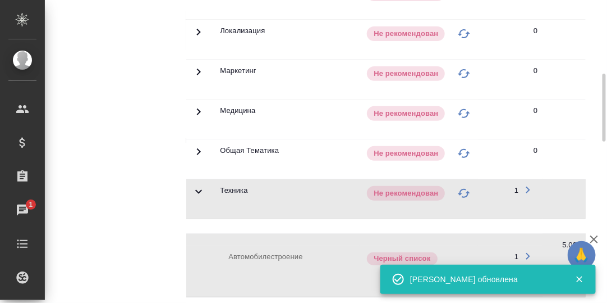
scroll to position [106, 0]
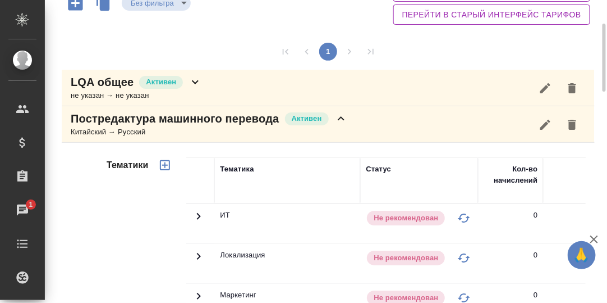
click at [341, 117] on icon at bounding box center [341, 118] width 13 height 13
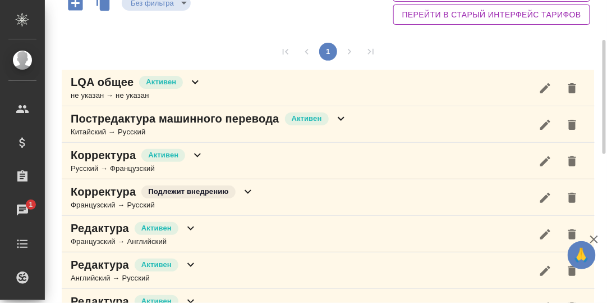
click at [198, 155] on icon at bounding box center [197, 155] width 7 height 4
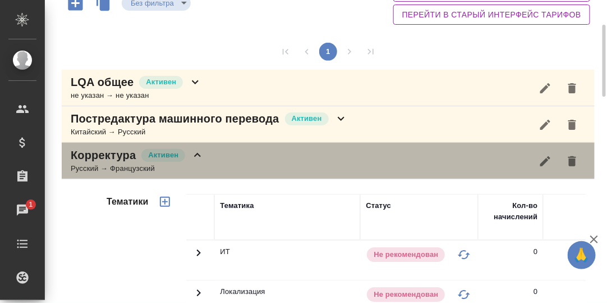
click at [198, 155] on icon at bounding box center [197, 154] width 13 height 13
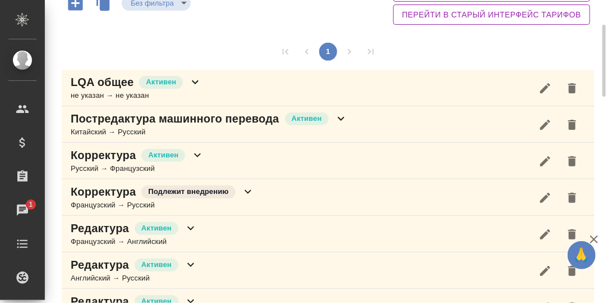
scroll to position [218, 0]
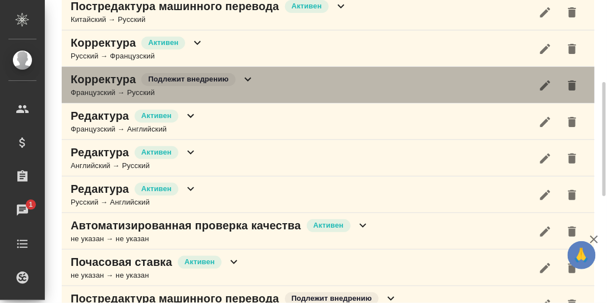
drag, startPoint x: 248, startPoint y: 74, endPoint x: 261, endPoint y: 86, distance: 18.3
click at [248, 74] on icon at bounding box center [247, 78] width 13 height 13
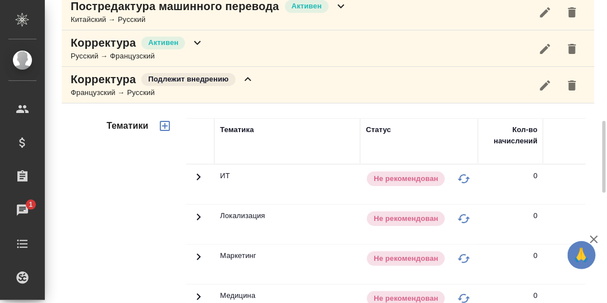
scroll to position [386, 0]
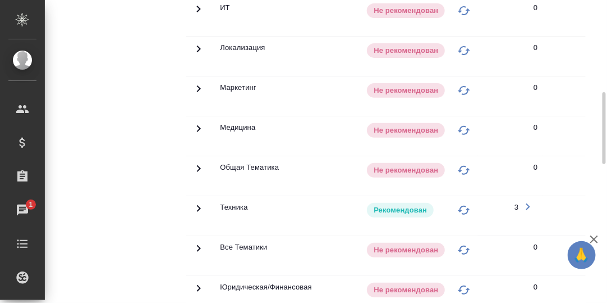
click at [197, 205] on icon at bounding box center [199, 208] width 4 height 7
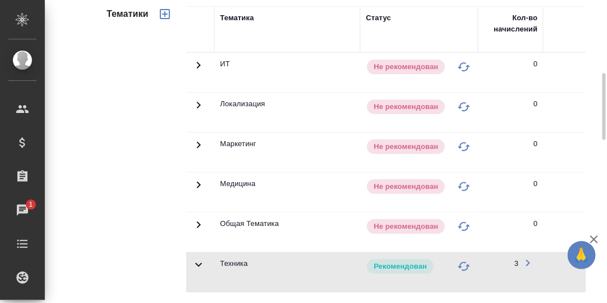
scroll to position [162, 0]
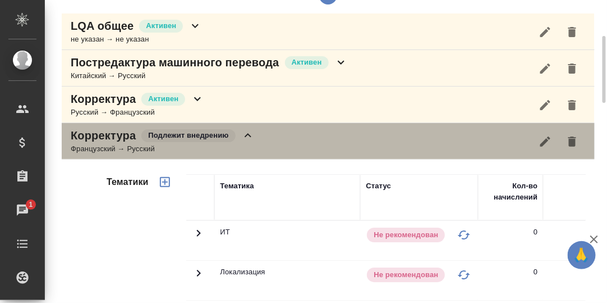
drag, startPoint x: 252, startPoint y: 134, endPoint x: 253, endPoint y: 145, distance: 11.3
click at [251, 135] on icon at bounding box center [247, 135] width 13 height 13
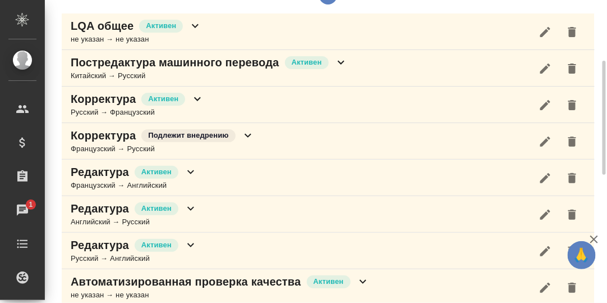
scroll to position [273, 0]
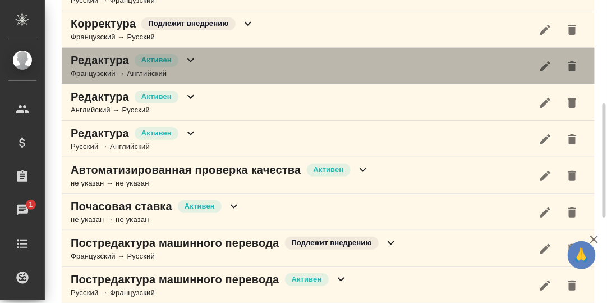
drag, startPoint x: 190, startPoint y: 60, endPoint x: 193, endPoint y: 69, distance: 9.4
click at [191, 60] on icon at bounding box center [190, 59] width 13 height 13
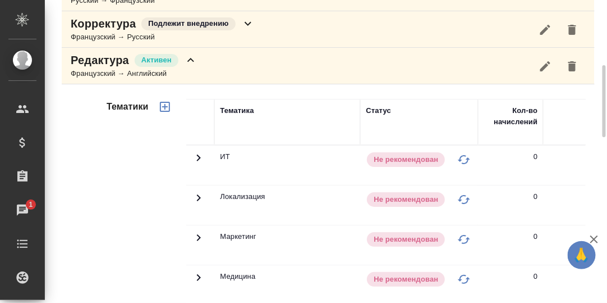
click at [193, 58] on icon at bounding box center [190, 59] width 13 height 13
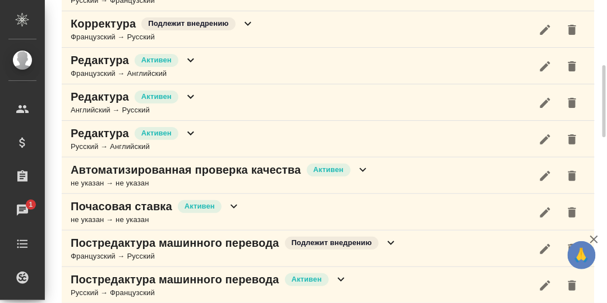
click at [192, 95] on icon at bounding box center [190, 97] width 7 height 4
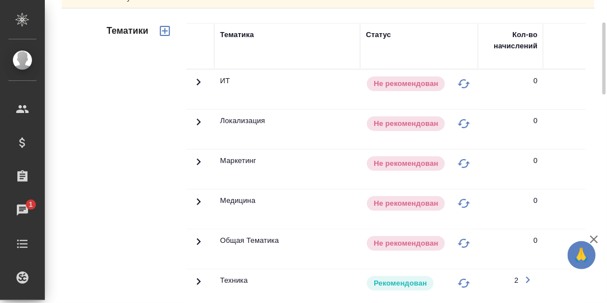
scroll to position [442, 0]
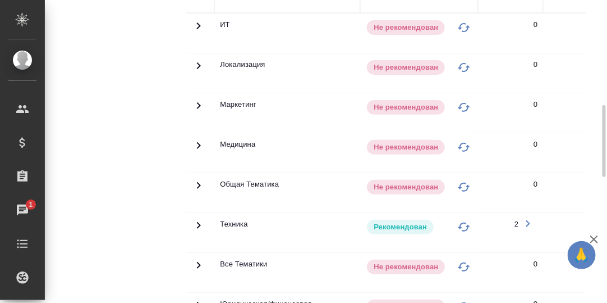
click at [195, 223] on icon at bounding box center [198, 224] width 13 height 13
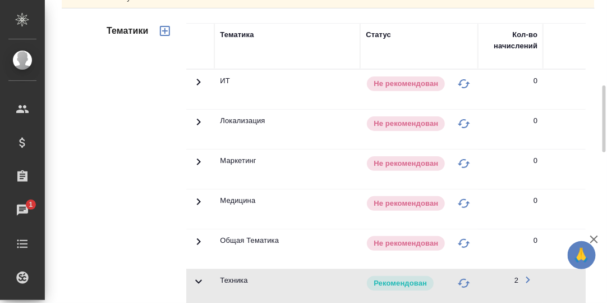
scroll to position [218, 0]
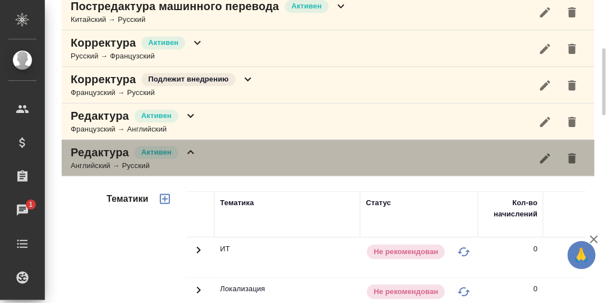
click at [189, 150] on icon at bounding box center [190, 152] width 7 height 4
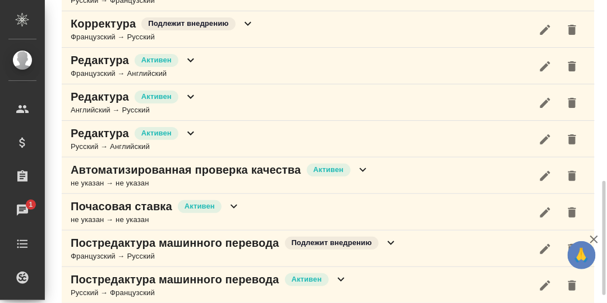
scroll to position [329, 0]
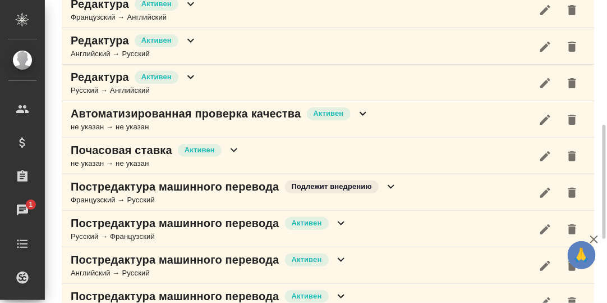
click at [191, 72] on icon at bounding box center [190, 76] width 13 height 13
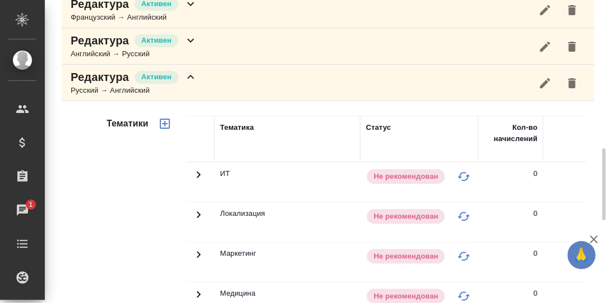
scroll to position [498, 0]
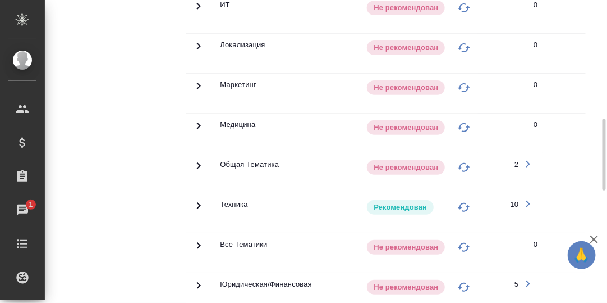
click at [199, 202] on icon at bounding box center [199, 205] width 4 height 7
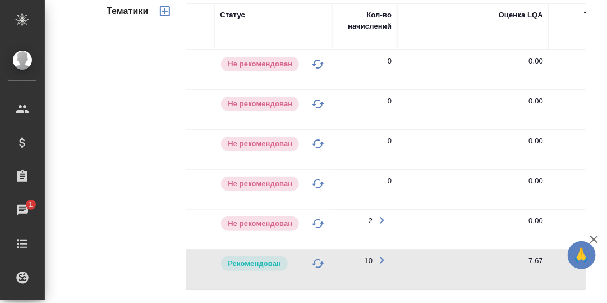
scroll to position [273, 0]
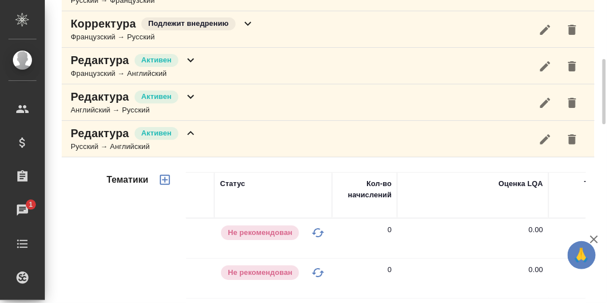
click at [192, 133] on icon at bounding box center [190, 132] width 13 height 13
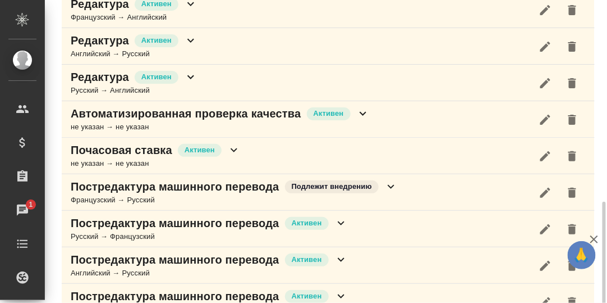
scroll to position [386, 0]
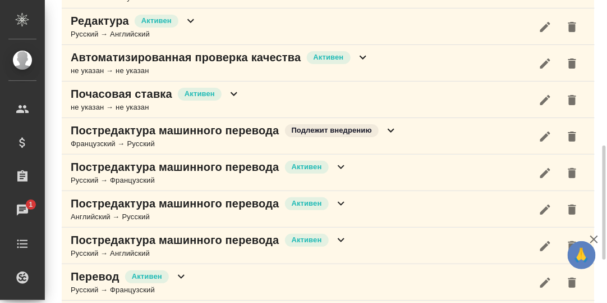
drag, startPoint x: 365, startPoint y: 52, endPoint x: 360, endPoint y: 61, distance: 10.3
click at [365, 52] on icon at bounding box center [362, 57] width 13 height 13
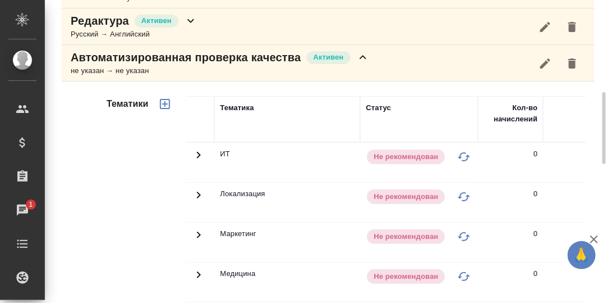
click at [363, 55] on icon at bounding box center [363, 57] width 7 height 4
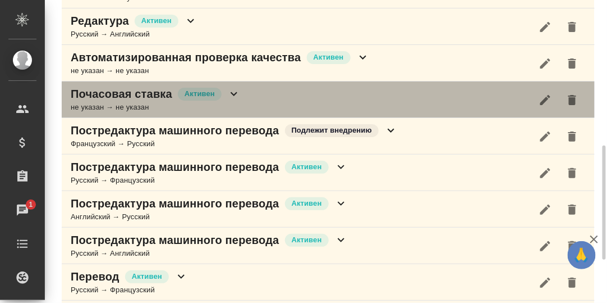
click at [232, 93] on icon at bounding box center [233, 93] width 13 height 13
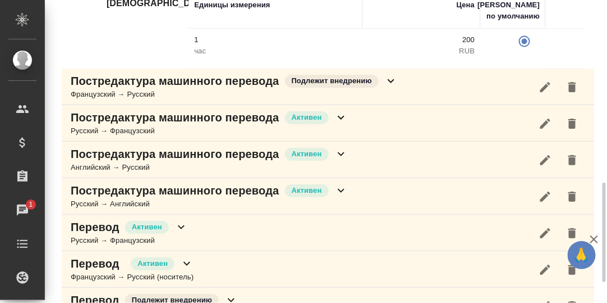
scroll to position [442, 0]
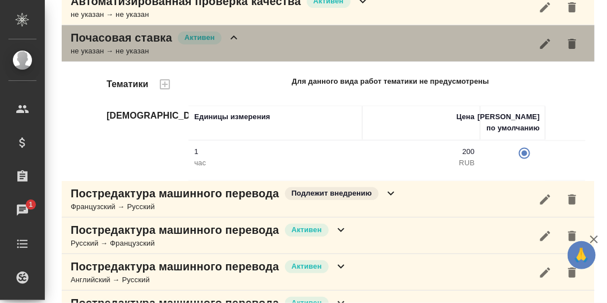
drag, startPoint x: 233, startPoint y: 34, endPoint x: 237, endPoint y: 48, distance: 15.3
click at [233, 35] on icon at bounding box center [234, 37] width 7 height 4
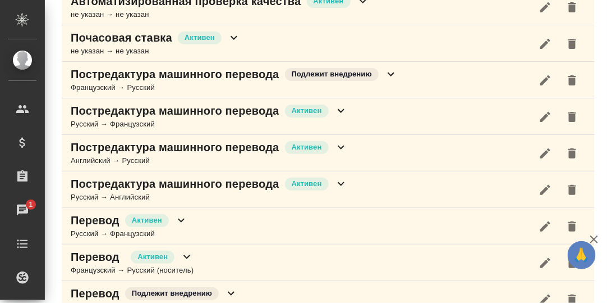
scroll to position [498, 0]
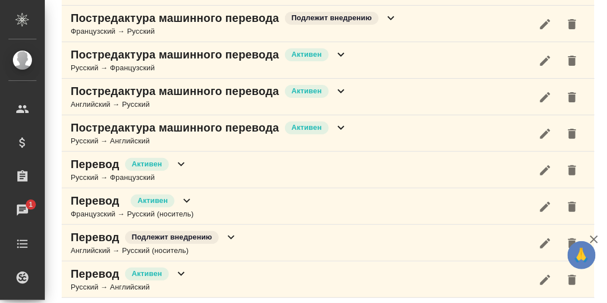
click at [390, 16] on icon at bounding box center [391, 18] width 7 height 4
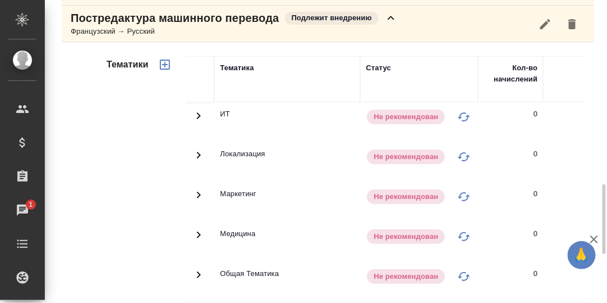
scroll to position [610, 0]
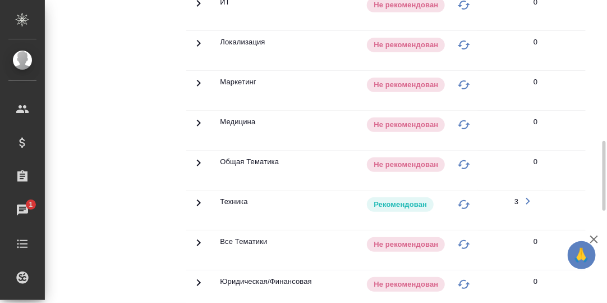
click at [198, 197] on icon at bounding box center [198, 202] width 13 height 13
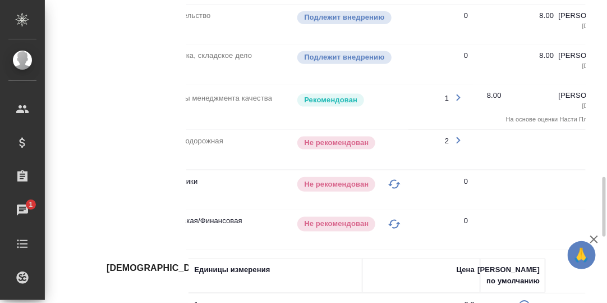
scroll to position [0, 0]
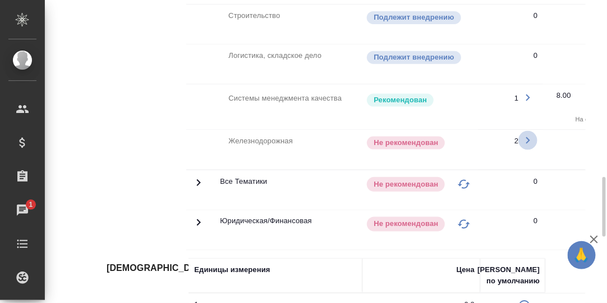
click at [532, 134] on icon "button" at bounding box center [527, 140] width 13 height 13
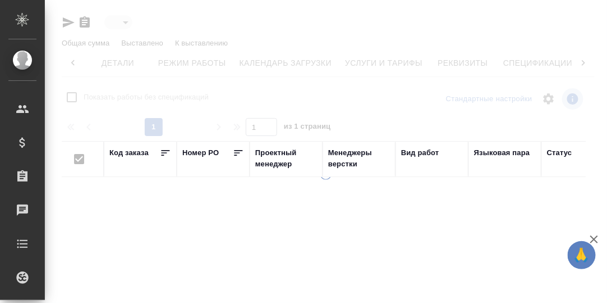
type input "active"
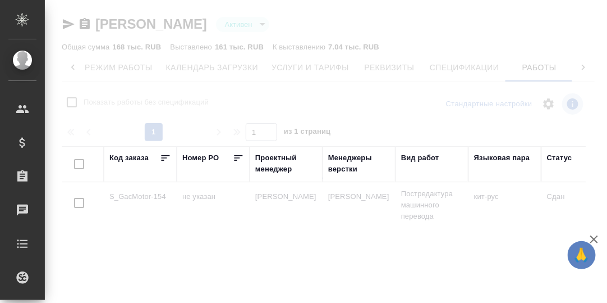
checkbox input "false"
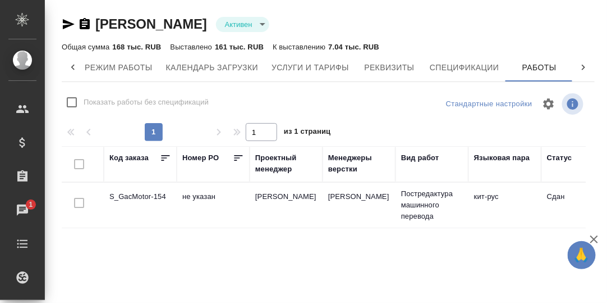
click at [138, 196] on td "S_GacMotor-154" at bounding box center [140, 204] width 73 height 39
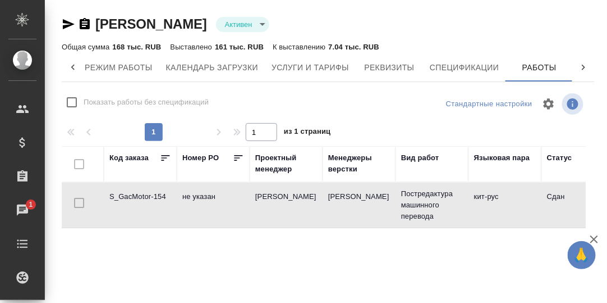
click at [138, 196] on td "S_GacMotor-154" at bounding box center [140, 204] width 73 height 39
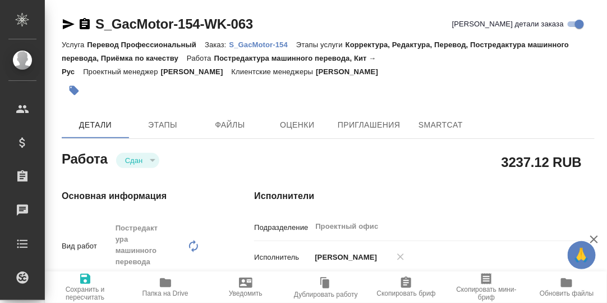
type textarea "x"
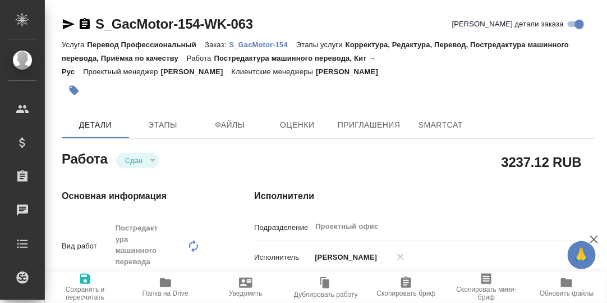
type textarea "x"
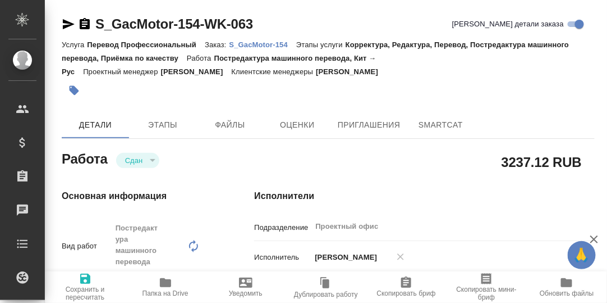
type textarea "x"
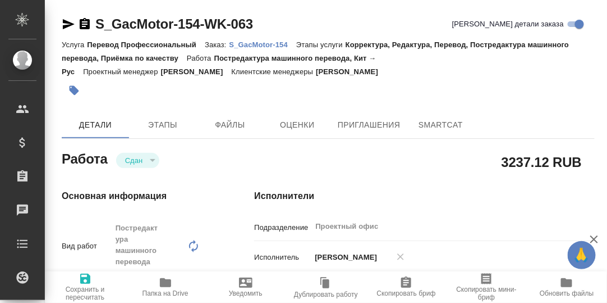
click at [264, 45] on p "S_GacMotor-154" at bounding box center [263, 44] width 67 height 8
type textarea "x"
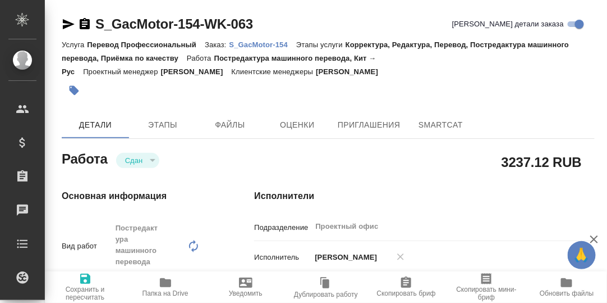
type textarea "x"
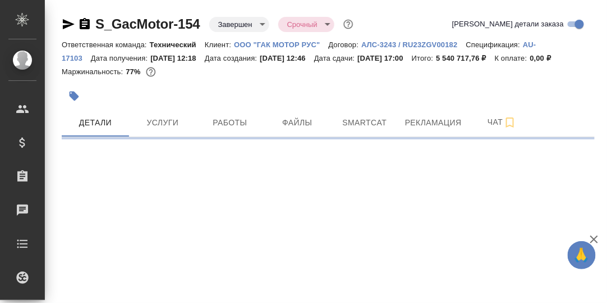
select select "RU"
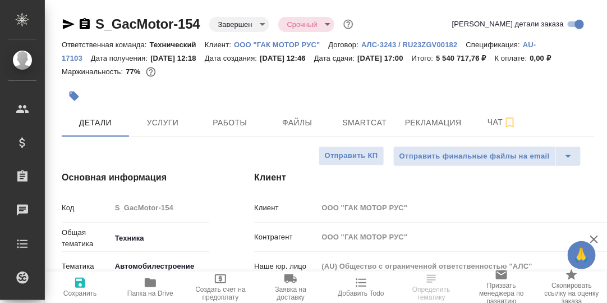
type textarea "x"
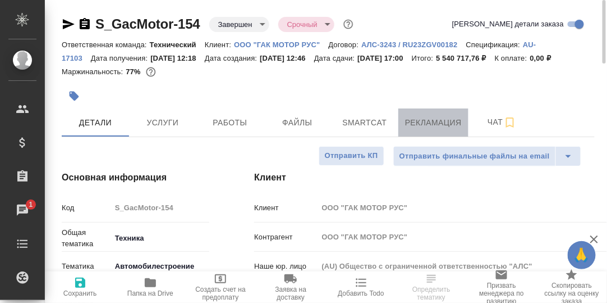
click at [411, 130] on span "Рекламация" at bounding box center [433, 123] width 57 height 14
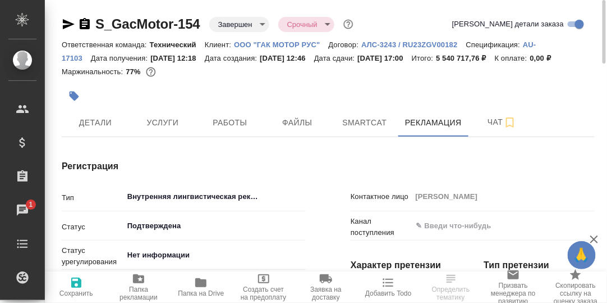
type input "Лингвистические причины"
type textarea "x"
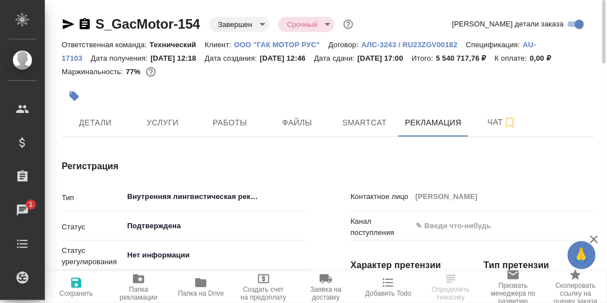
type textarea "x"
type input "[PERSON_NAME]"
type textarea "x"
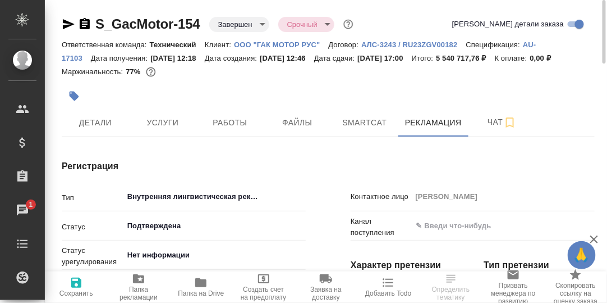
type textarea "x"
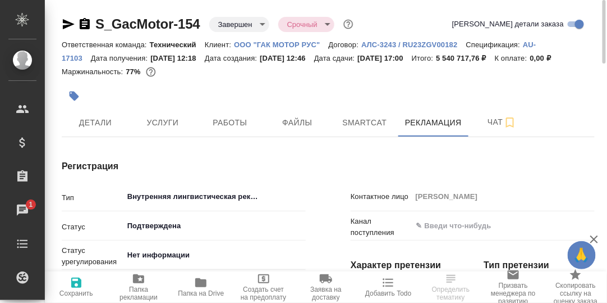
type textarea "x"
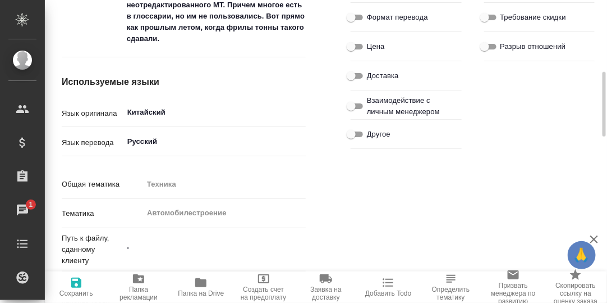
scroll to position [112, 0]
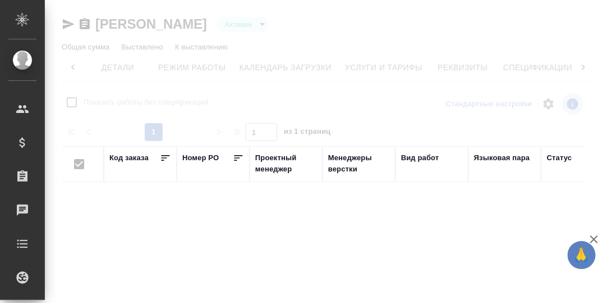
scroll to position [0, 74]
checkbox input "false"
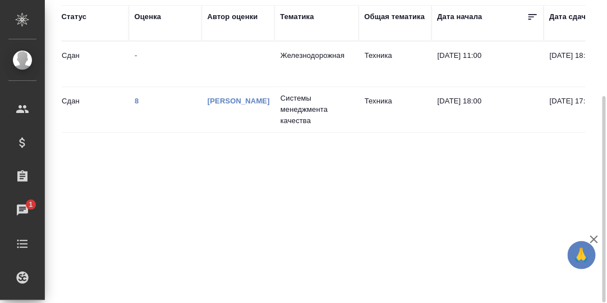
scroll to position [0, 0]
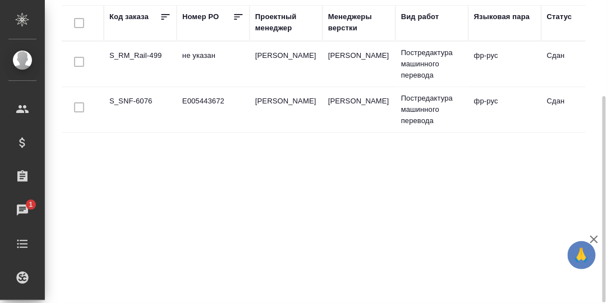
click at [138, 58] on td "S_RM_Rail-499" at bounding box center [140, 63] width 73 height 39
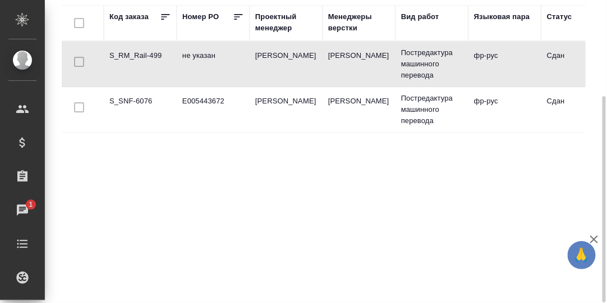
click at [141, 54] on td "S_RM_Rail-499" at bounding box center [140, 63] width 73 height 39
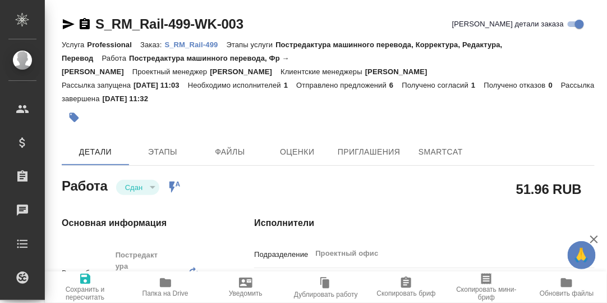
type textarea "x"
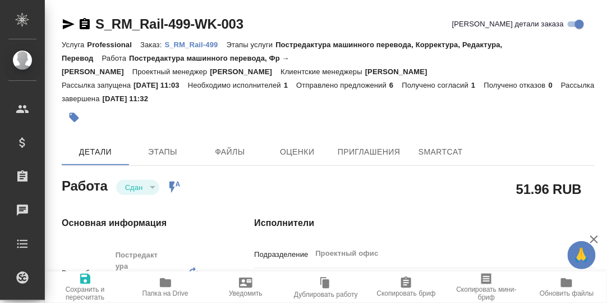
type textarea "x"
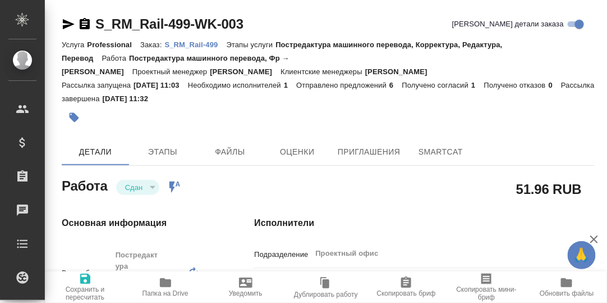
type textarea "x"
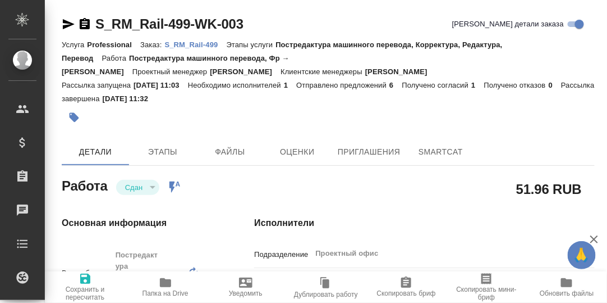
type textarea "x"
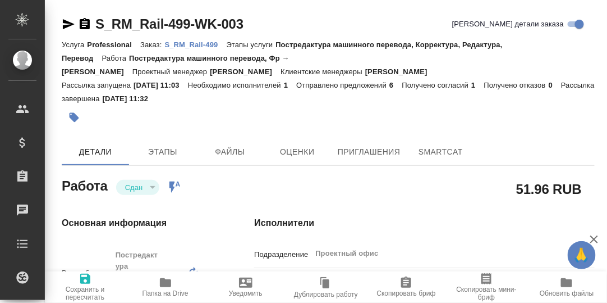
click at [186, 43] on p "S_RM_Rail-499" at bounding box center [196, 44] width 62 height 8
type textarea "x"
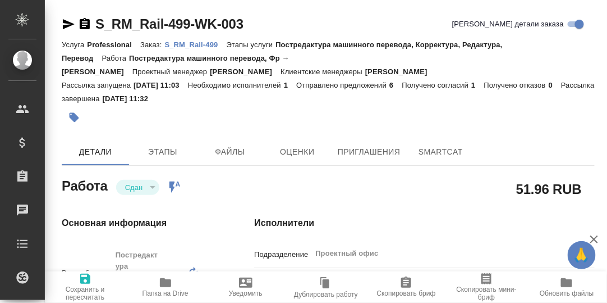
type textarea "x"
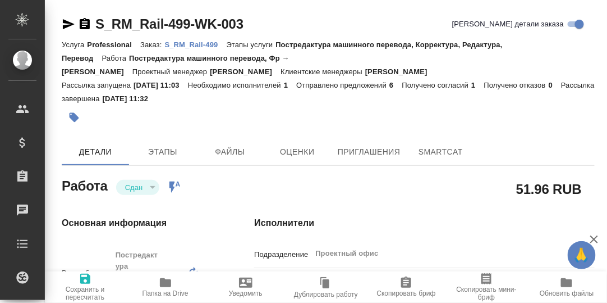
type textarea "x"
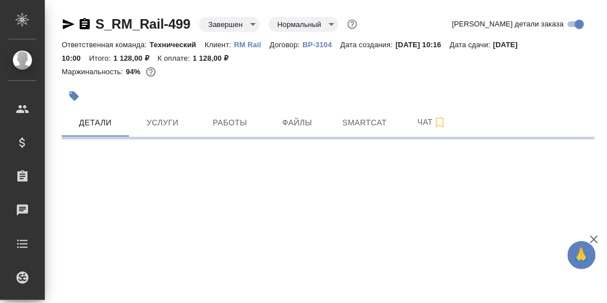
select select "RU"
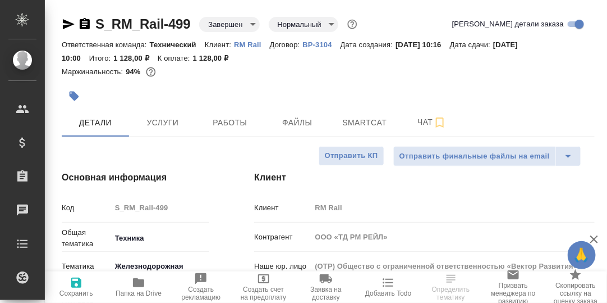
type textarea "x"
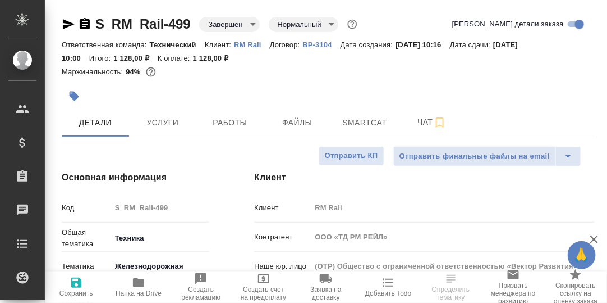
type textarea "x"
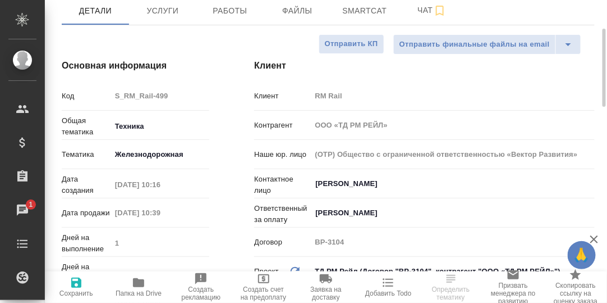
scroll to position [56, 0]
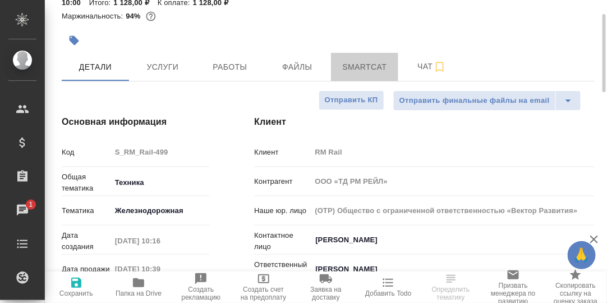
drag, startPoint x: 354, startPoint y: 66, endPoint x: 425, endPoint y: 117, distance: 87.2
click at [355, 66] on span "Smartcat" at bounding box center [365, 67] width 54 height 14
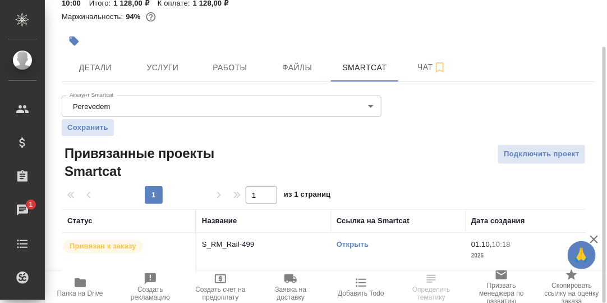
scroll to position [62, 0]
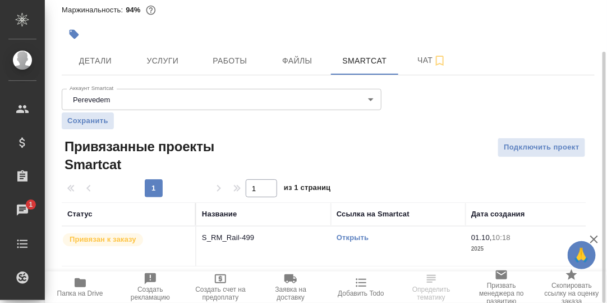
click at [358, 236] on link "Открыть" at bounding box center [353, 237] width 32 height 8
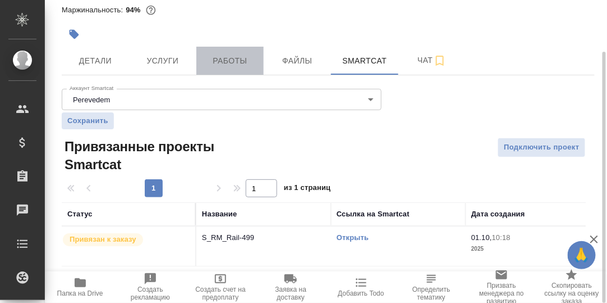
drag, startPoint x: 231, startPoint y: 59, endPoint x: 290, endPoint y: 94, distance: 68.9
click at [231, 59] on span "Работы" at bounding box center [230, 61] width 54 height 14
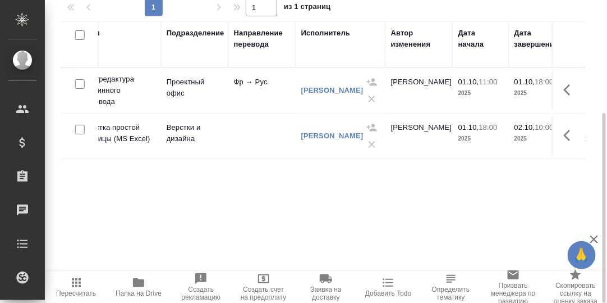
scroll to position [0, 355]
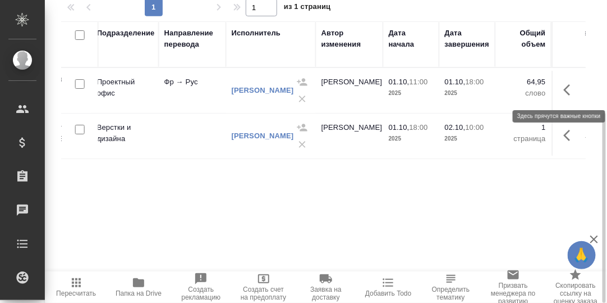
click at [567, 89] on icon "button" at bounding box center [570, 89] width 13 height 13
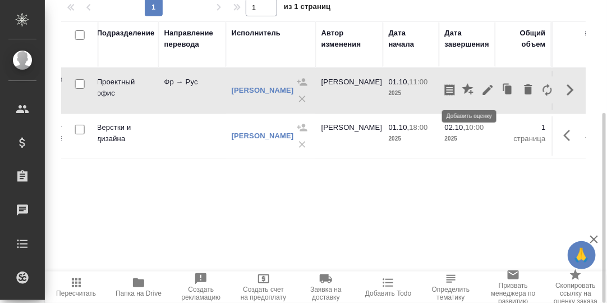
click at [470, 91] on icon "button" at bounding box center [469, 89] width 13 height 13
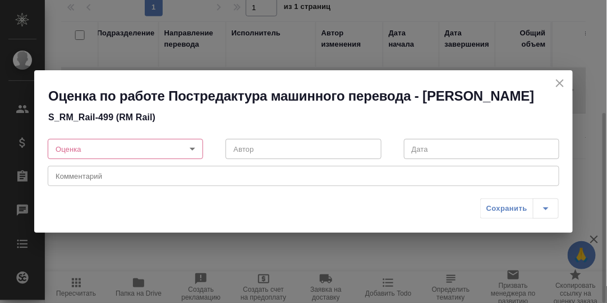
click at [195, 147] on body "🙏 .cls-1 fill:#fff; AWATERA [PERSON_NAME] d.rumyantseva Клиенты Спецификации За…" at bounding box center [303, 151] width 607 height 303
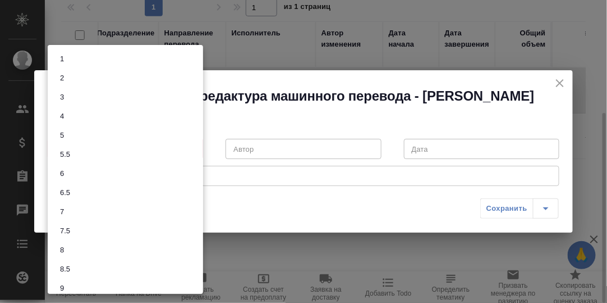
click at [74, 231] on li "7.5" at bounding box center [125, 230] width 155 height 19
type input "7.5"
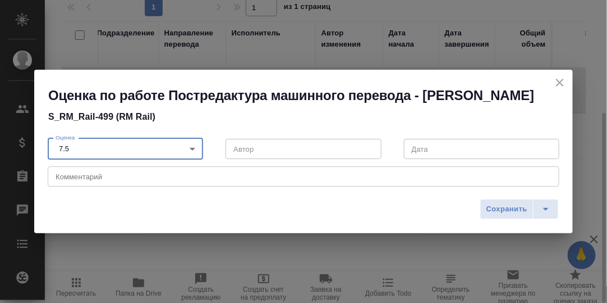
click at [102, 177] on textarea at bounding box center [304, 176] width 496 height 8
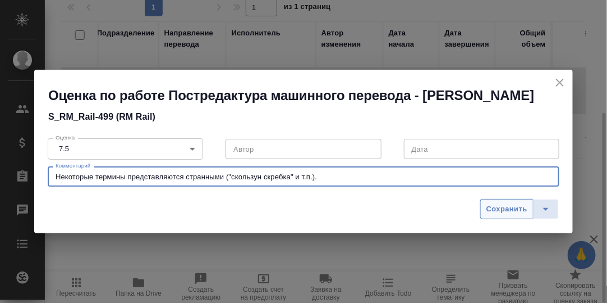
type textarea "Некоторые термины представляются странными ("скользун скребка" и т.п.)."
drag, startPoint x: 503, startPoint y: 208, endPoint x: 511, endPoint y: 207, distance: 7.9
click at [502, 208] on span "Сохранить" at bounding box center [507, 209] width 41 height 13
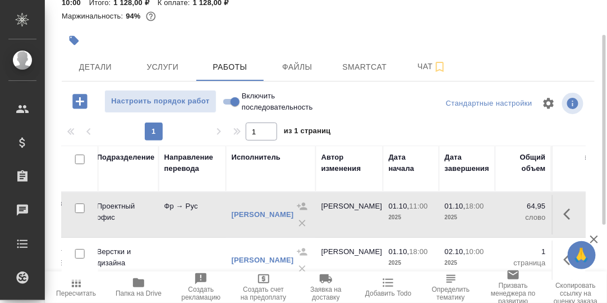
scroll to position [0, 0]
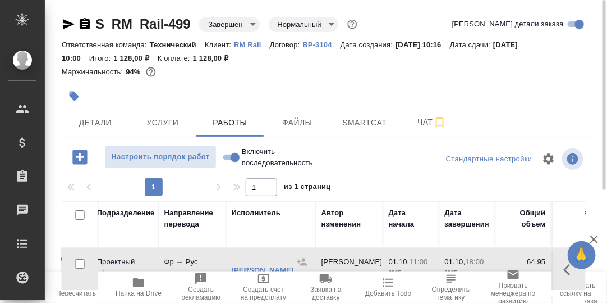
drag, startPoint x: 193, startPoint y: 21, endPoint x: 207, endPoint y: 33, distance: 18.3
click at [207, 33] on div "S_RM_Rail-499 Завершен closed Нормальный normal Кратко детали заказа" at bounding box center [328, 26] width 533 height 22
drag, startPoint x: 94, startPoint y: 23, endPoint x: 191, endPoint y: 20, distance: 97.2
click at [191, 20] on div "S_RM_Rail-499 Завершен closed Нормальный normal" at bounding box center [211, 24] width 298 height 18
copy link "S_RM_Rail-499"
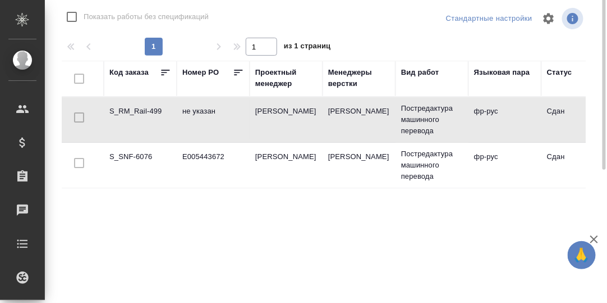
scroll to position [29, 0]
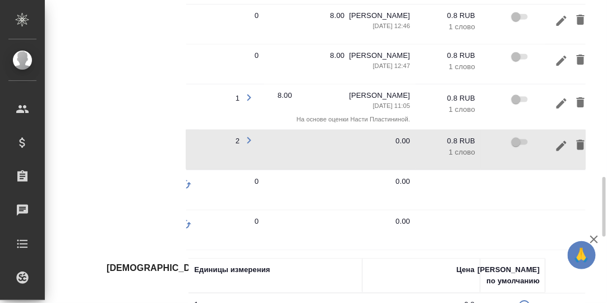
scroll to position [0, 295]
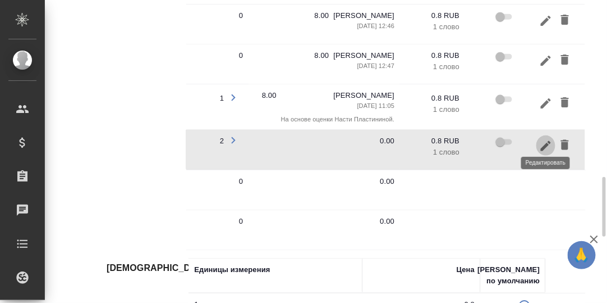
click at [548, 140] on icon "button" at bounding box center [546, 145] width 10 height 10
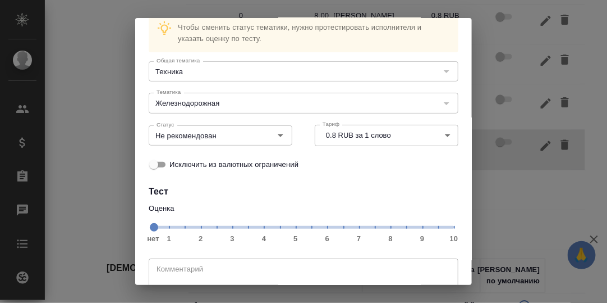
scroll to position [56, 0]
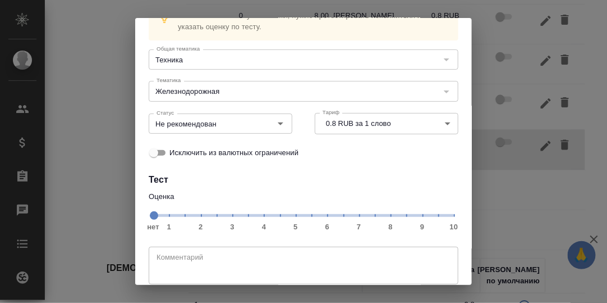
click at [369, 218] on span "нет 1 2 3 4 5 6 7 8 9 10" at bounding box center [303, 215] width 301 height 16
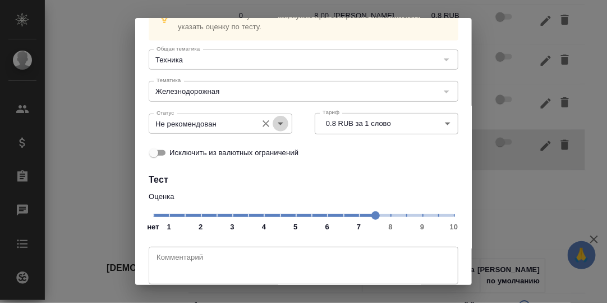
click at [278, 122] on icon "Open" at bounding box center [281, 123] width 6 height 3
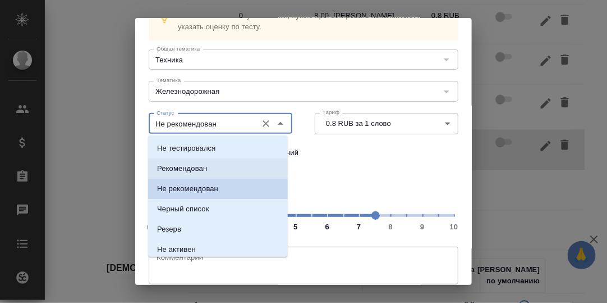
click at [199, 167] on p "Рекомендован" at bounding box center [182, 168] width 50 height 11
type input "Рекомендован"
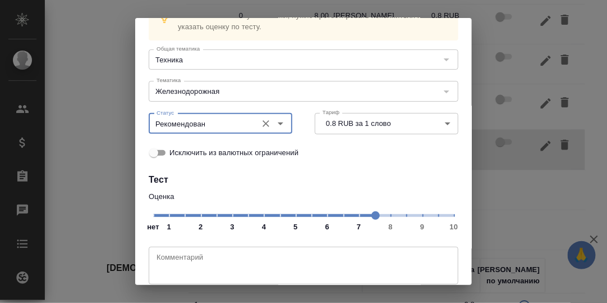
scroll to position [100, 0]
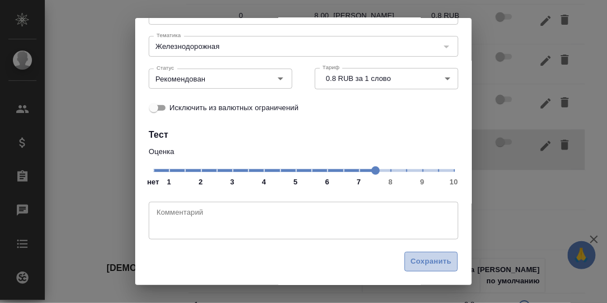
drag, startPoint x: 410, startPoint y: 260, endPoint x: 384, endPoint y: 231, distance: 39.3
click at [411, 260] on span "Сохранить" at bounding box center [431, 261] width 41 height 13
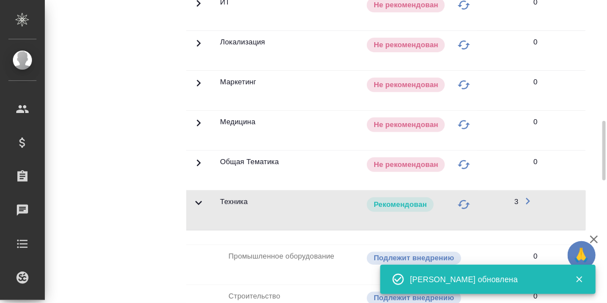
scroll to position [498, 0]
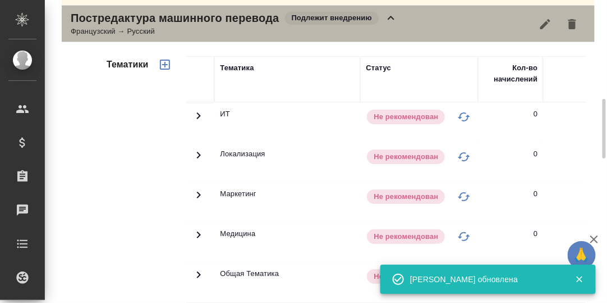
click at [392, 16] on icon at bounding box center [391, 18] width 7 height 4
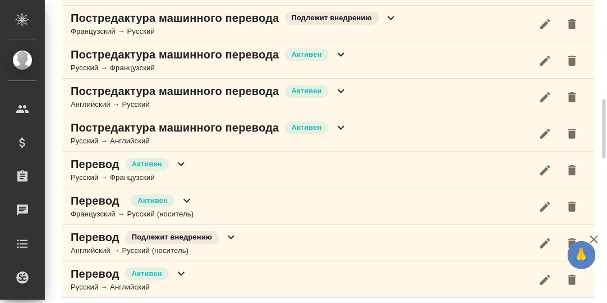
click at [338, 48] on icon at bounding box center [341, 54] width 13 height 13
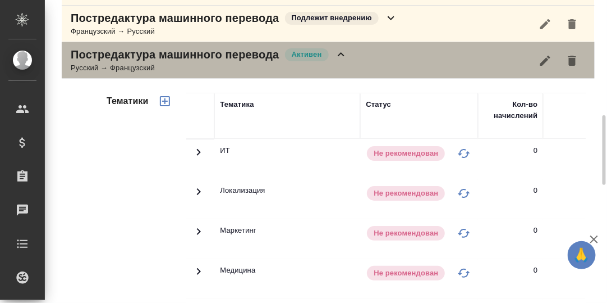
click at [345, 49] on icon at bounding box center [341, 54] width 13 height 13
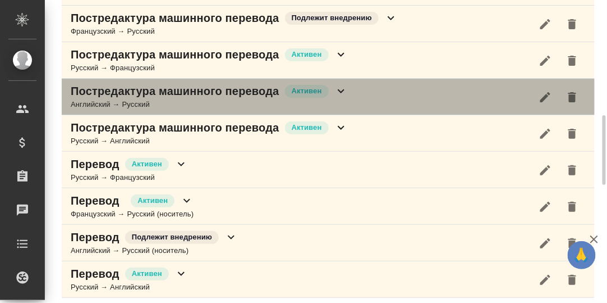
click at [343, 85] on icon at bounding box center [341, 90] width 13 height 13
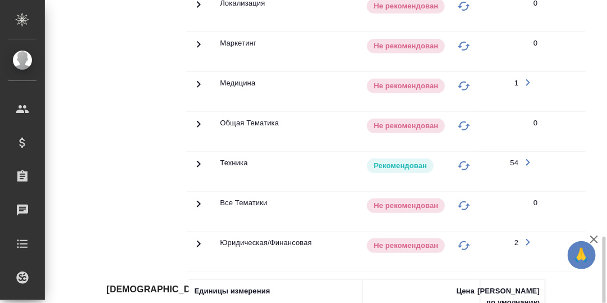
scroll to position [778, 0]
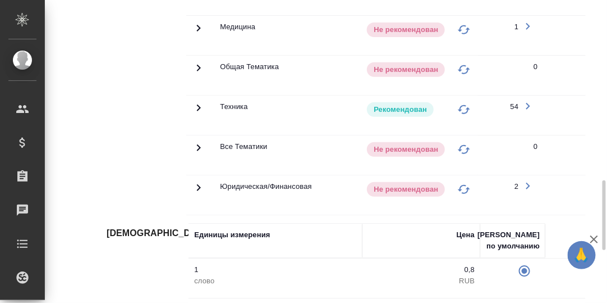
click at [196, 103] on icon at bounding box center [198, 107] width 13 height 13
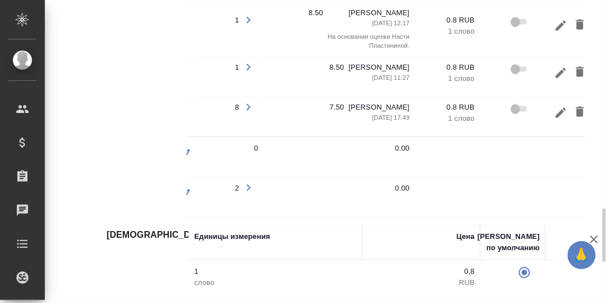
scroll to position [0, 282]
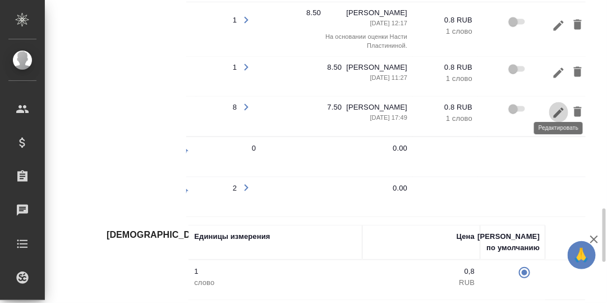
click at [559, 106] on icon "button" at bounding box center [558, 112] width 13 height 13
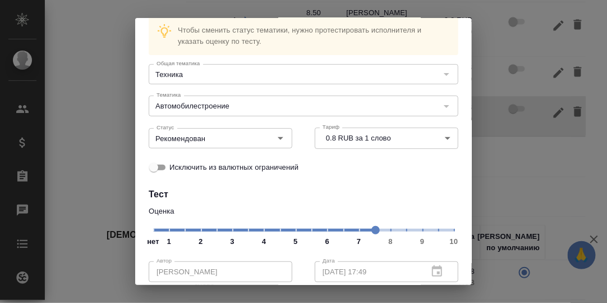
scroll to position [112, 0]
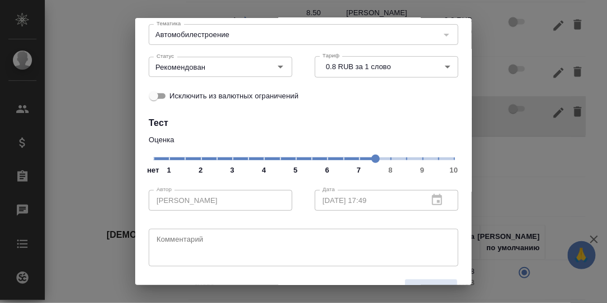
click at [335, 158] on span "нет 1 2 3 4 5 6 7 8 9 10" at bounding box center [303, 158] width 301 height 16
click at [277, 63] on icon "Open" at bounding box center [280, 66] width 13 height 13
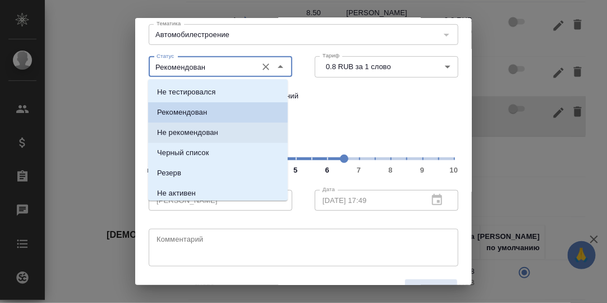
click at [186, 131] on p "Не рекомендован" at bounding box center [187, 132] width 61 height 11
type input "Не рекомендован"
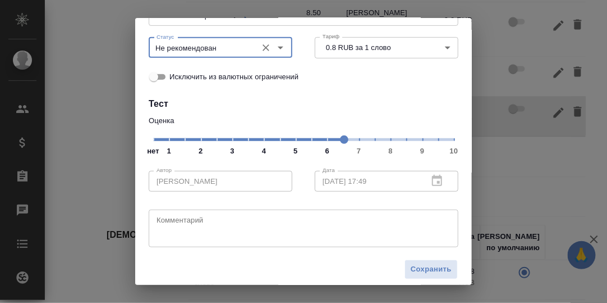
scroll to position [139, 0]
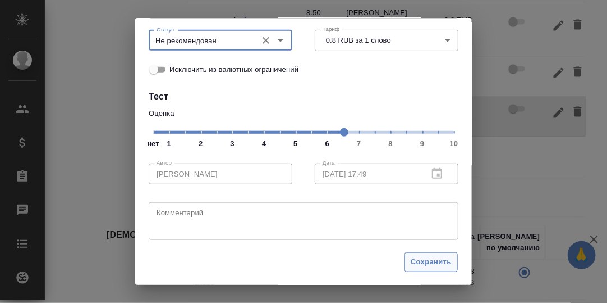
click at [415, 258] on span "Сохранить" at bounding box center [431, 261] width 41 height 13
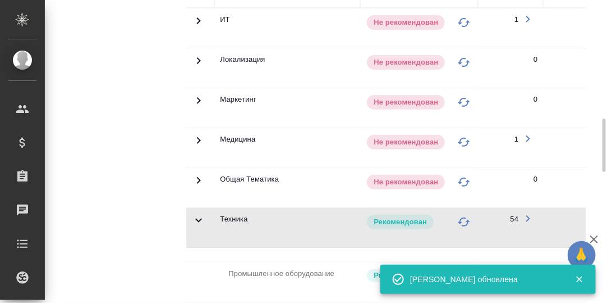
scroll to position [442, 0]
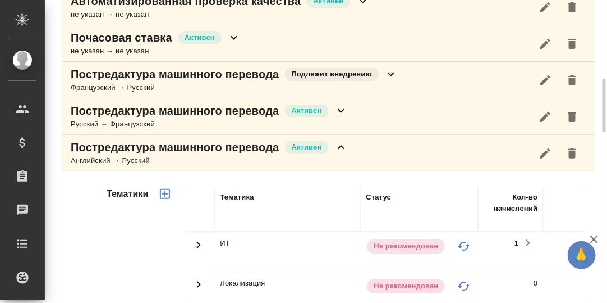
click at [339, 144] on icon at bounding box center [341, 146] width 13 height 13
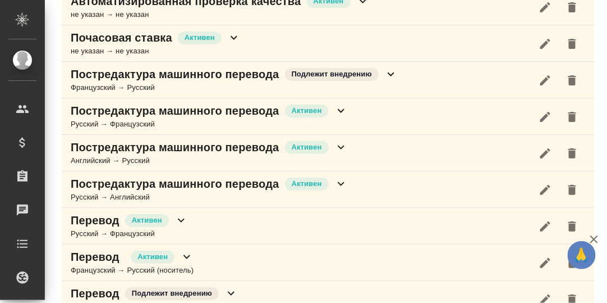
scroll to position [498, 0]
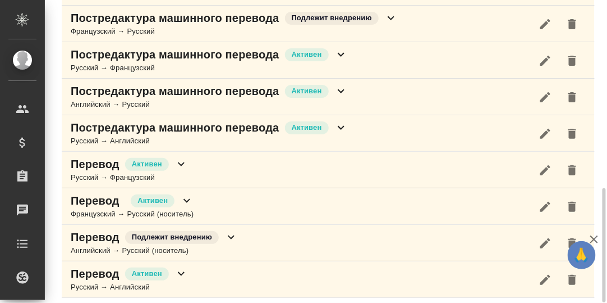
click at [341, 123] on icon at bounding box center [341, 127] width 13 height 13
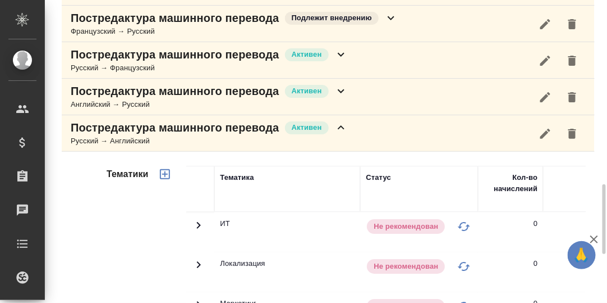
scroll to position [722, 0]
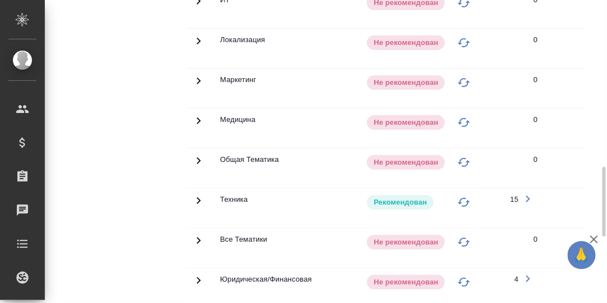
click at [198, 197] on icon at bounding box center [199, 200] width 4 height 7
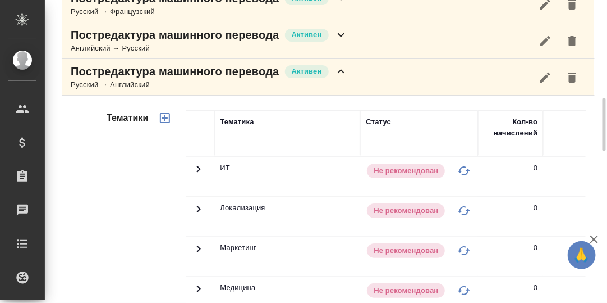
scroll to position [498, 0]
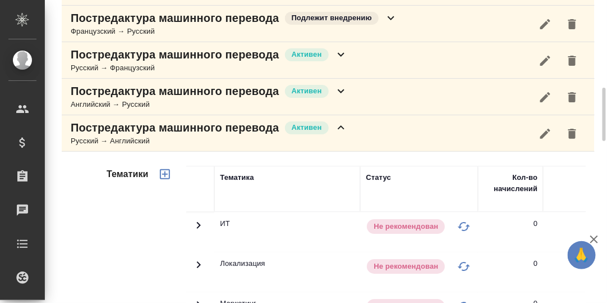
click at [342, 125] on icon at bounding box center [341, 127] width 7 height 4
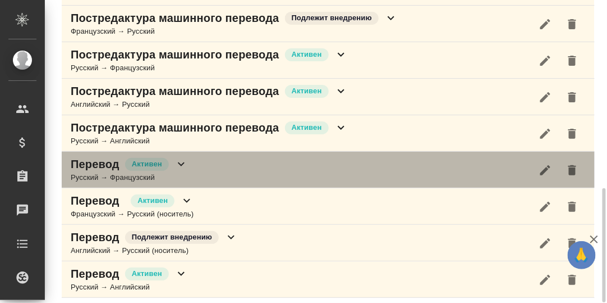
click at [179, 158] on icon at bounding box center [181, 163] width 13 height 13
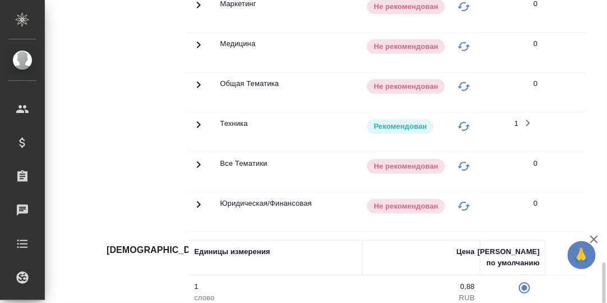
scroll to position [890, 0]
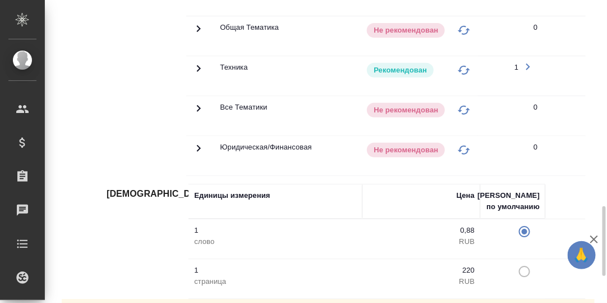
click at [198, 62] on icon at bounding box center [198, 68] width 13 height 13
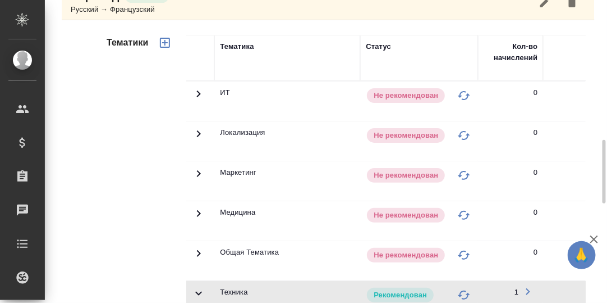
scroll to position [610, 0]
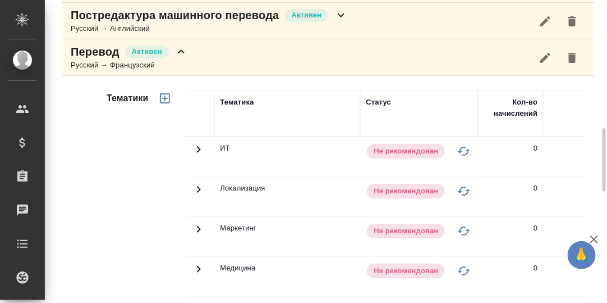
click at [182, 49] on icon at bounding box center [181, 51] width 7 height 4
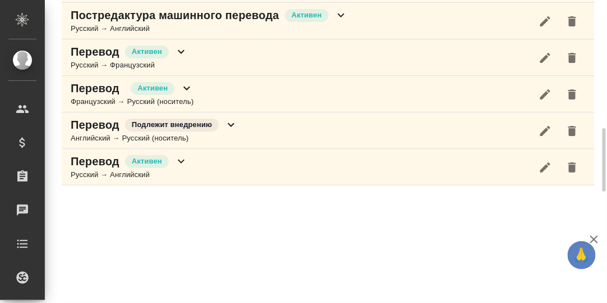
click at [188, 83] on icon at bounding box center [186, 87] width 13 height 13
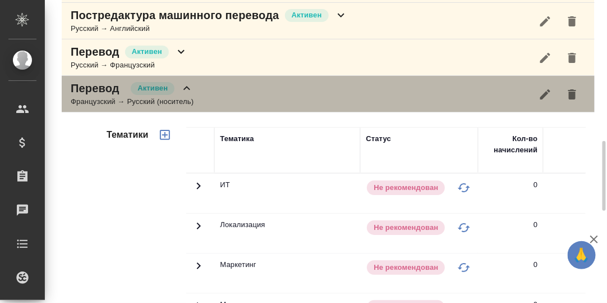
click at [187, 81] on icon at bounding box center [186, 87] width 13 height 13
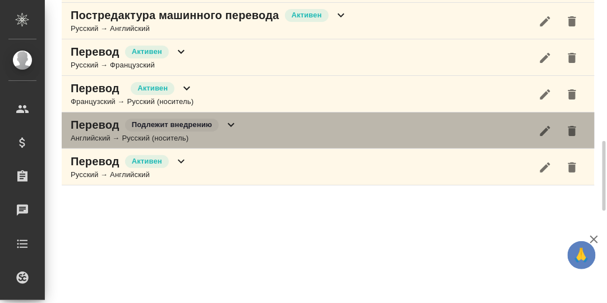
click at [234, 120] on icon at bounding box center [231, 124] width 13 height 13
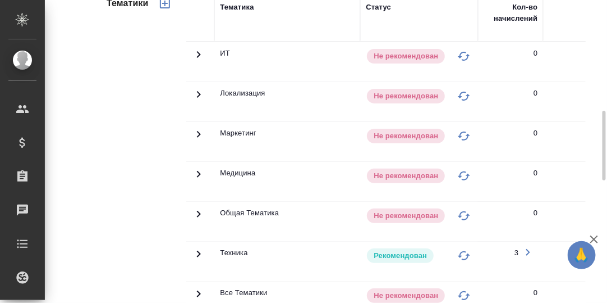
scroll to position [834, 0]
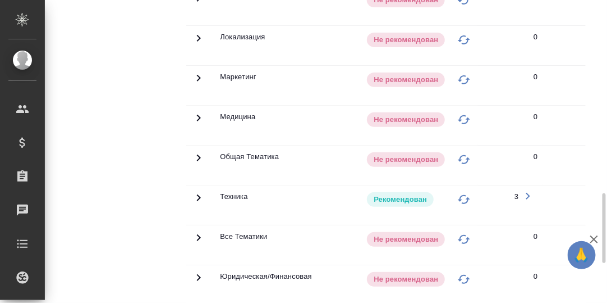
click at [199, 191] on icon at bounding box center [198, 197] width 13 height 13
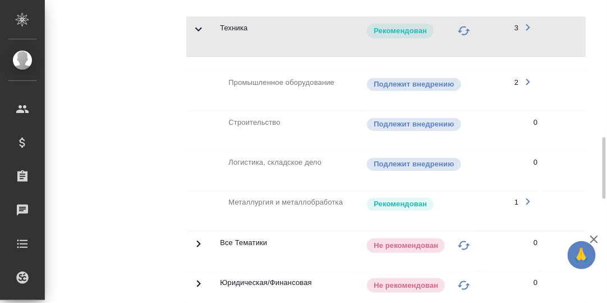
scroll to position [722, 0]
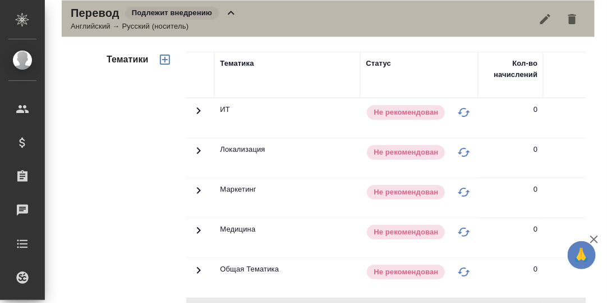
click at [231, 10] on icon at bounding box center [231, 12] width 13 height 13
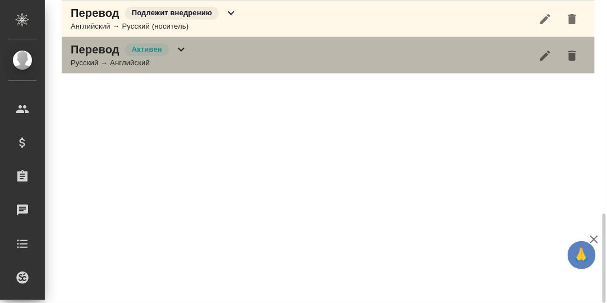
click at [183, 48] on icon at bounding box center [181, 50] width 7 height 4
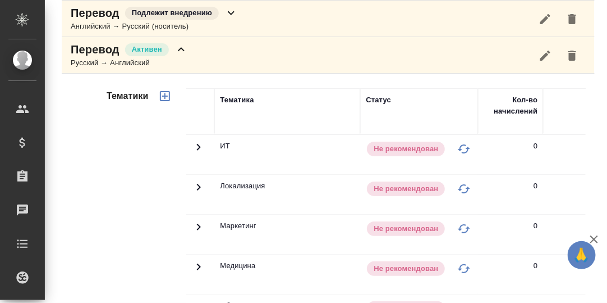
scroll to position [946, 0]
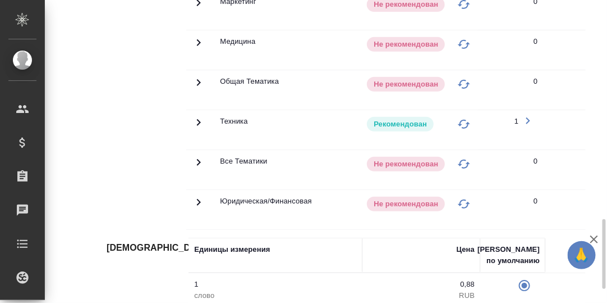
click at [202, 116] on icon at bounding box center [198, 122] width 13 height 13
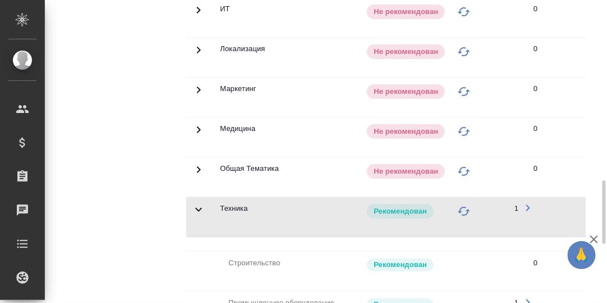
scroll to position [578, 0]
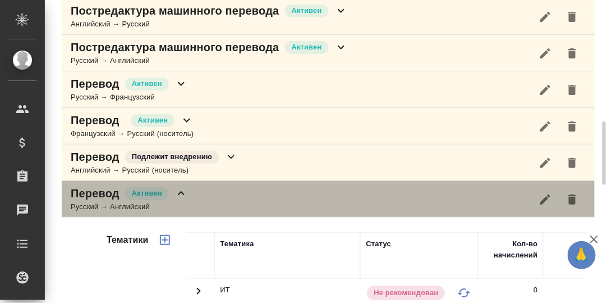
click at [180, 188] on icon at bounding box center [181, 192] width 13 height 13
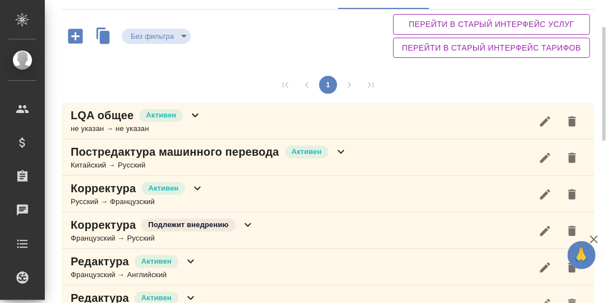
scroll to position [0, 0]
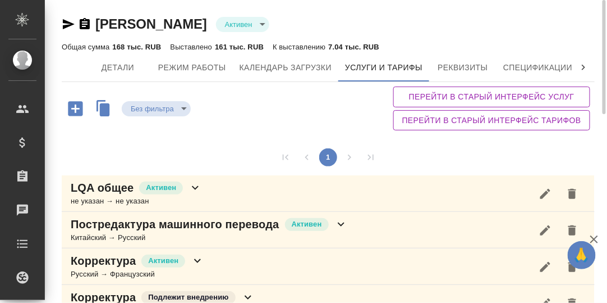
drag, startPoint x: 115, startPoint y: 71, endPoint x: 168, endPoint y: 96, distance: 59.5
click at [115, 71] on span "Детали" at bounding box center [118, 68] width 54 height 14
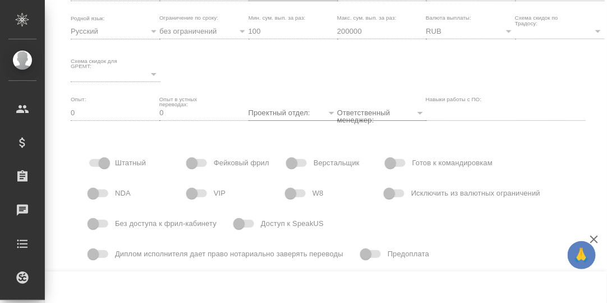
scroll to position [168, 0]
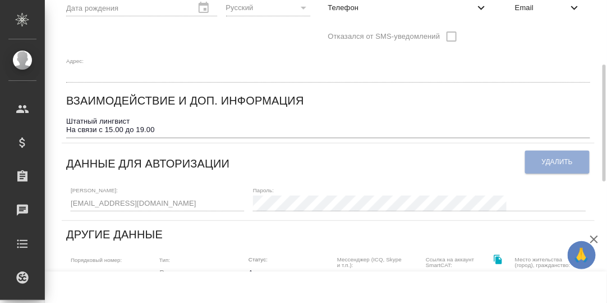
click at [185, 117] on textarea "Штатный лингвист На связи с 15.00 до 19.00" at bounding box center [328, 125] width 524 height 17
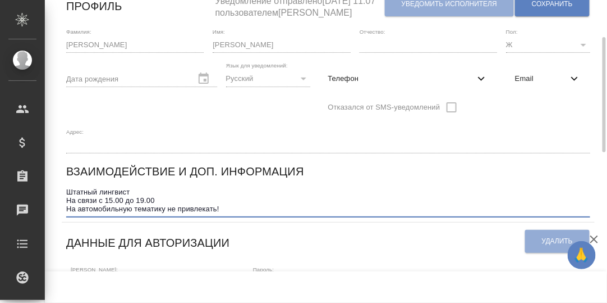
scroll to position [0, 0]
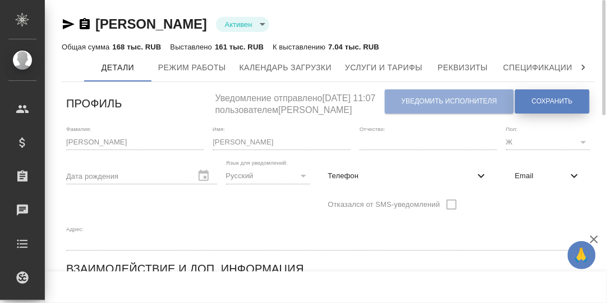
type textarea "Штатный лингвист На связи с 15.00 до 19.00 На автомобильную тематику не привлек…"
click at [538, 102] on span "Сохранить" at bounding box center [552, 102] width 41 height 10
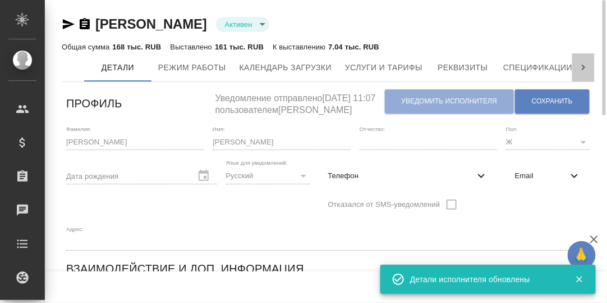
click at [583, 66] on icon at bounding box center [583, 67] width 11 height 11
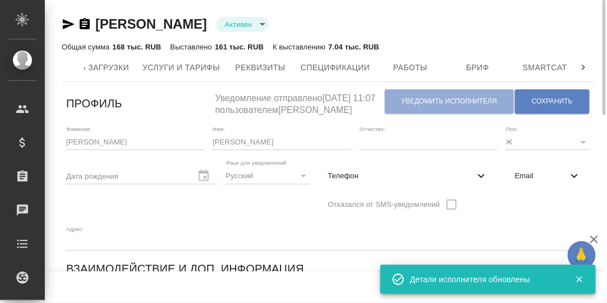
scroll to position [0, 344]
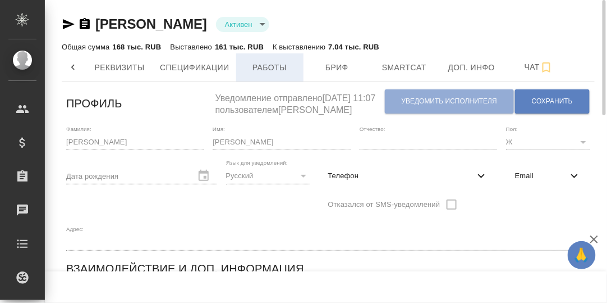
click at [271, 63] on span "Работы" at bounding box center [270, 68] width 54 height 14
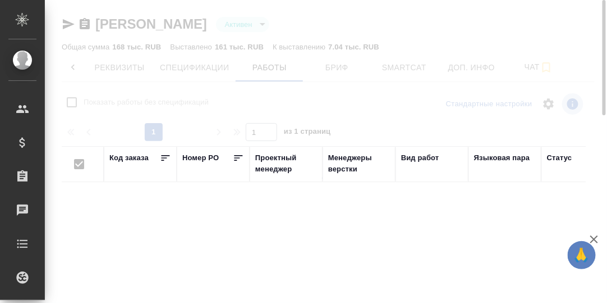
checkbox input "false"
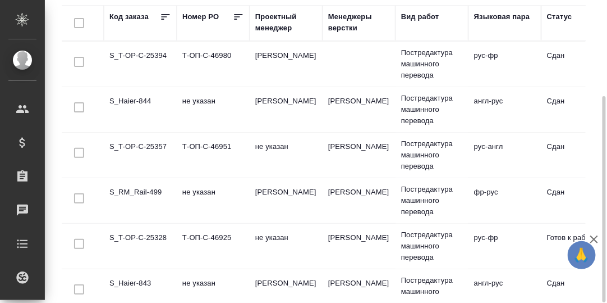
click at [150, 51] on td "S_T-OP-C-25394" at bounding box center [140, 63] width 73 height 39
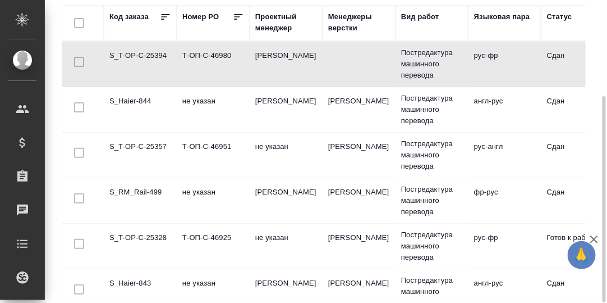
click at [150, 51] on td "S_T-OP-C-25394" at bounding box center [140, 63] width 73 height 39
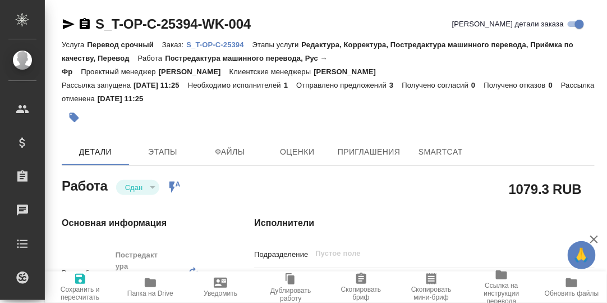
type textarea "x"
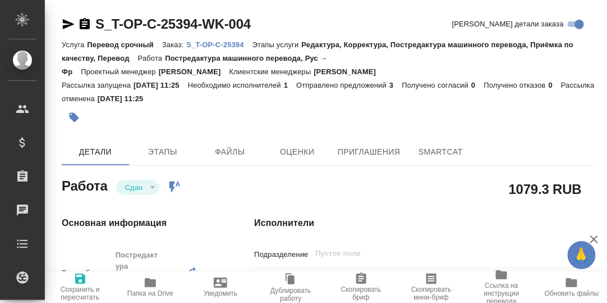
type textarea "x"
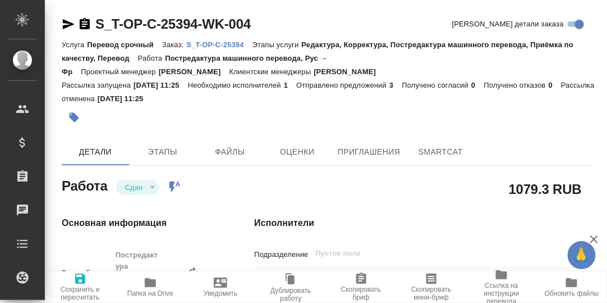
type textarea "x"
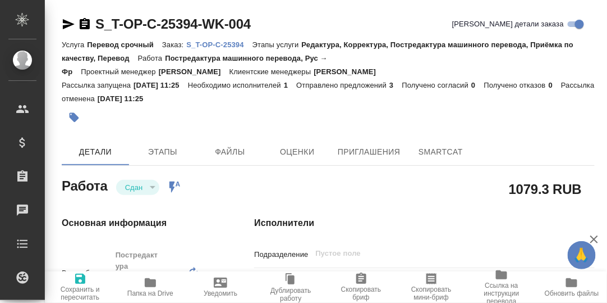
type textarea "x"
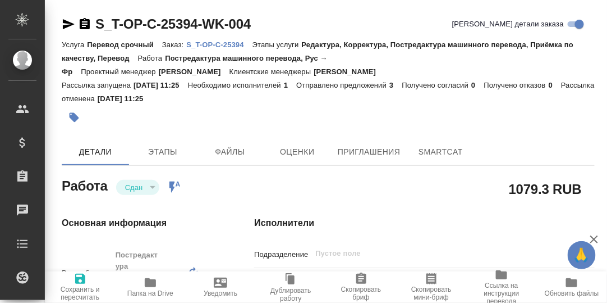
type textarea "x"
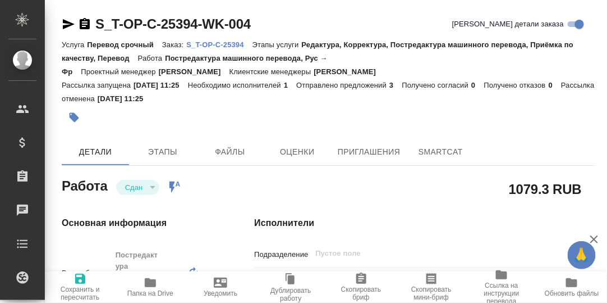
type textarea "x"
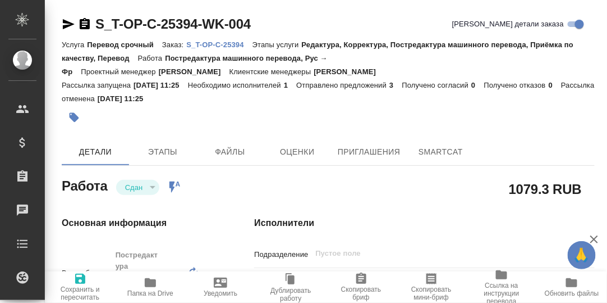
click at [210, 45] on p "S_T-OP-C-25394" at bounding box center [219, 44] width 66 height 8
type textarea "x"
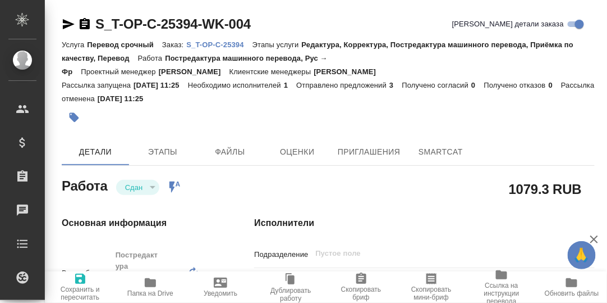
type textarea "x"
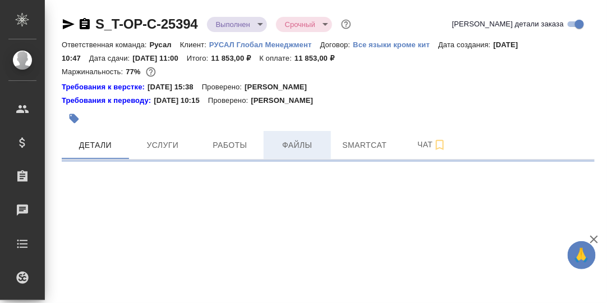
select select "RU"
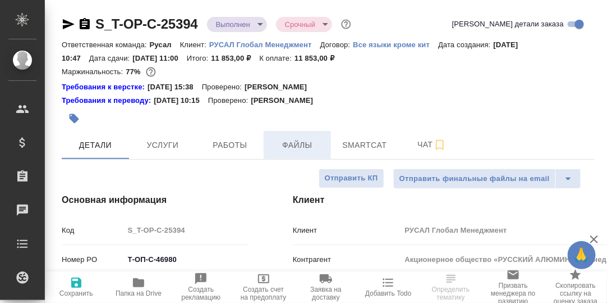
type textarea "x"
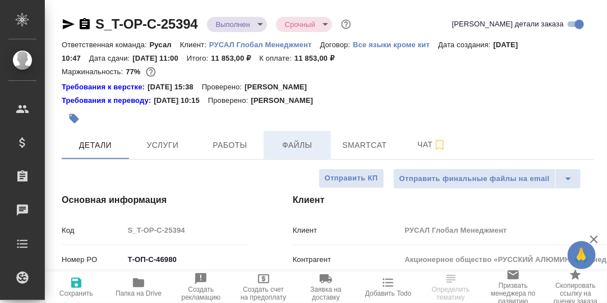
type textarea "x"
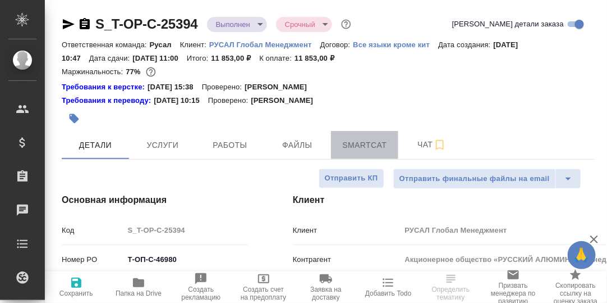
click at [363, 143] on span "Smartcat" at bounding box center [365, 145] width 54 height 14
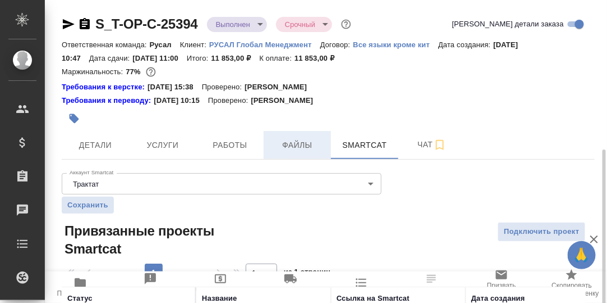
scroll to position [84, 0]
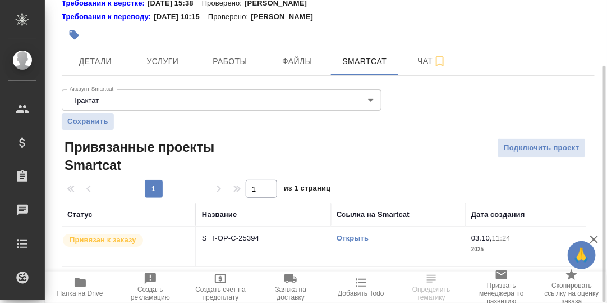
click at [353, 239] on link "Открыть" at bounding box center [353, 238] width 32 height 8
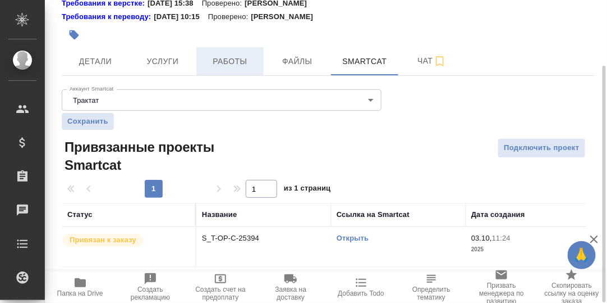
click at [241, 57] on span "Работы" at bounding box center [230, 61] width 54 height 14
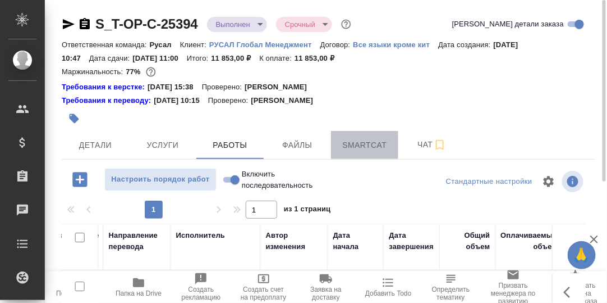
click at [361, 138] on button "Smartcat" at bounding box center [364, 145] width 67 height 28
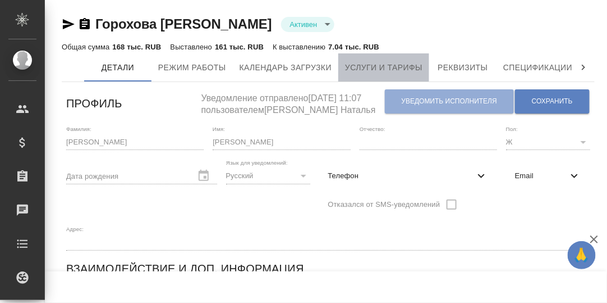
drag, startPoint x: 404, startPoint y: 62, endPoint x: 424, endPoint y: 79, distance: 25.5
click at [405, 65] on span "Услуги и тарифы" at bounding box center [383, 68] width 77 height 14
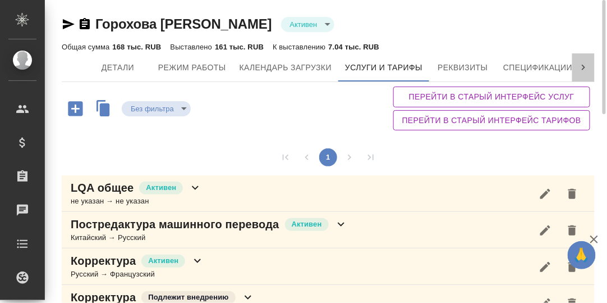
click at [584, 67] on icon at bounding box center [583, 68] width 3 height 6
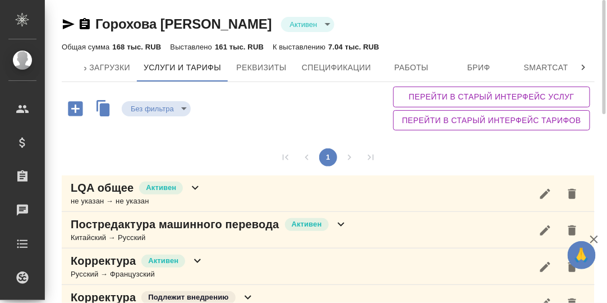
scroll to position [0, 344]
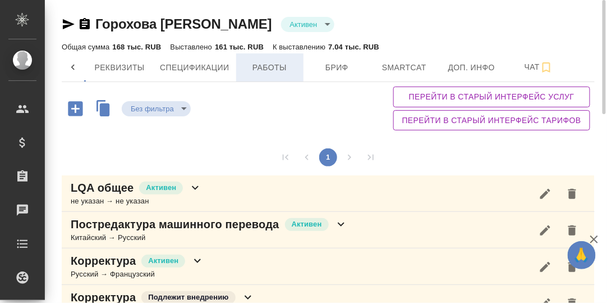
click at [280, 65] on span "Работы" at bounding box center [270, 68] width 54 height 14
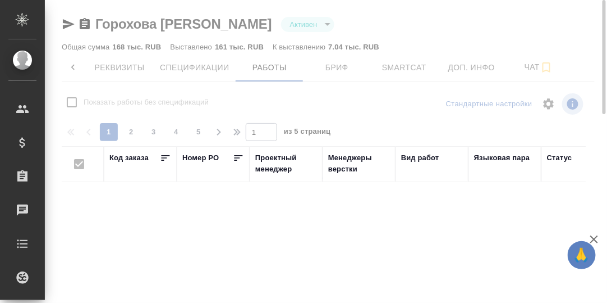
checkbox input "false"
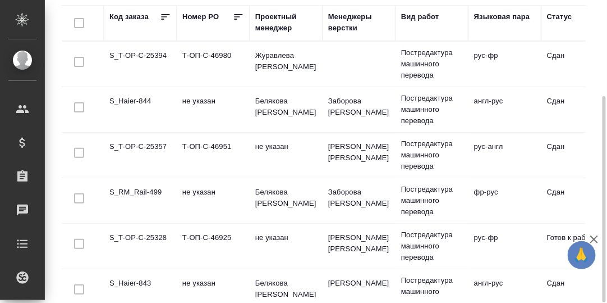
click at [148, 253] on td "S_T-OP-C-25328" at bounding box center [140, 245] width 73 height 39
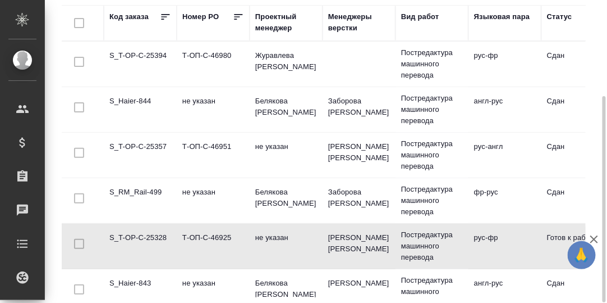
click at [142, 145] on td "S_T-OP-C-25357" at bounding box center [140, 154] width 73 height 39
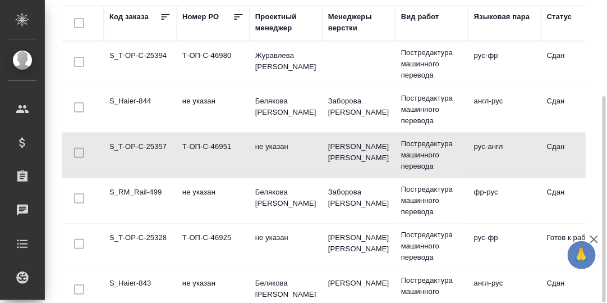
click at [142, 145] on td "S_T-OP-C-25357" at bounding box center [140, 154] width 73 height 39
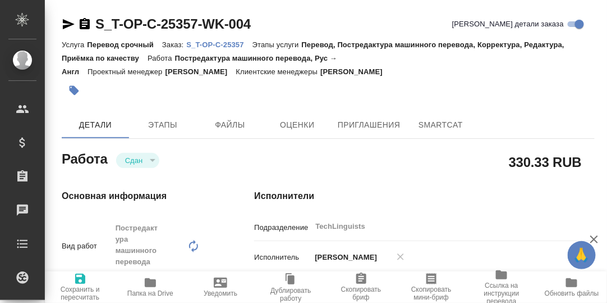
type textarea "x"
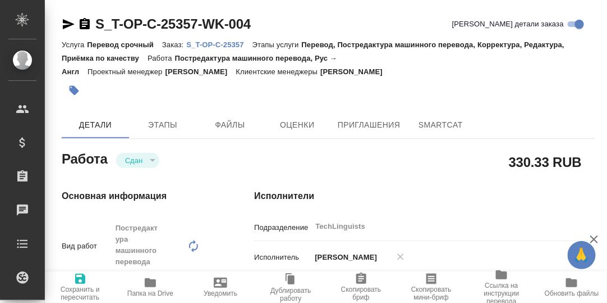
type textarea "x"
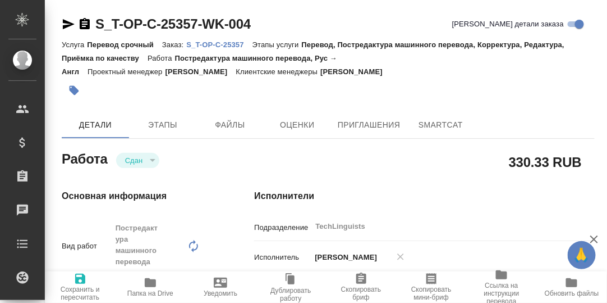
type textarea "x"
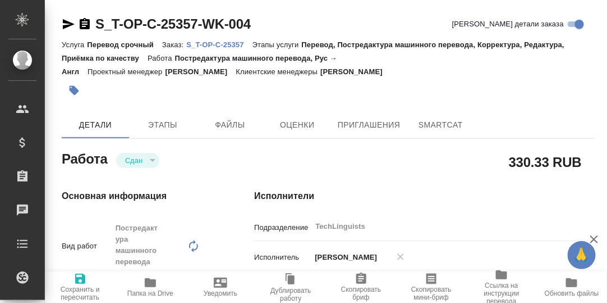
type textarea "x"
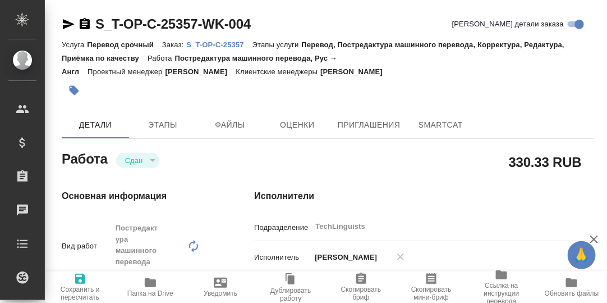
type textarea "x"
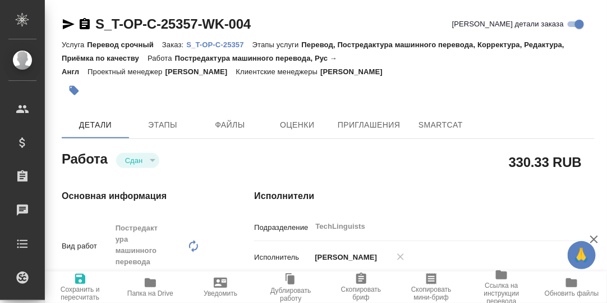
type textarea "x"
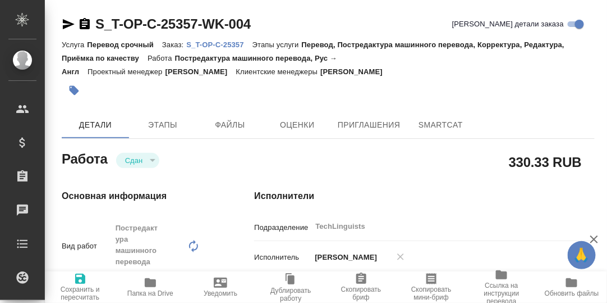
type textarea "x"
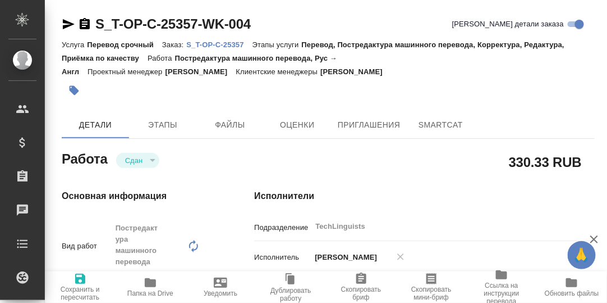
click at [221, 47] on p "S_T-OP-C-25357" at bounding box center [219, 44] width 66 height 8
type textarea "x"
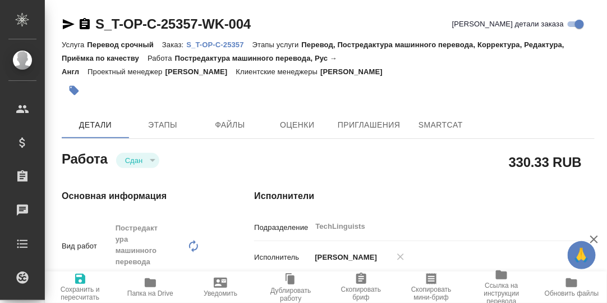
type textarea "x"
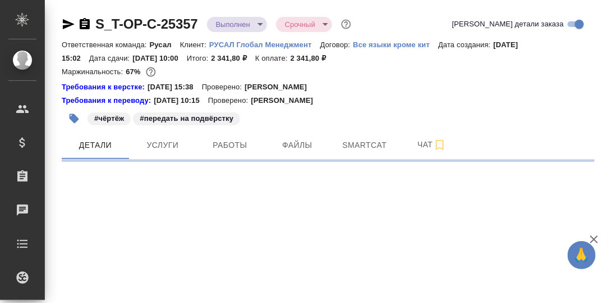
select select "RU"
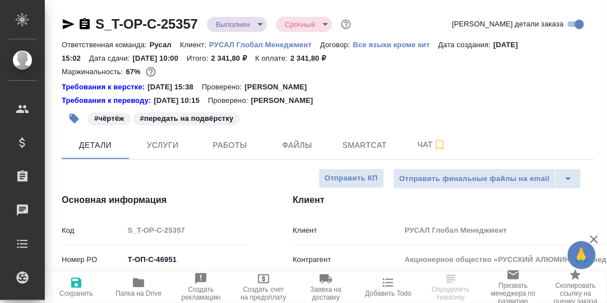
type textarea "x"
click at [363, 146] on span "Smartcat" at bounding box center [365, 145] width 54 height 14
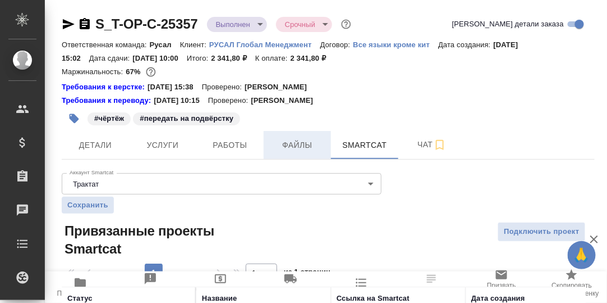
scroll to position [84, 0]
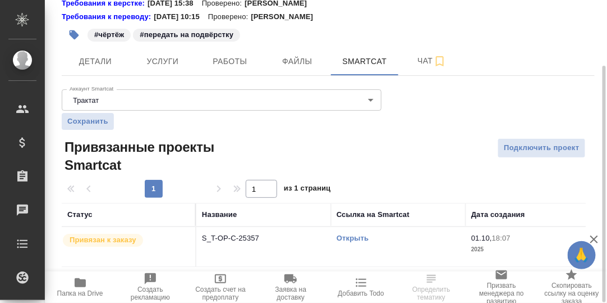
click at [354, 235] on link "Открыть" at bounding box center [353, 238] width 32 height 8
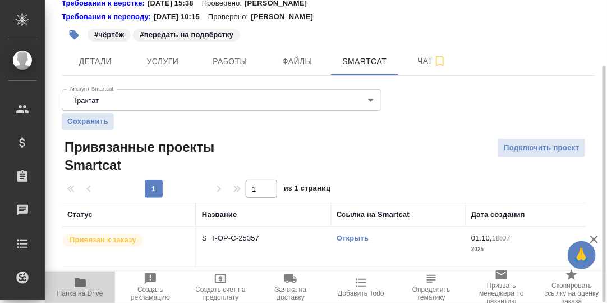
click at [84, 284] on icon "button" at bounding box center [80, 282] width 11 height 9
